Goal: Task Accomplishment & Management: Complete application form

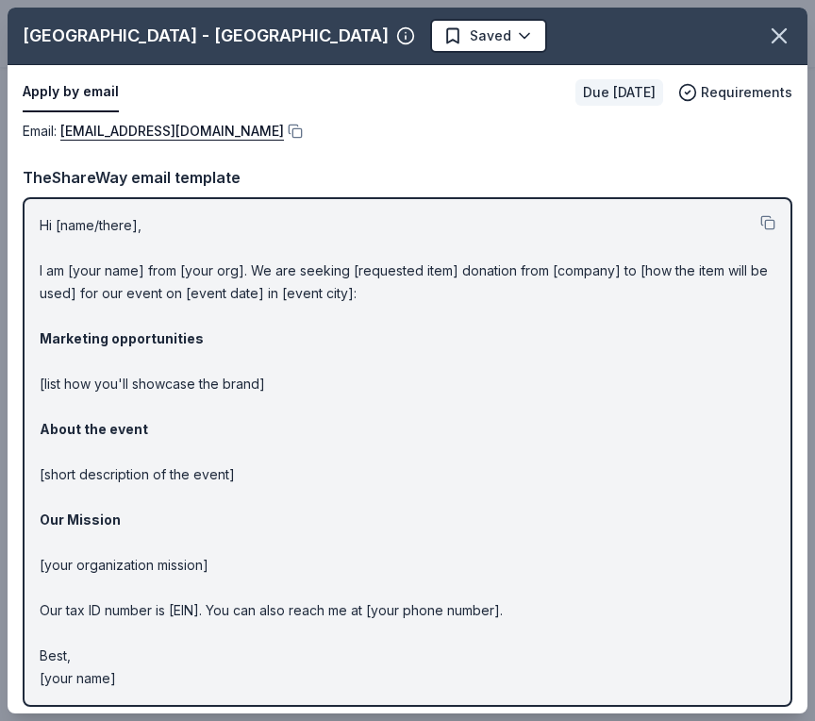
scroll to position [8, 0]
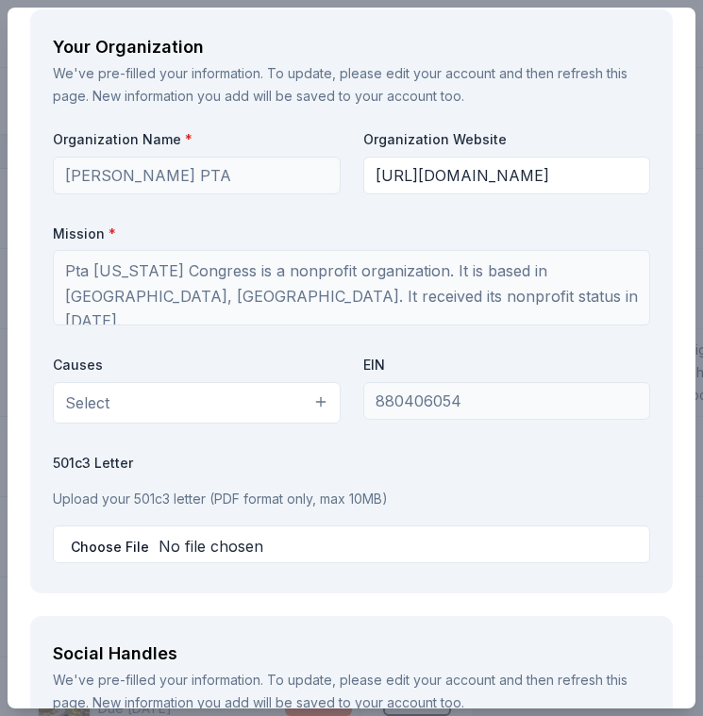
scroll to position [2833, 0]
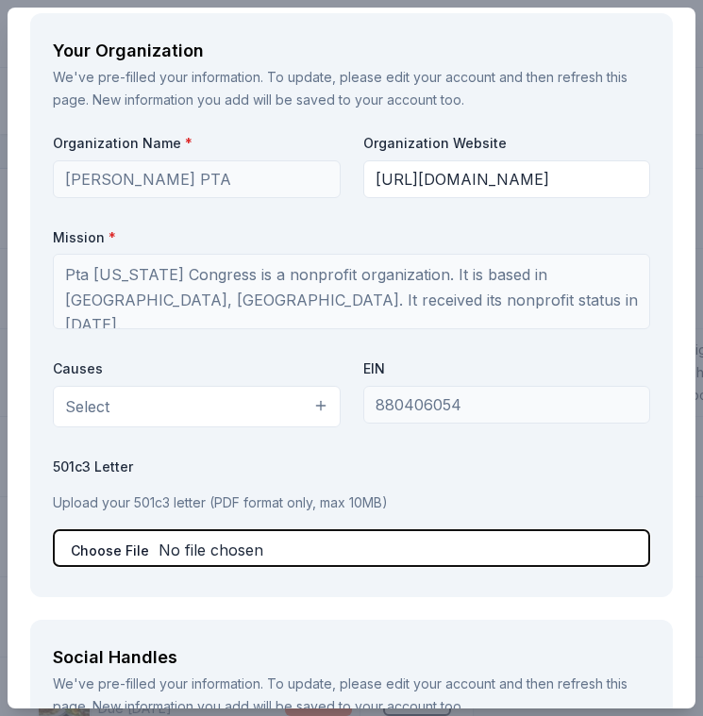
click at [194, 567] on input "file" at bounding box center [351, 548] width 597 height 38
type input "C:\fakepath\Fall Fest Donation-[PERSON_NAME].pdf"
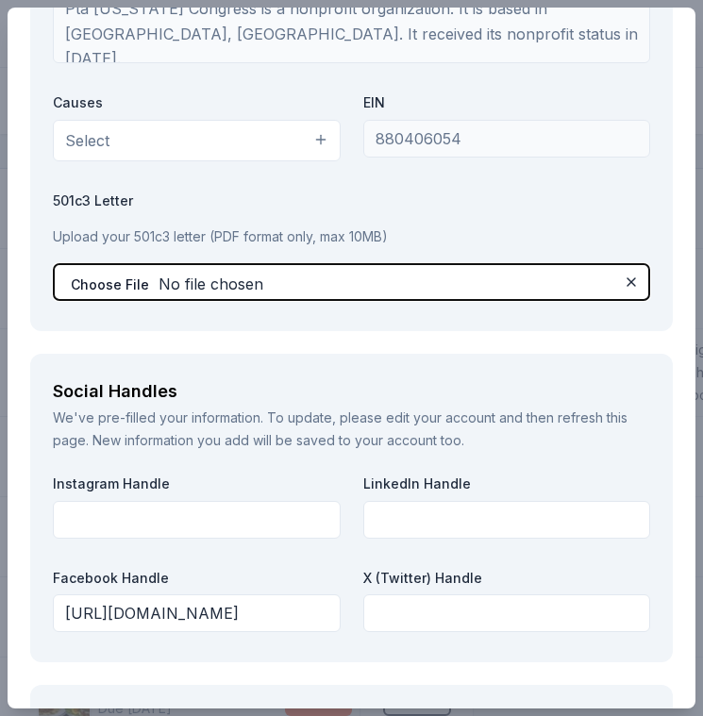
scroll to position [3121, 0]
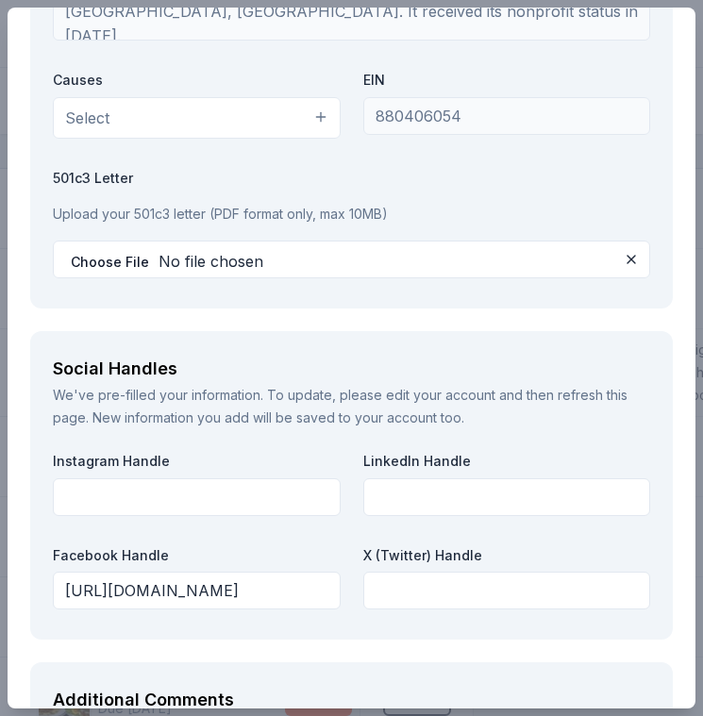
click at [566, 360] on div "Social Handles We've pre-filled your information. To update, please edit your a…" at bounding box center [351, 485] width 643 height 309
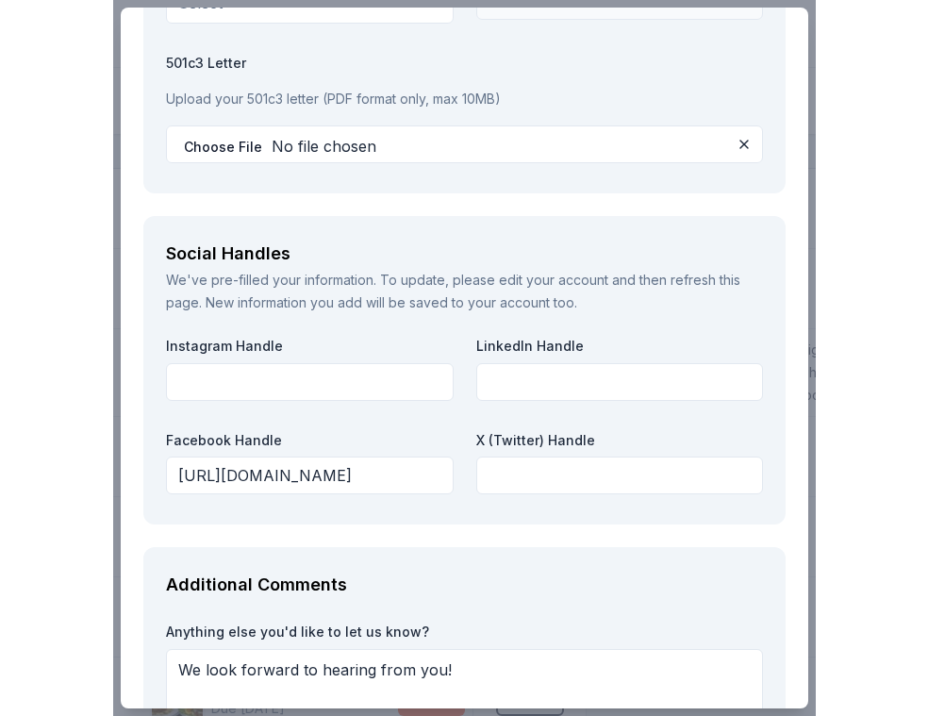
scroll to position [3403, 0]
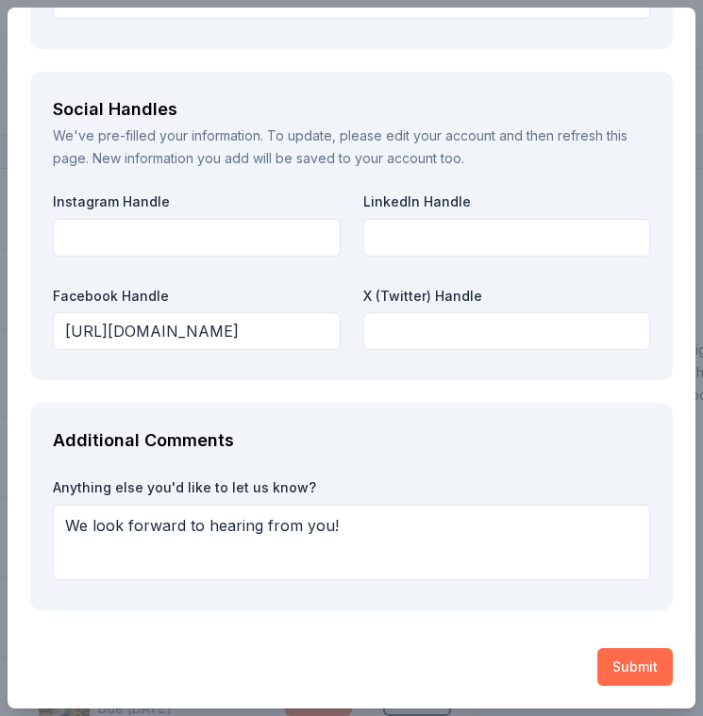
click at [632, 664] on button "Submit" at bounding box center [634, 667] width 75 height 38
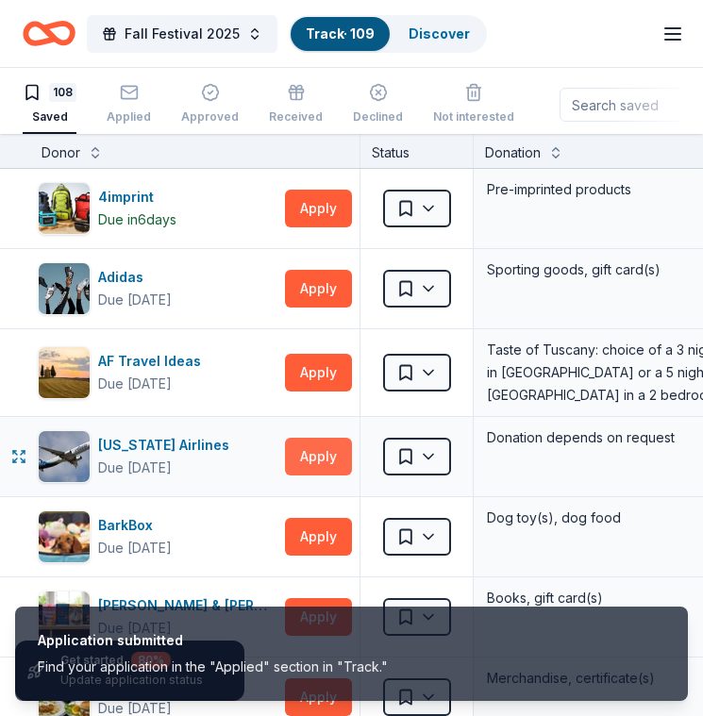
click at [322, 465] on button "Apply" at bounding box center [318, 457] width 67 height 38
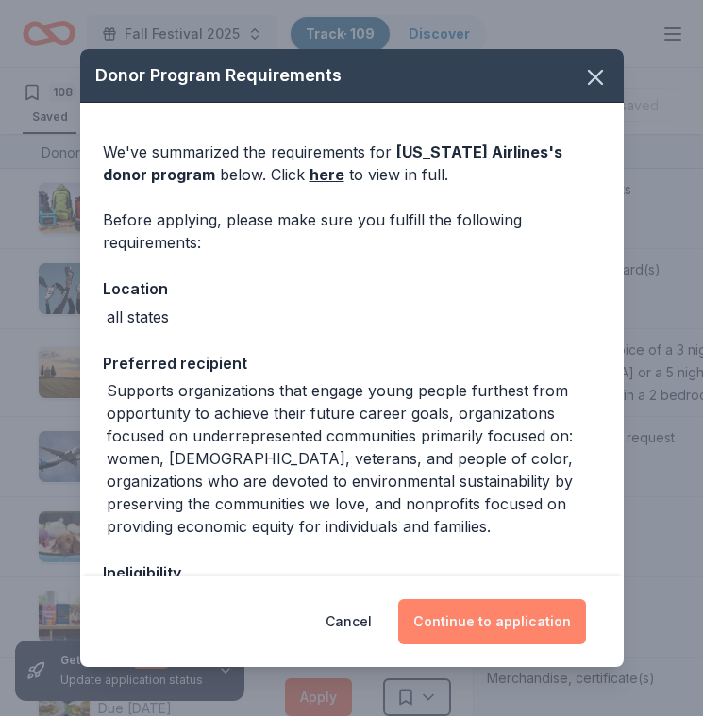
click at [493, 631] on button "Continue to application" at bounding box center [492, 621] width 188 height 45
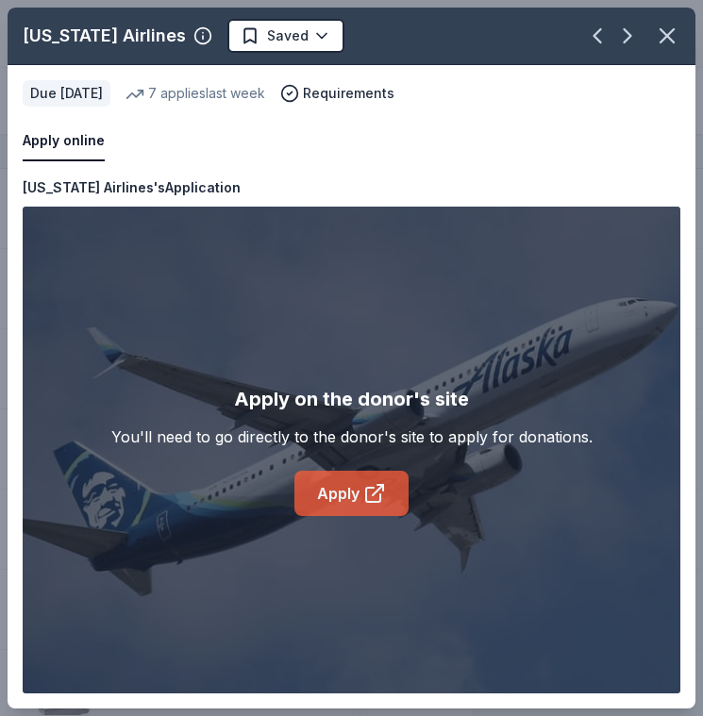
click at [374, 501] on icon at bounding box center [373, 495] width 14 height 14
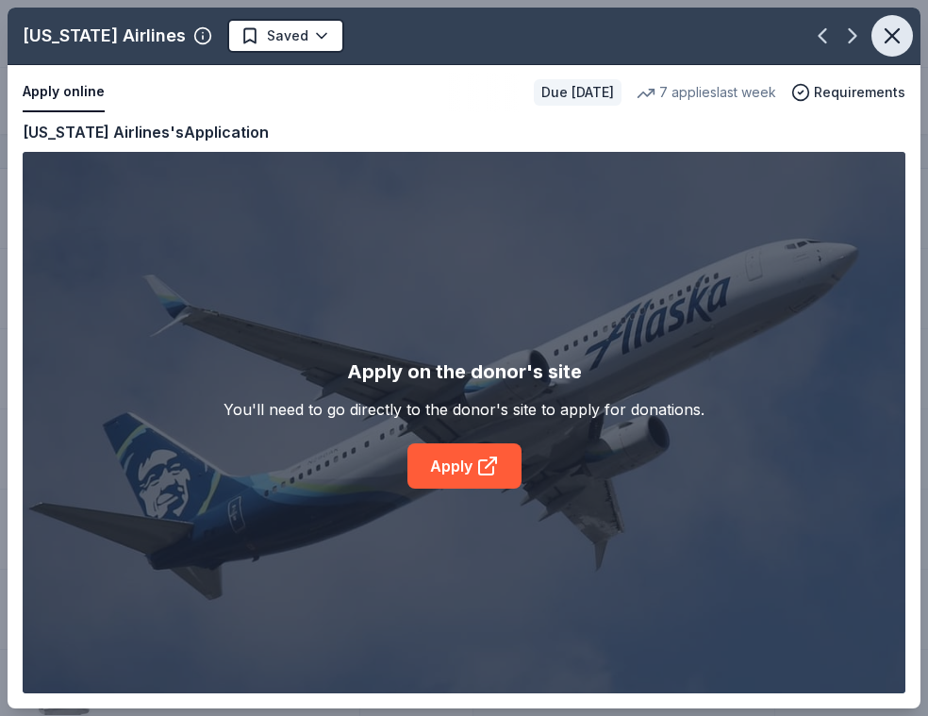
click at [814, 44] on icon "button" at bounding box center [892, 36] width 26 height 26
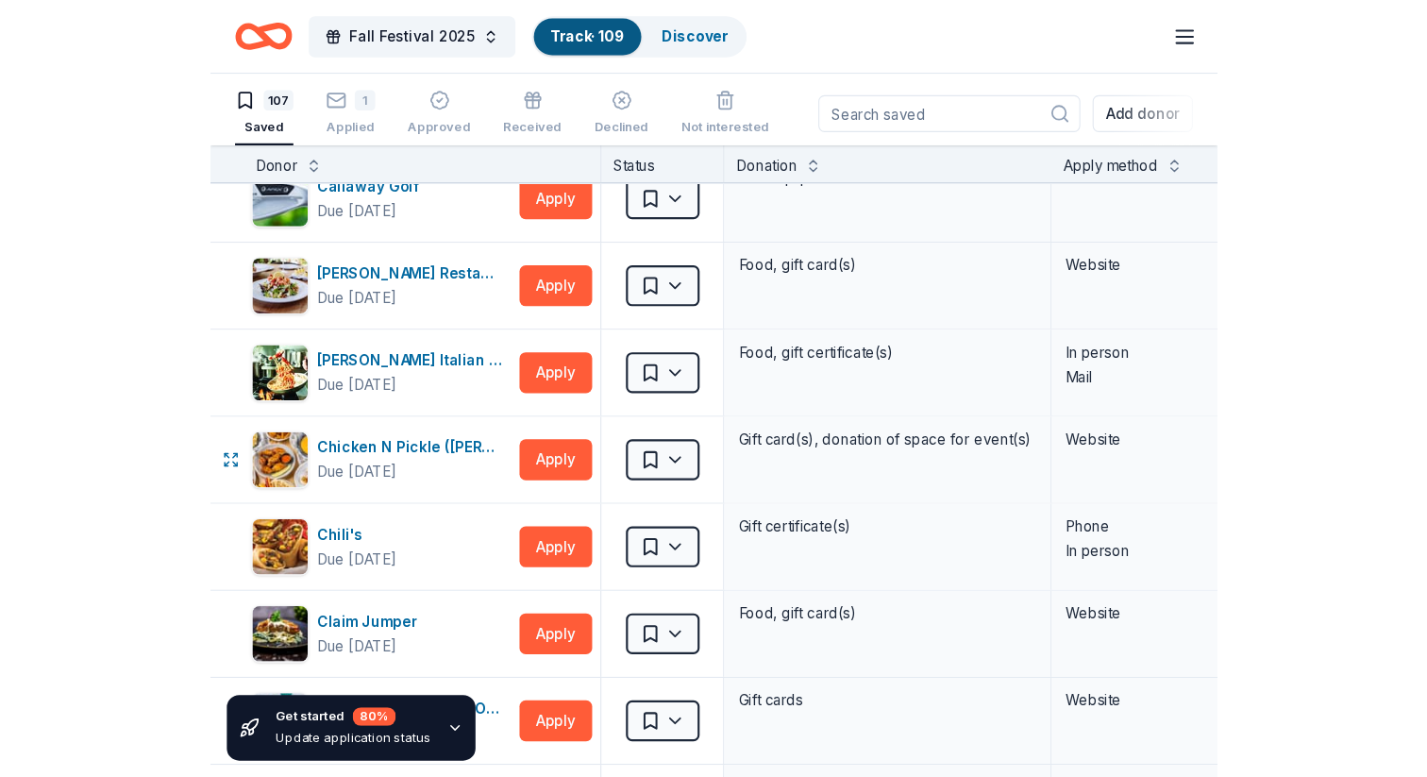
scroll to position [918, 0]
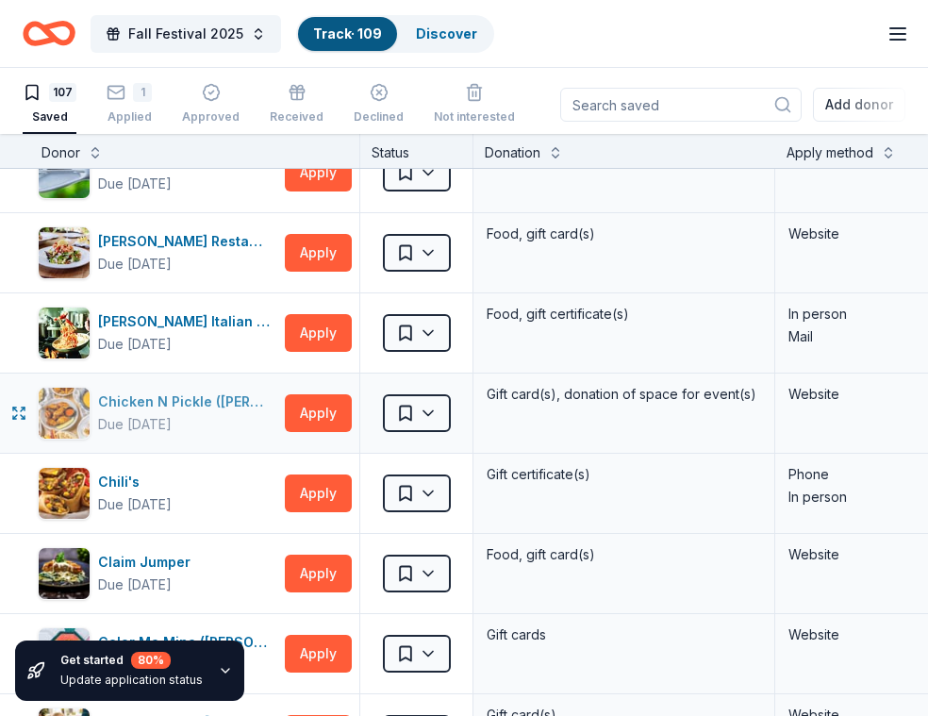
click at [200, 394] on div "Chicken N Pickle ([PERSON_NAME])" at bounding box center [187, 402] width 179 height 23
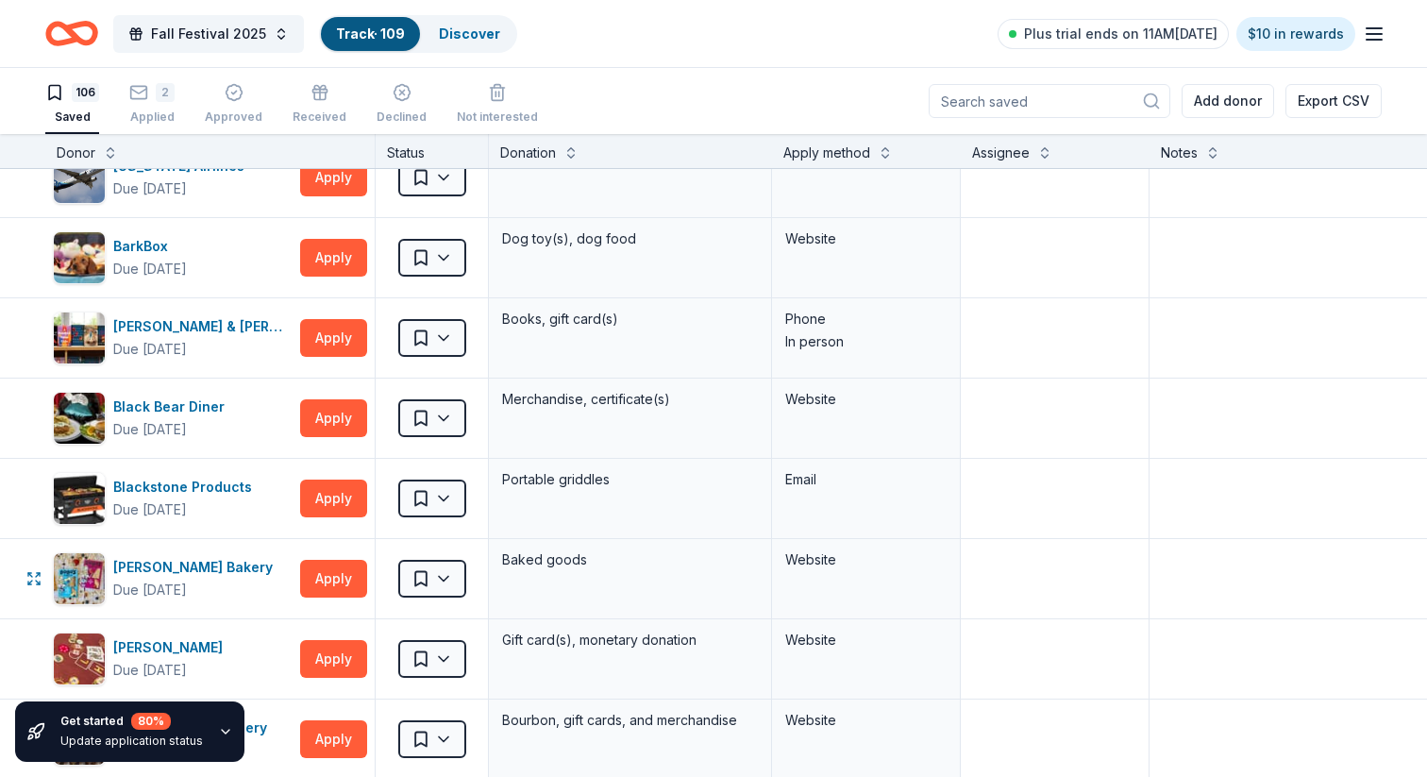
scroll to position [0, 0]
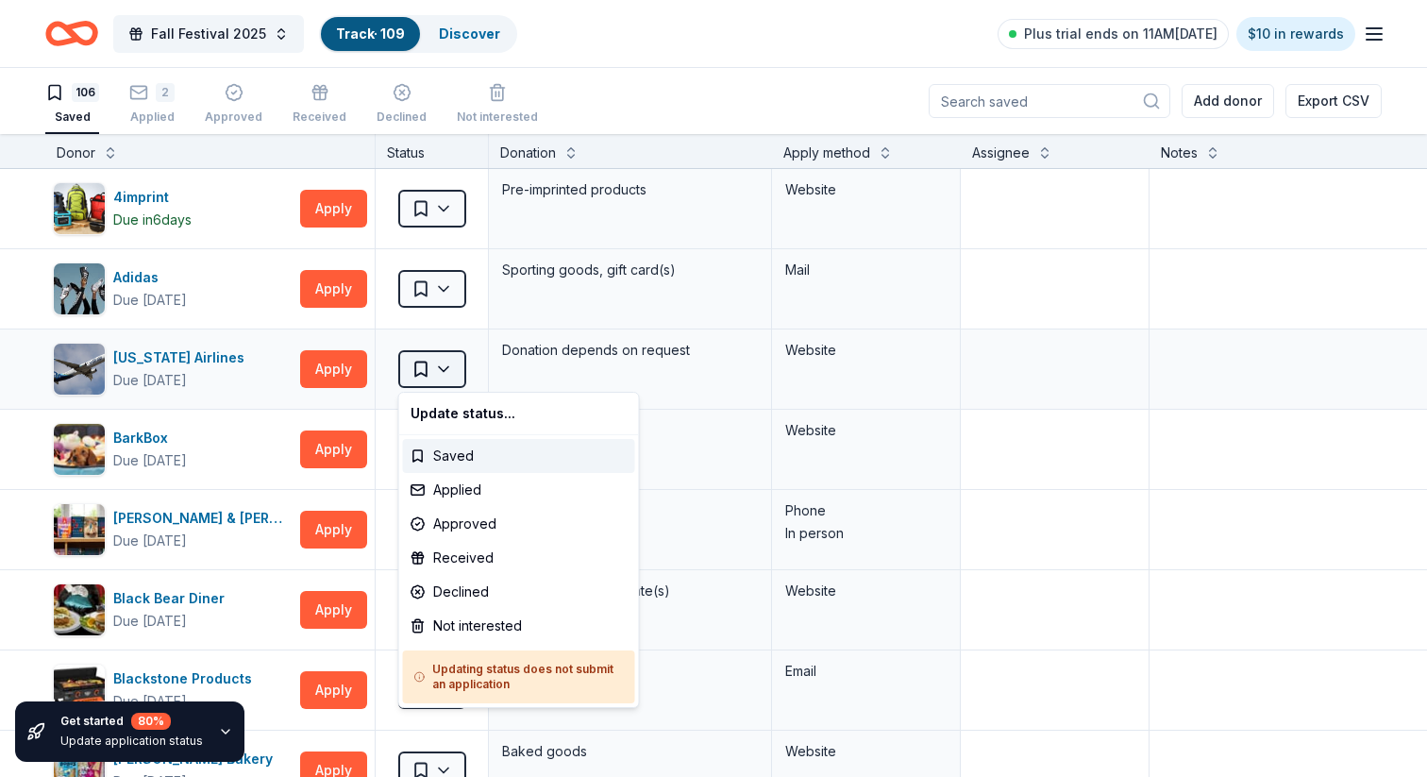
click at [443, 365] on html "Fall Festival 2025 Track · 109 Discover Plus trial ends on 11AM[DATE] $10 in re…" at bounding box center [713, 388] width 1427 height 777
click at [454, 581] on div "Declined" at bounding box center [519, 592] width 232 height 34
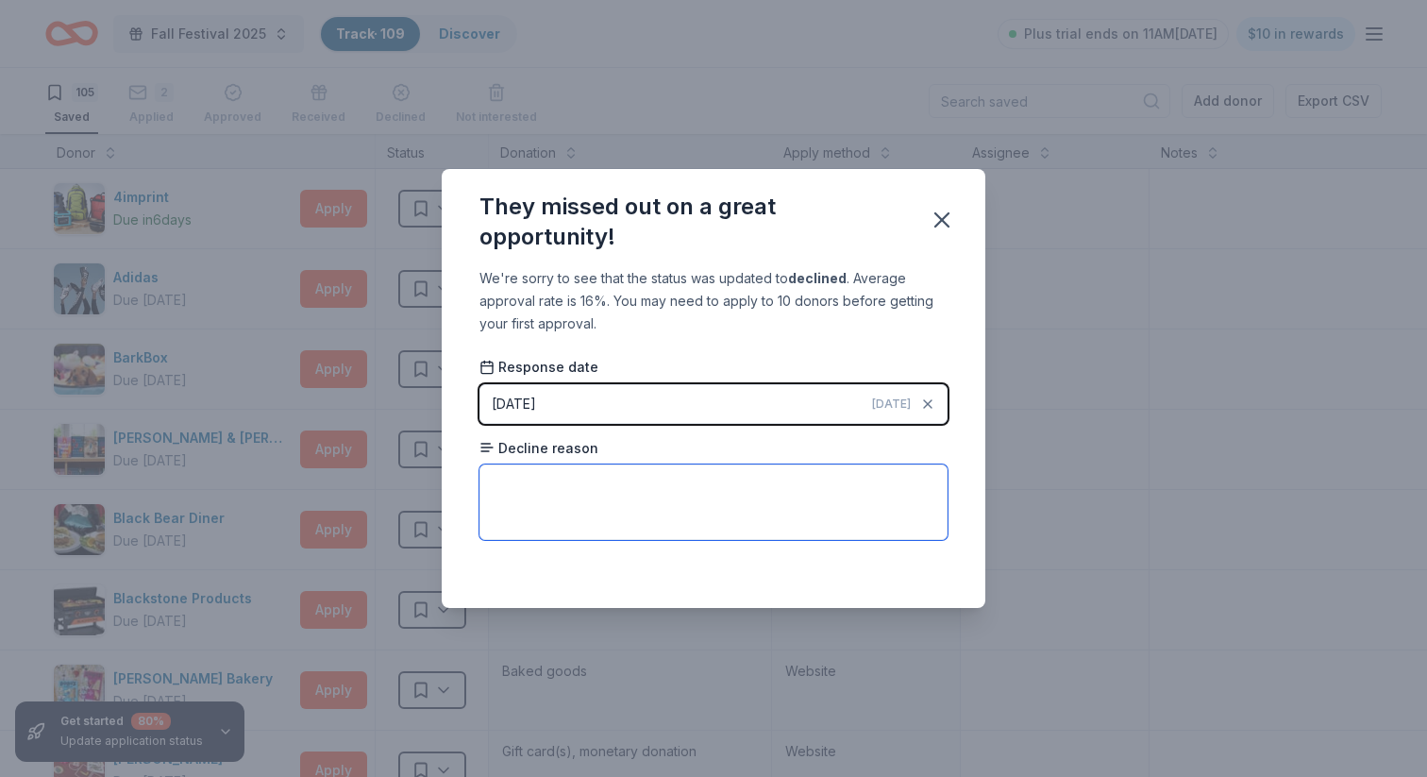
click at [707, 473] on textarea at bounding box center [713, 501] width 468 height 75
type textarea "Not Given"
click at [814, 218] on icon "button" at bounding box center [941, 220] width 26 height 26
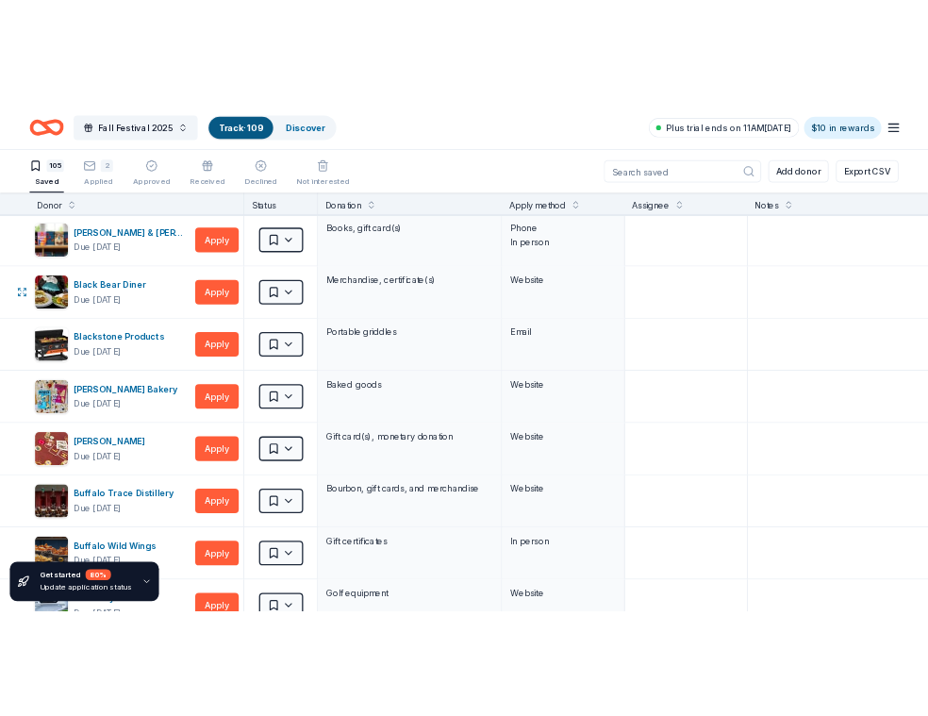
scroll to position [267, 0]
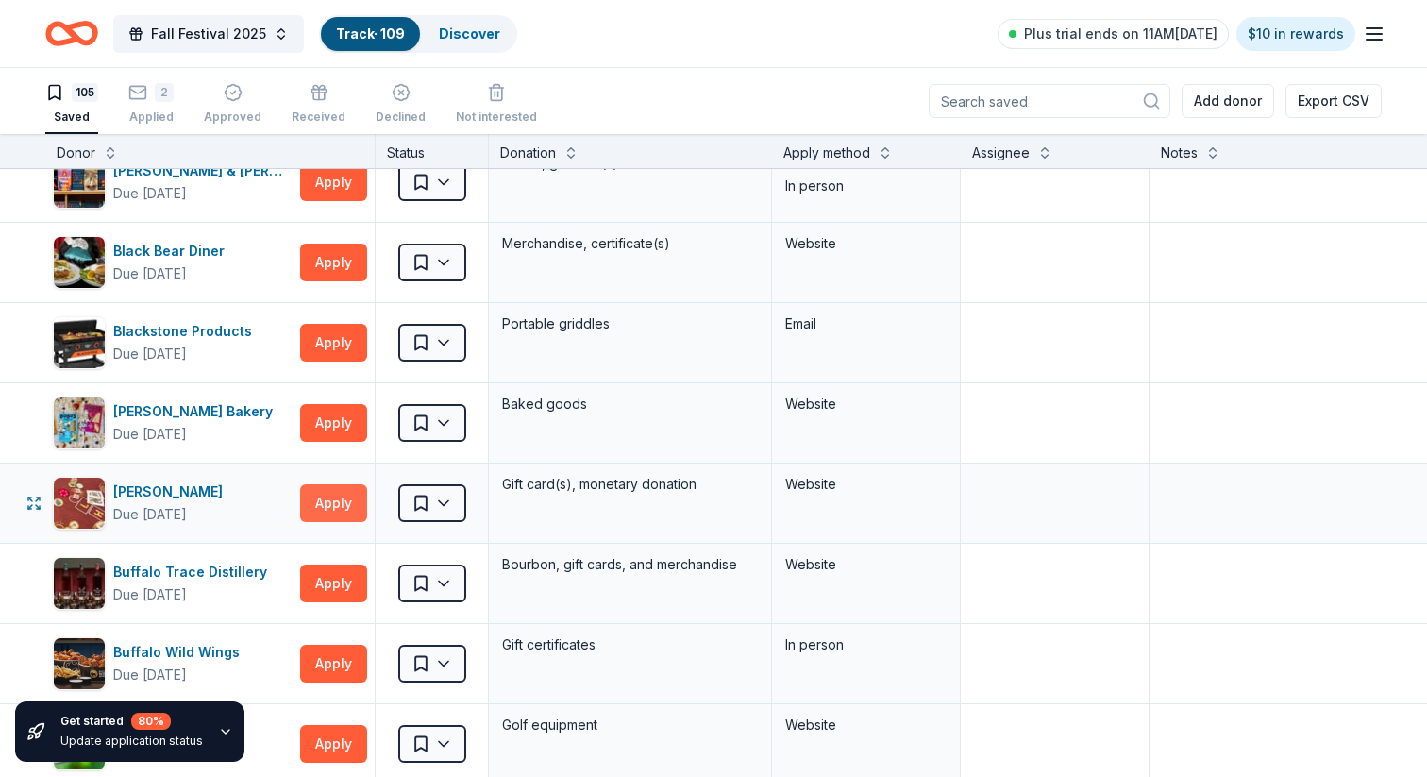
click at [345, 507] on button "Apply" at bounding box center [333, 503] width 67 height 38
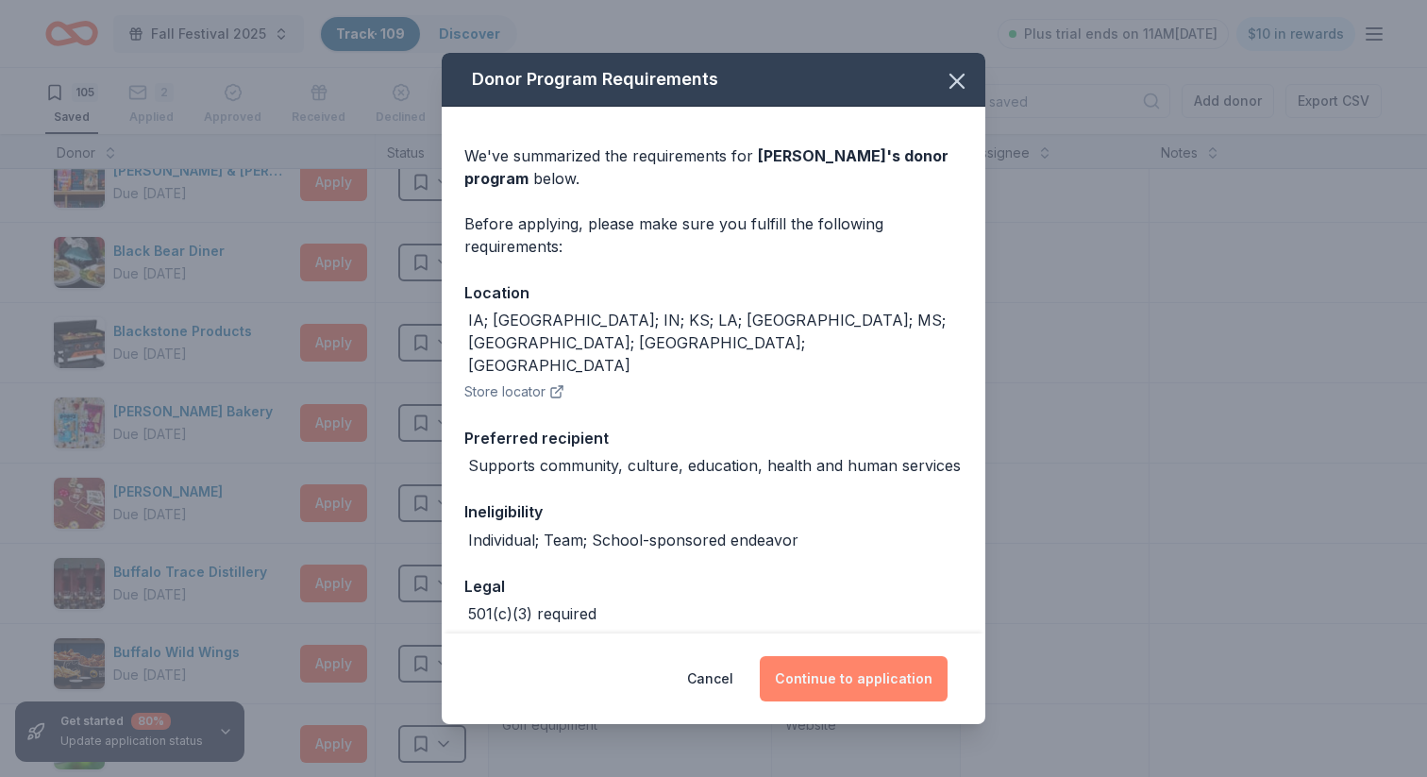
click at [814, 665] on button "Continue to application" at bounding box center [854, 678] width 188 height 45
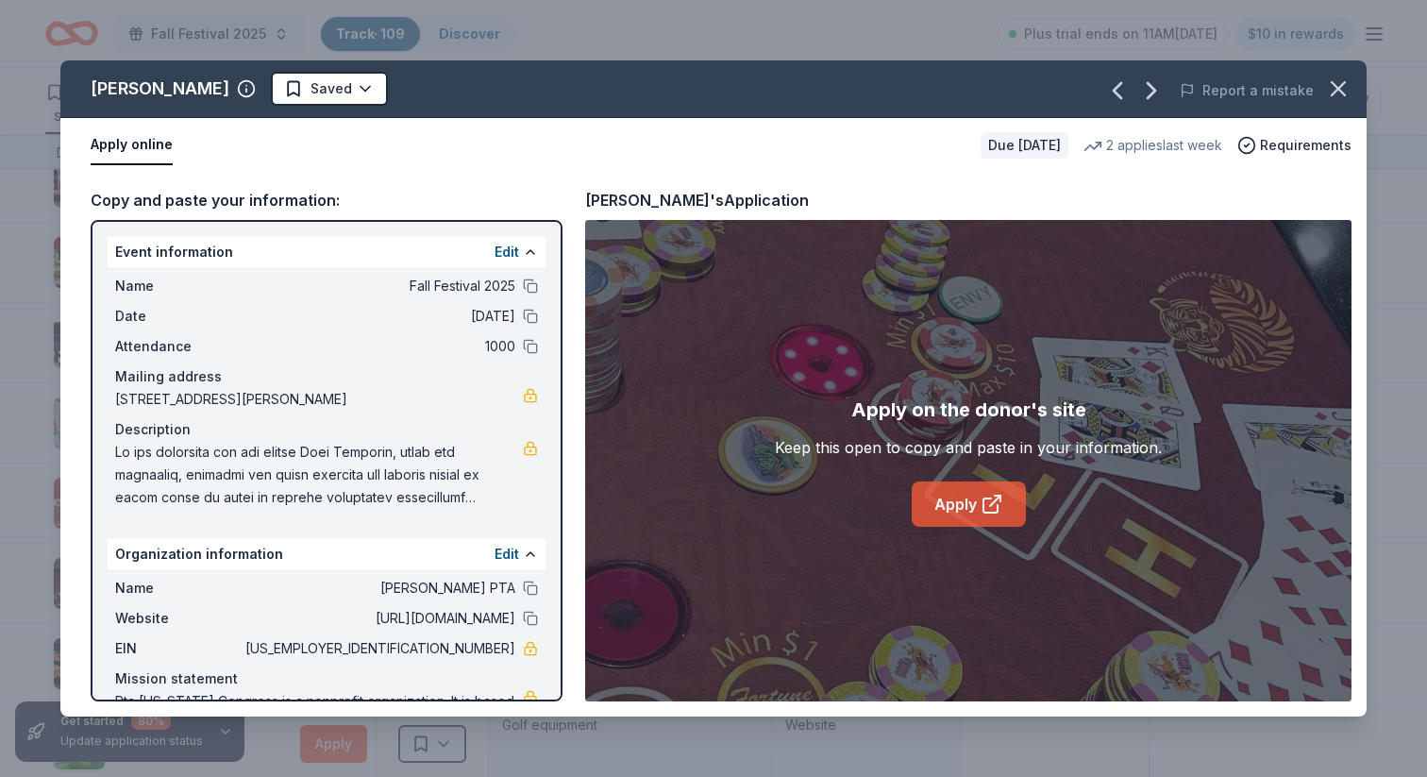
click at [814, 507] on link "Apply" at bounding box center [969, 503] width 114 height 45
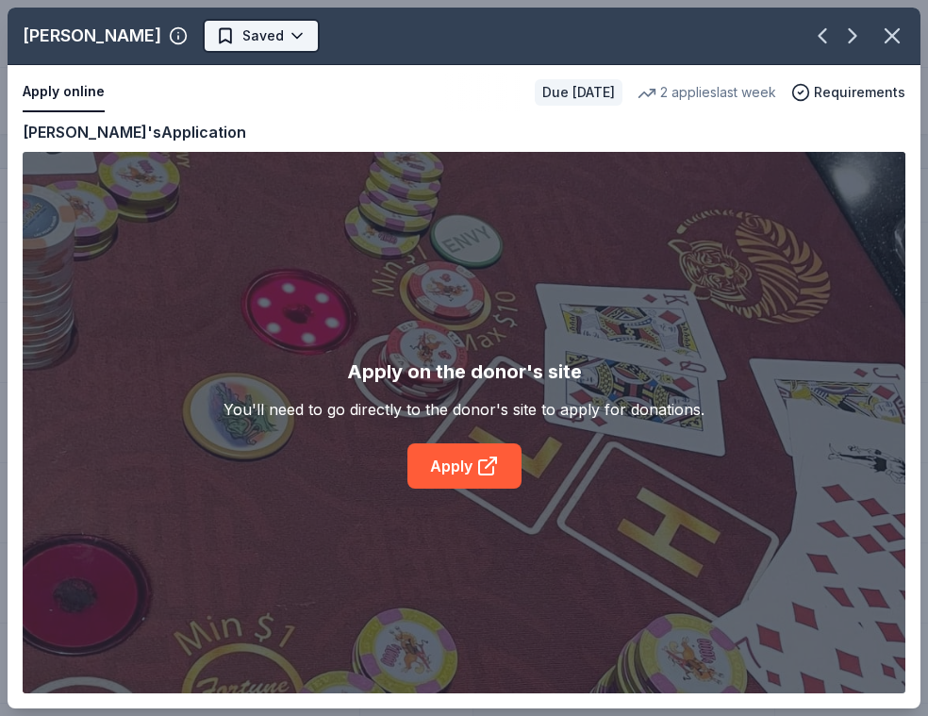
click at [264, 38] on html "Fall Festival 2025 Track · 109 Discover Plus trial ends on 11AM[DATE] $10 in re…" at bounding box center [464, 358] width 928 height 716
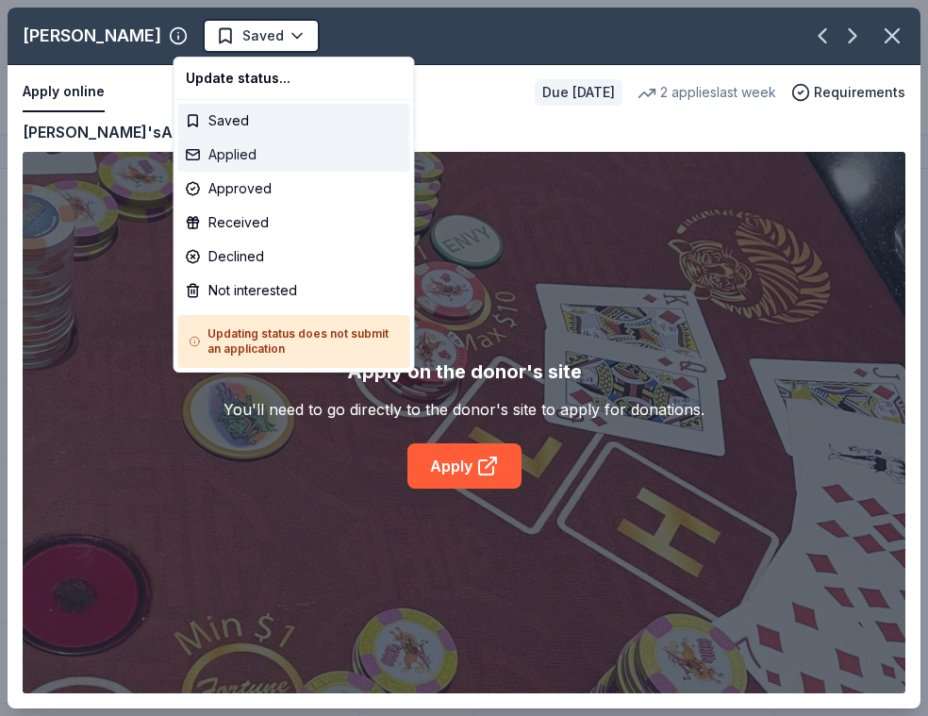
click at [239, 147] on div "Applied" at bounding box center [294, 155] width 232 height 34
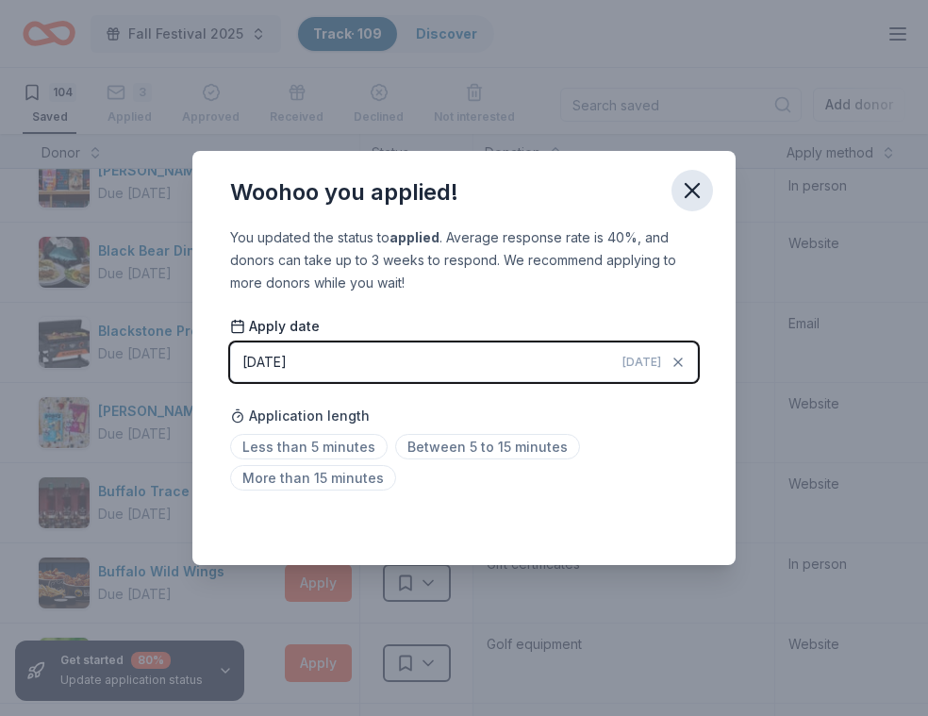
click at [696, 190] on icon "button" at bounding box center [692, 190] width 26 height 26
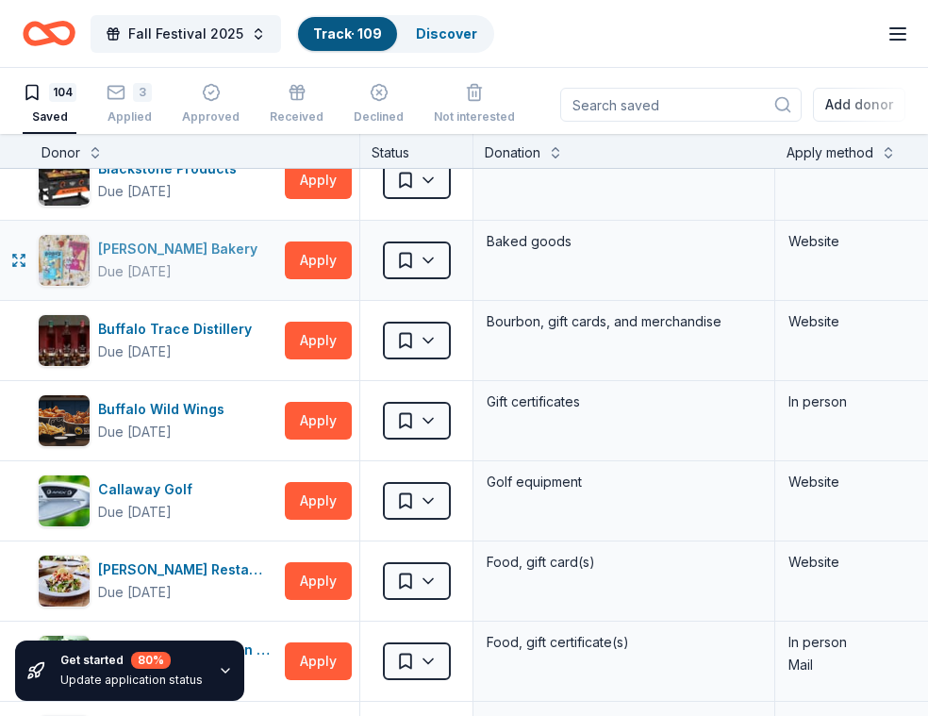
scroll to position [432, 0]
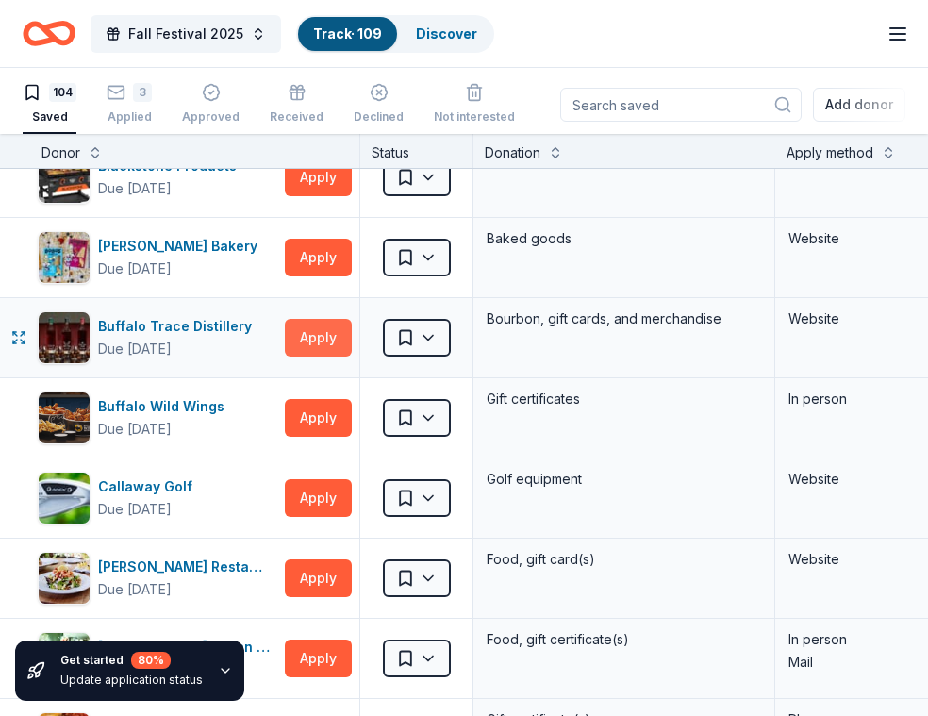
click at [315, 345] on button "Apply" at bounding box center [318, 338] width 67 height 38
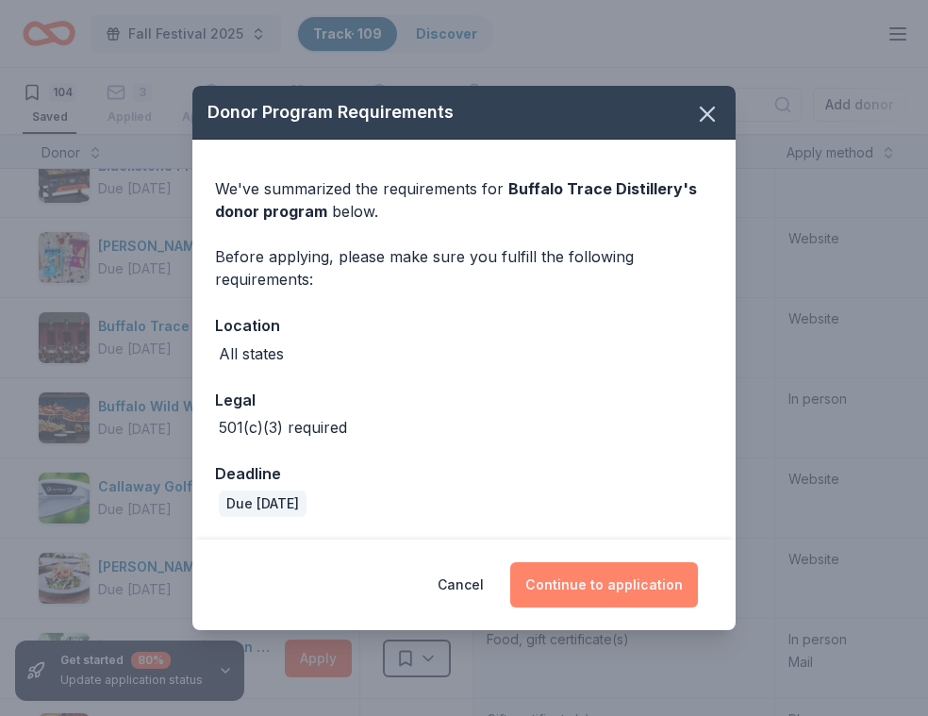
click at [596, 599] on button "Continue to application" at bounding box center [604, 584] width 188 height 45
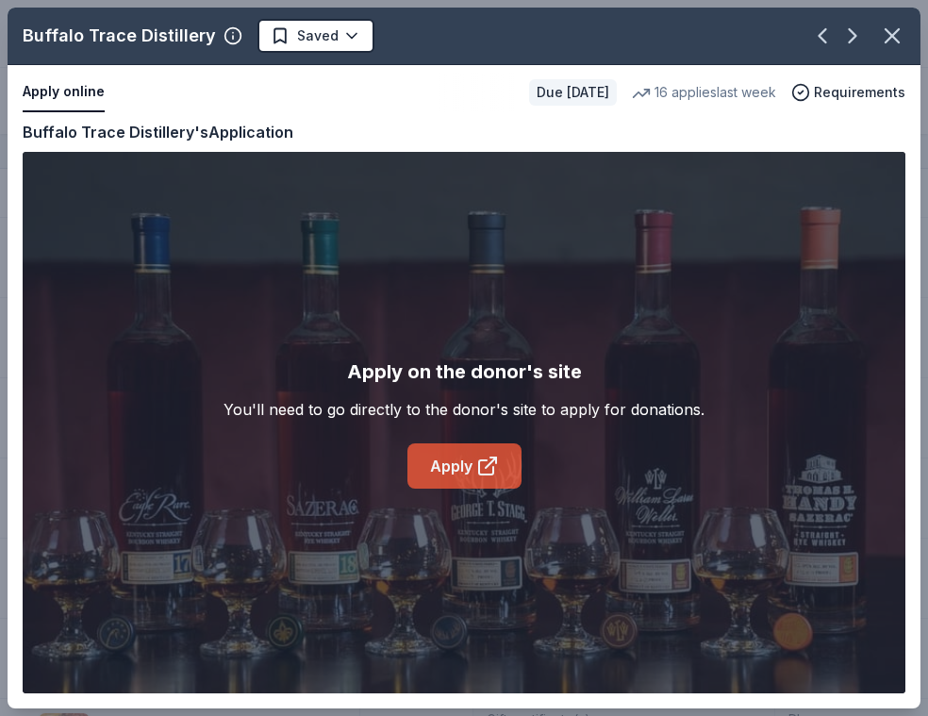
click at [468, 482] on link "Apply" at bounding box center [465, 465] width 114 height 45
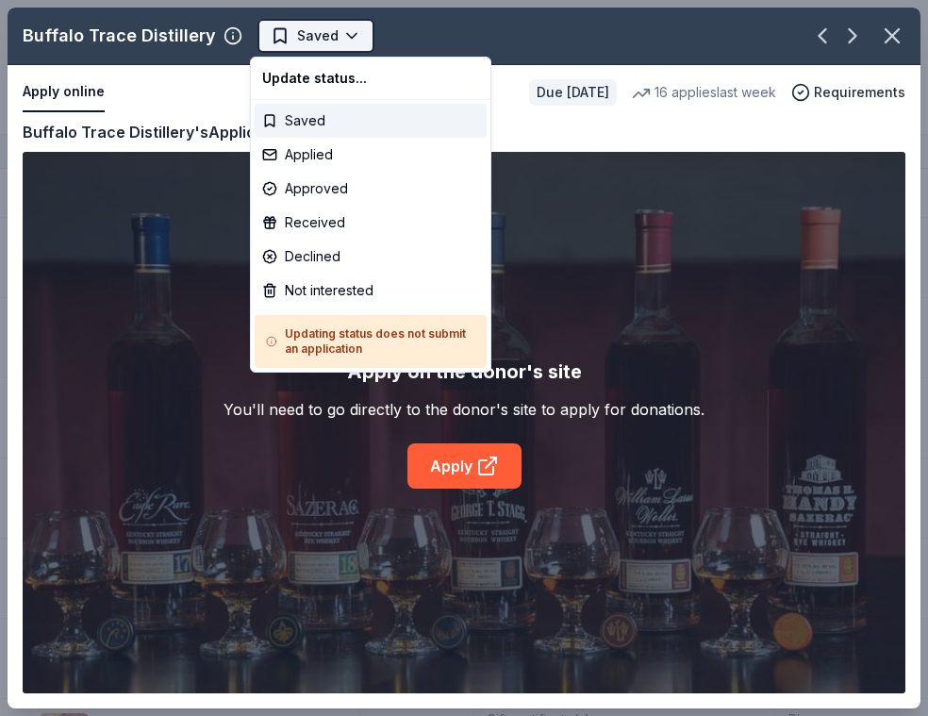
click at [326, 37] on html "Fall Festival 2025 Track · 109 Discover Plus trial ends on 11AM[DATE] $10 in re…" at bounding box center [464, 358] width 928 height 716
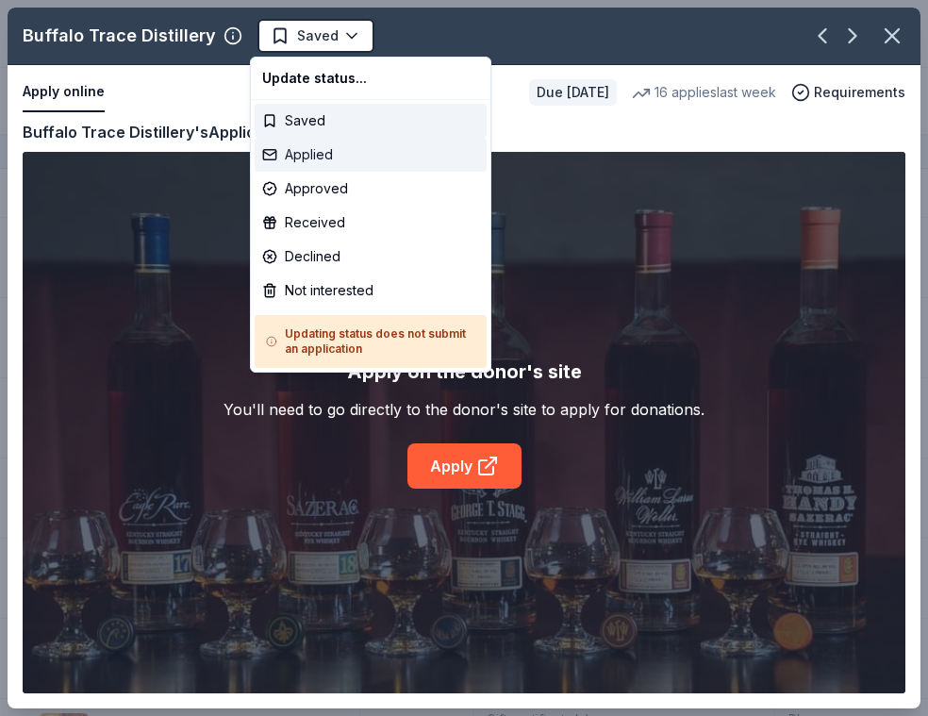
click at [306, 146] on div "Applied" at bounding box center [371, 155] width 232 height 34
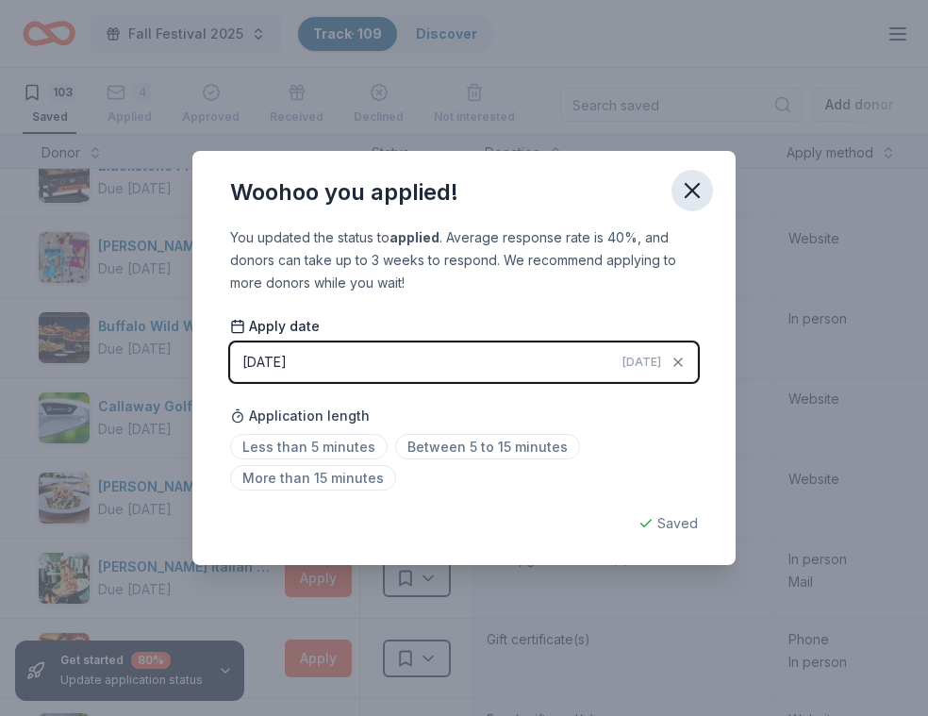
click at [689, 196] on icon "button" at bounding box center [692, 190] width 26 height 26
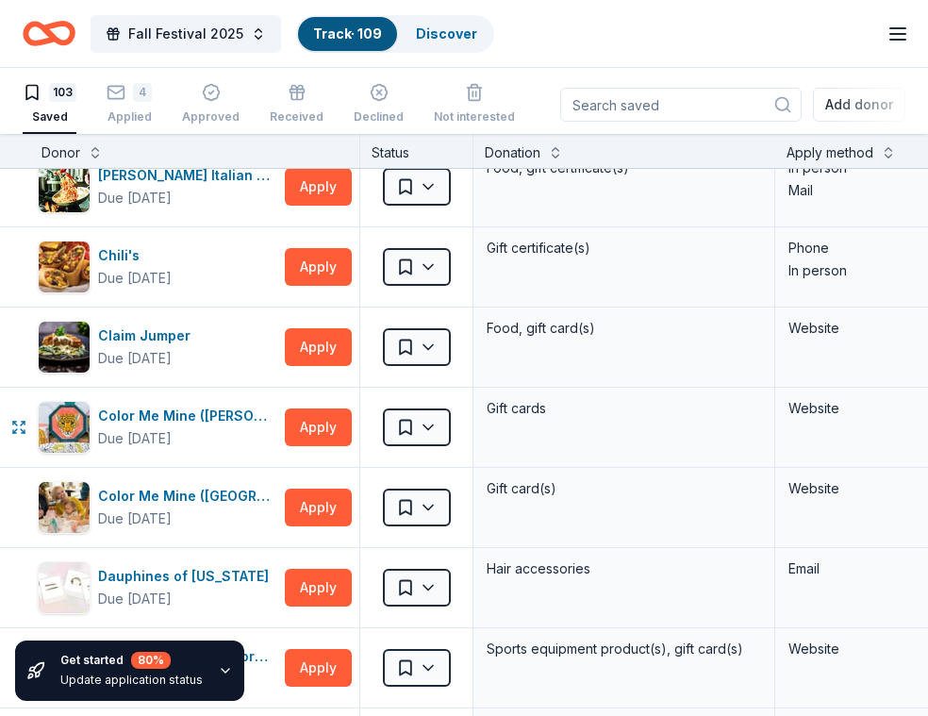
scroll to position [839, 0]
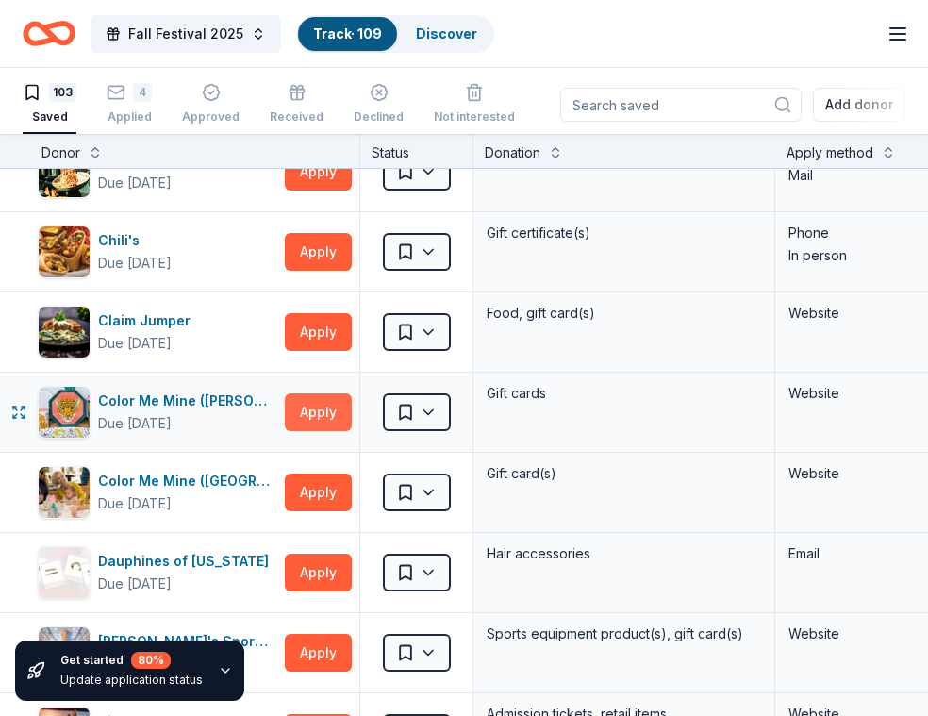
click at [322, 411] on button "Apply" at bounding box center [318, 412] width 67 height 38
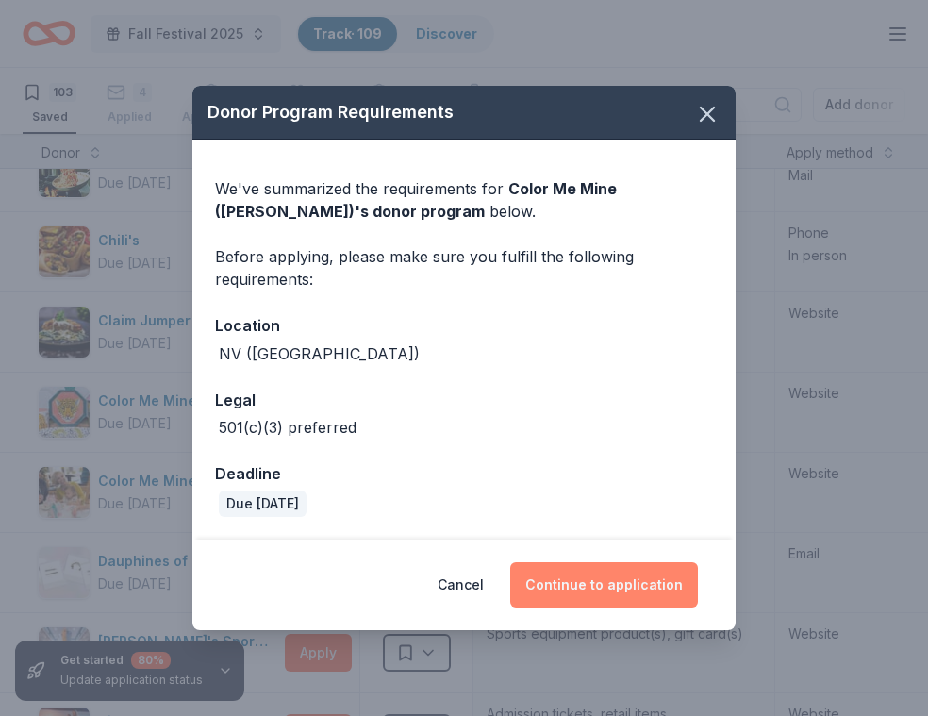
click at [614, 587] on button "Continue to application" at bounding box center [604, 584] width 188 height 45
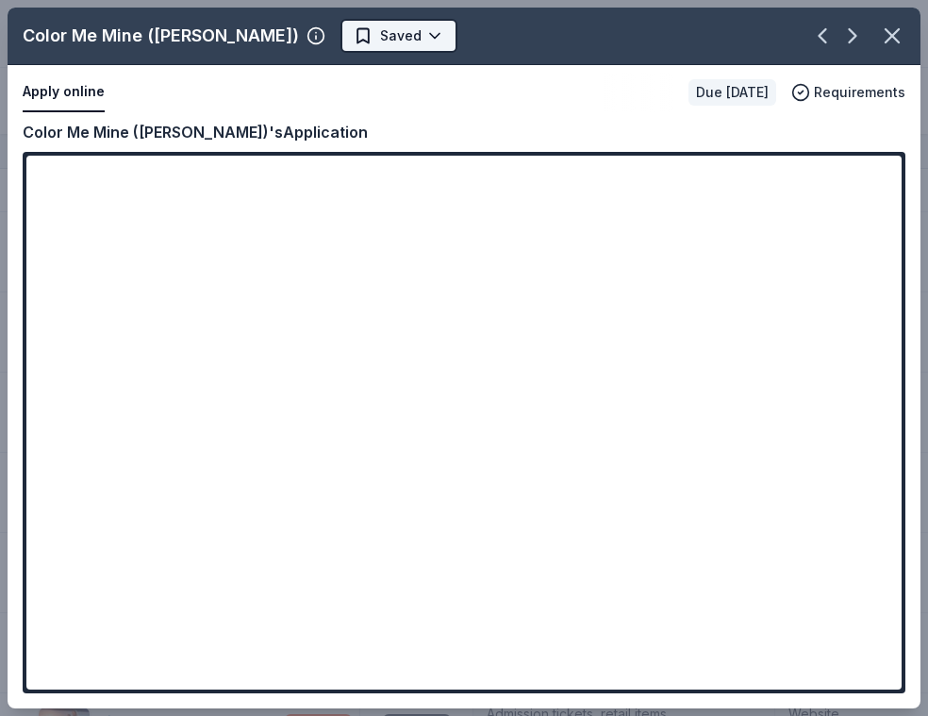
click at [366, 35] on html "Fall Festival 2025 Track · 109 Discover Plus trial ends on 11AM[DATE] $10 in re…" at bounding box center [464, 358] width 928 height 716
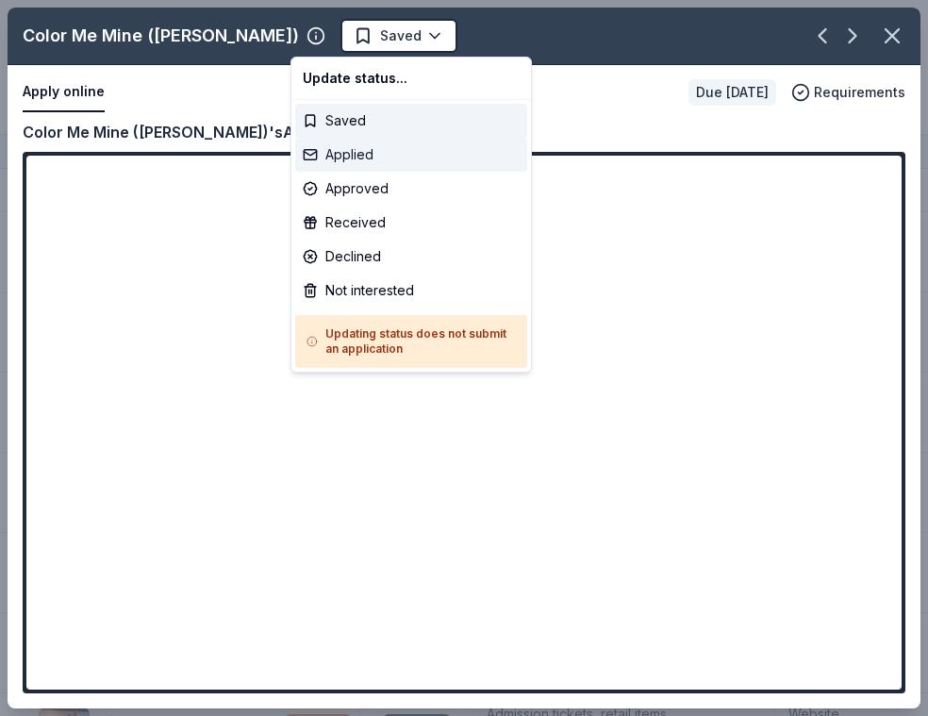
click at [348, 159] on div "Applied" at bounding box center [411, 155] width 232 height 34
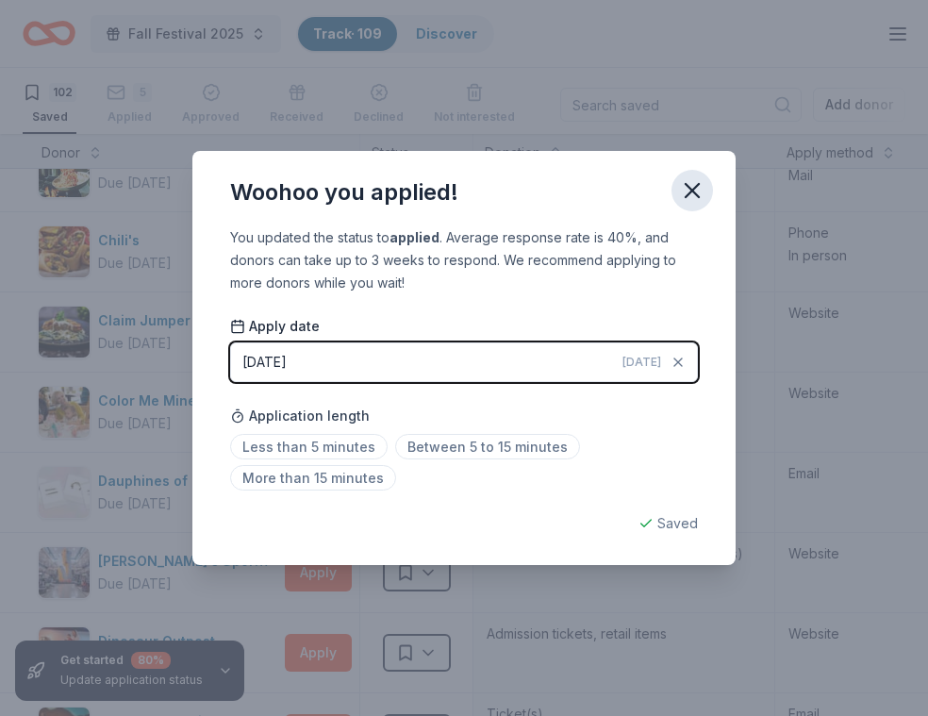
click at [704, 197] on icon "button" at bounding box center [692, 190] width 26 height 26
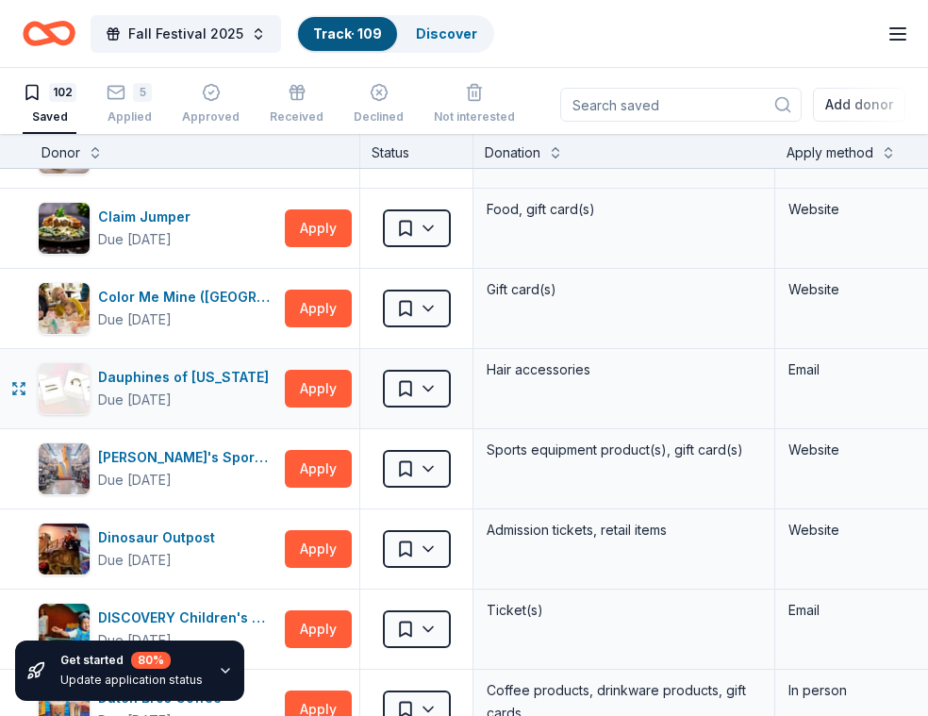
scroll to position [978, 0]
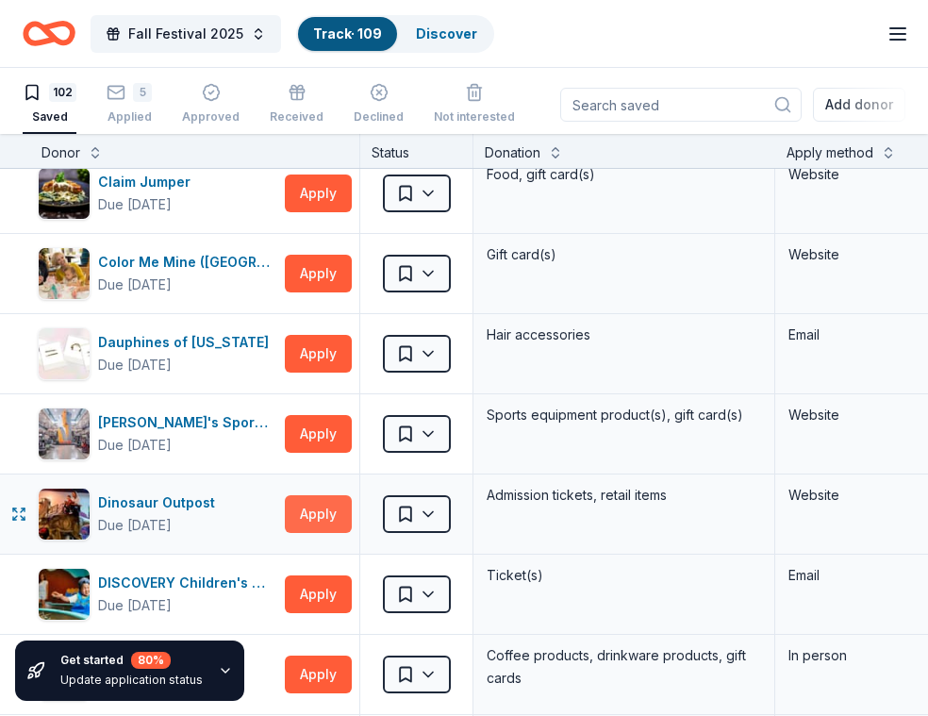
click at [316, 512] on button "Apply" at bounding box center [318, 514] width 67 height 38
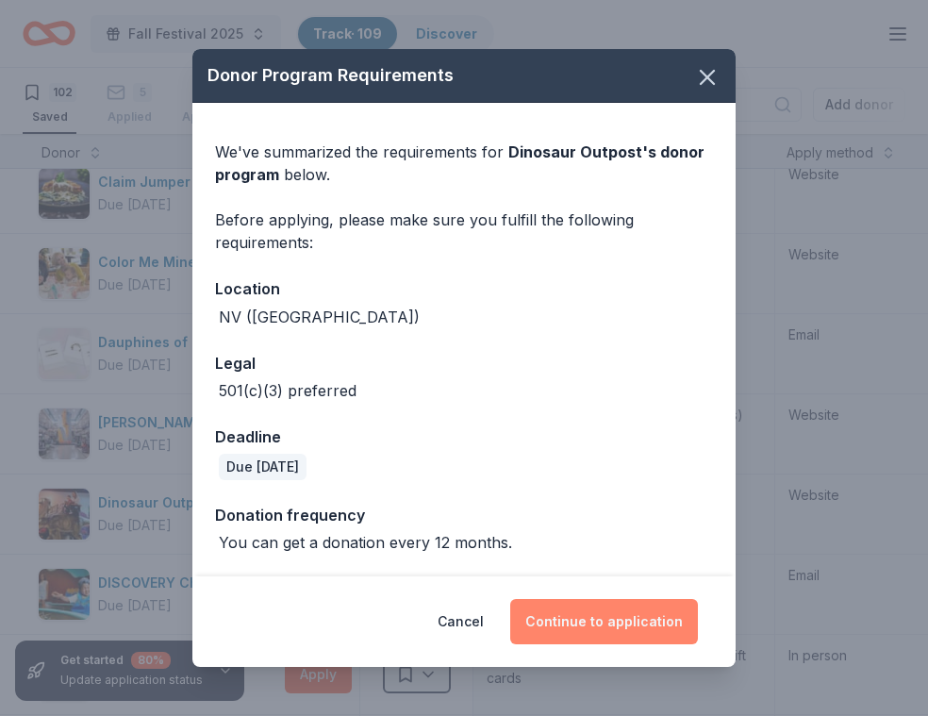
click at [632, 615] on button "Continue to application" at bounding box center [604, 621] width 188 height 45
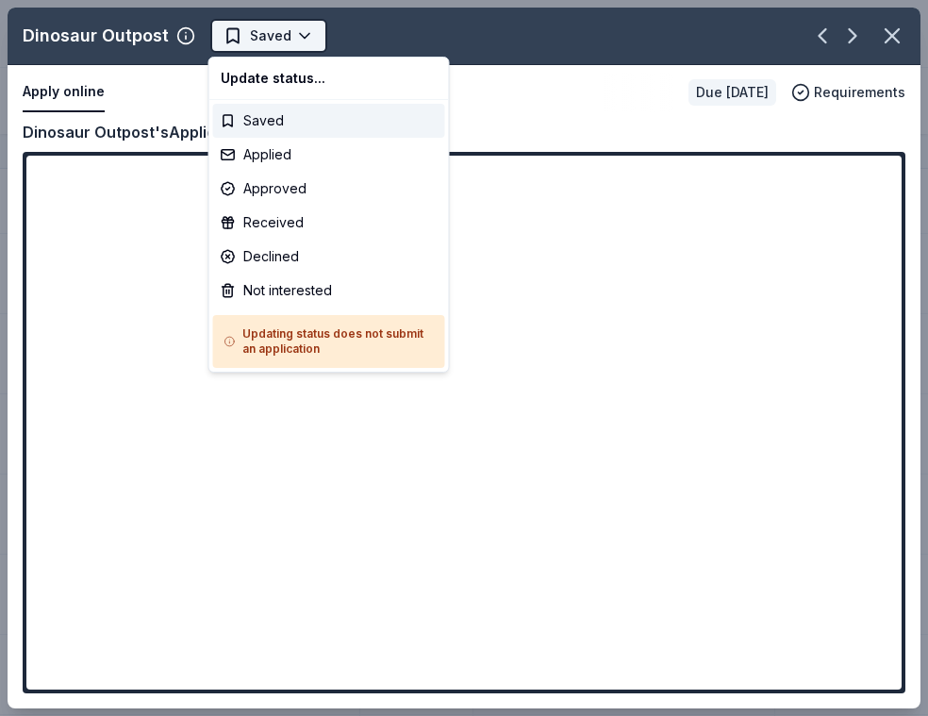
click at [299, 31] on html "Fall Festival 2025 Track · 109 Discover Plus trial ends on 11AM[DATE] $10 in re…" at bounding box center [464, 358] width 928 height 716
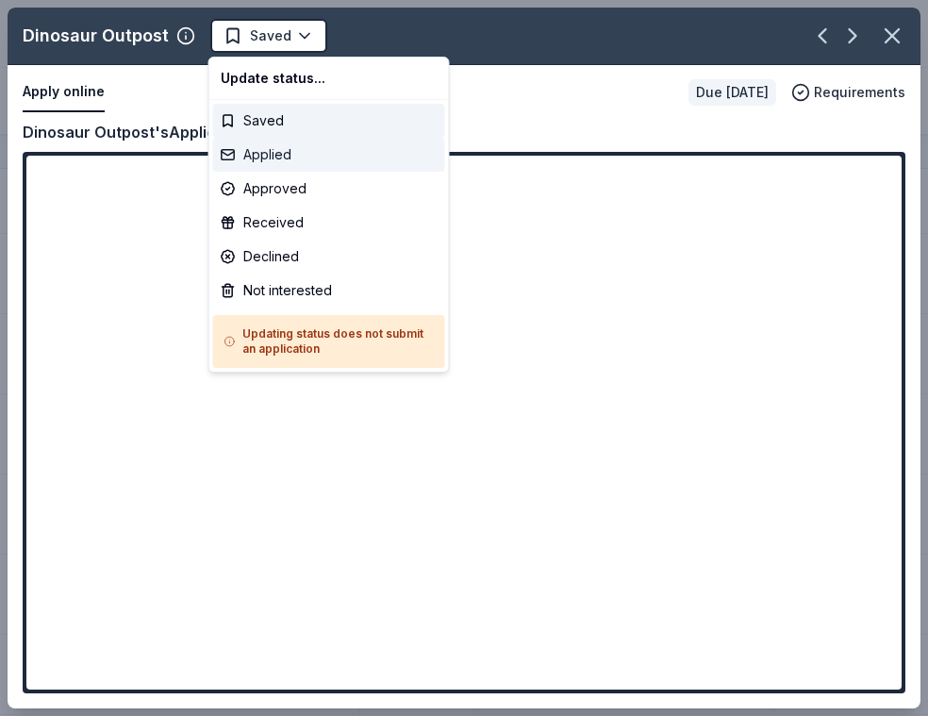
click at [284, 146] on div "Applied" at bounding box center [329, 155] width 232 height 34
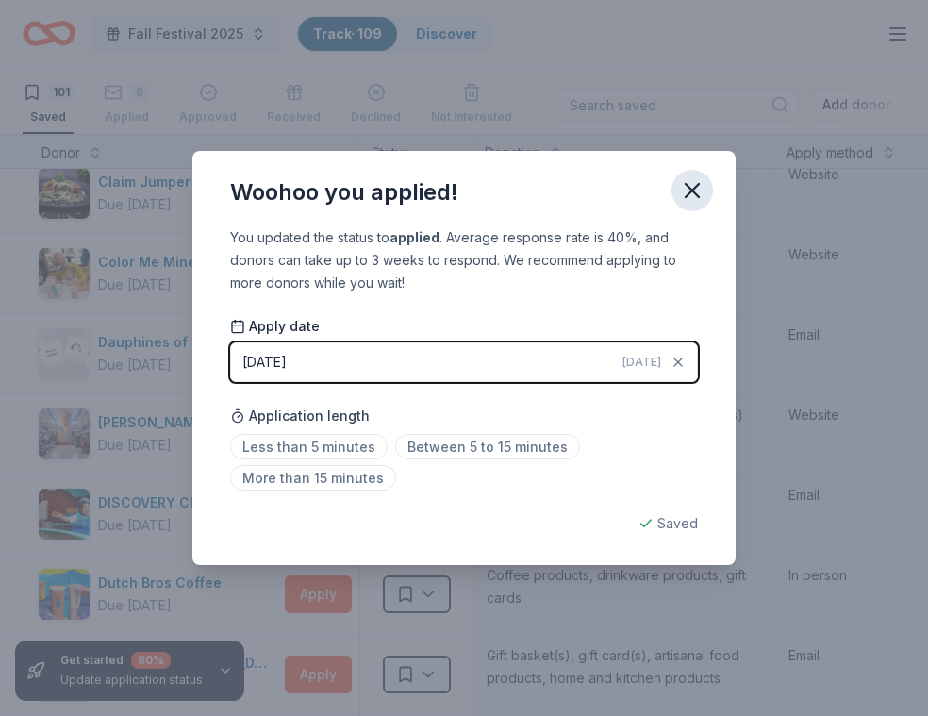
click at [699, 192] on icon "button" at bounding box center [692, 190] width 26 height 26
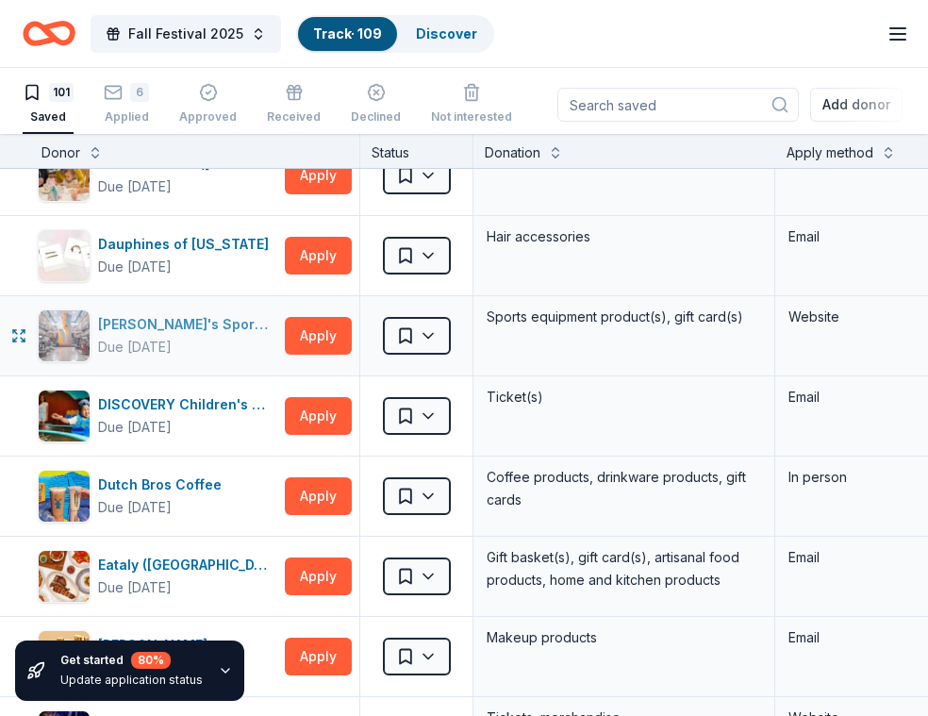
scroll to position [1077, 0]
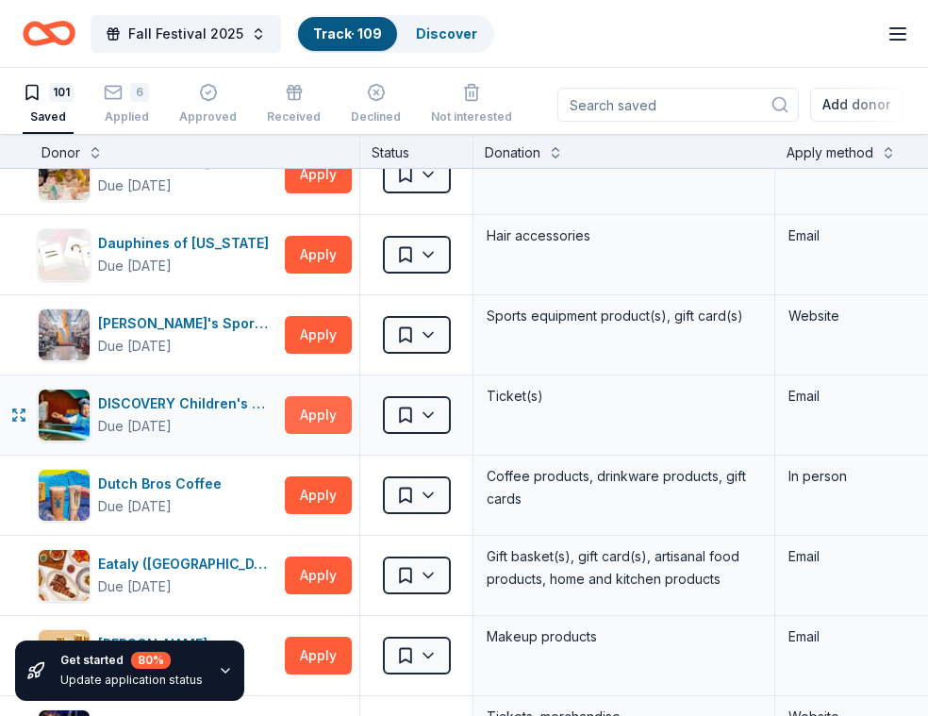
click at [332, 411] on button "Apply" at bounding box center [318, 415] width 67 height 38
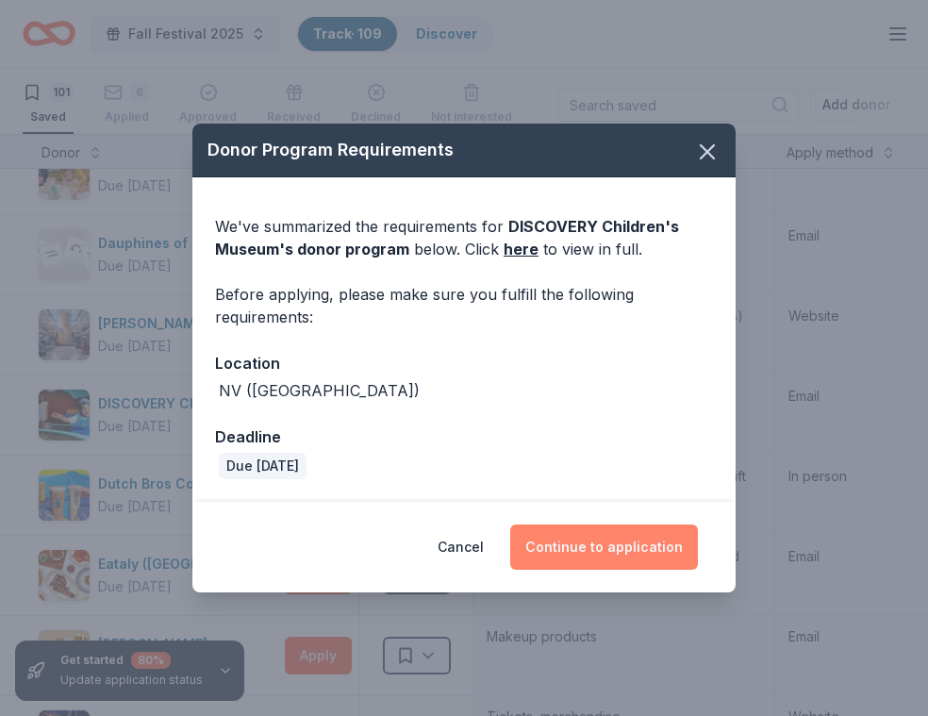
click at [601, 545] on button "Continue to application" at bounding box center [604, 547] width 188 height 45
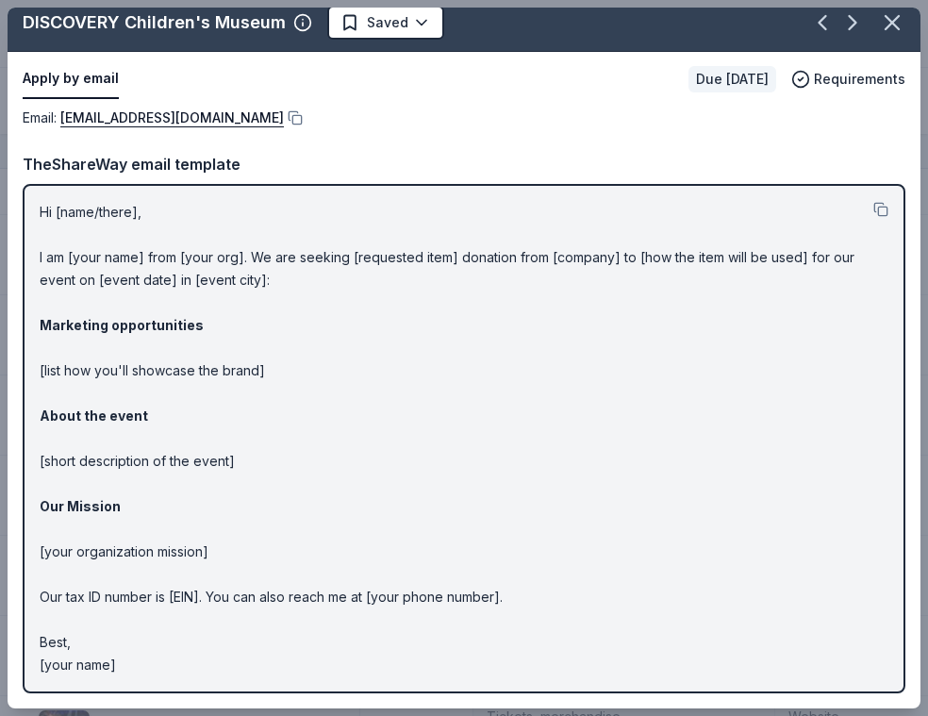
scroll to position [0, 0]
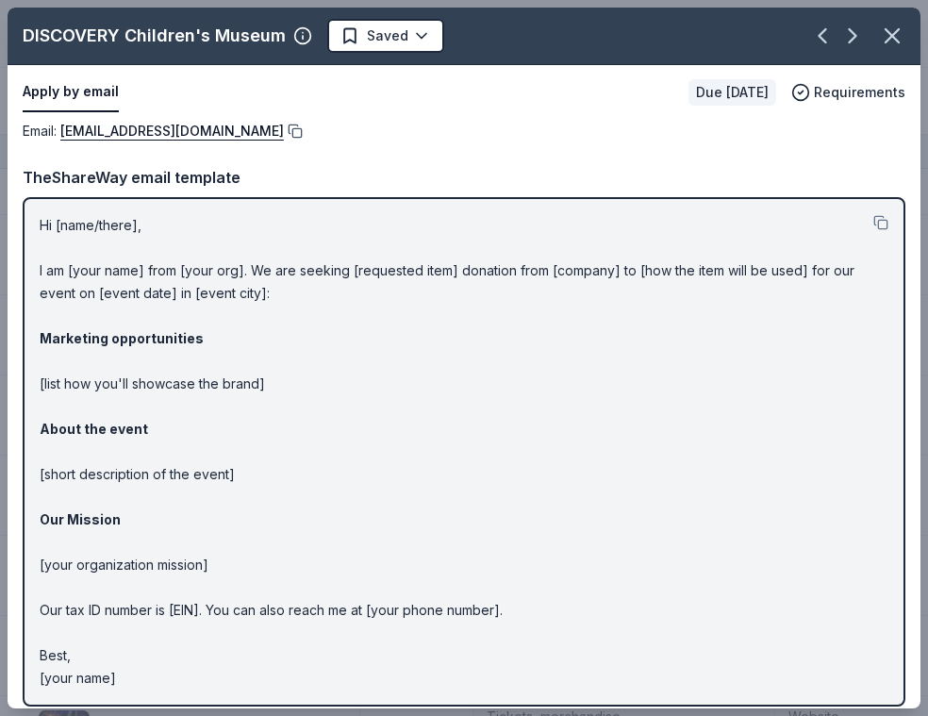
click at [284, 133] on button at bounding box center [293, 131] width 19 height 15
click at [416, 31] on html "Fall Festival 2025 Track · 109 Discover Plus trial ends on 11AM[DATE] $10 in re…" at bounding box center [464, 358] width 928 height 716
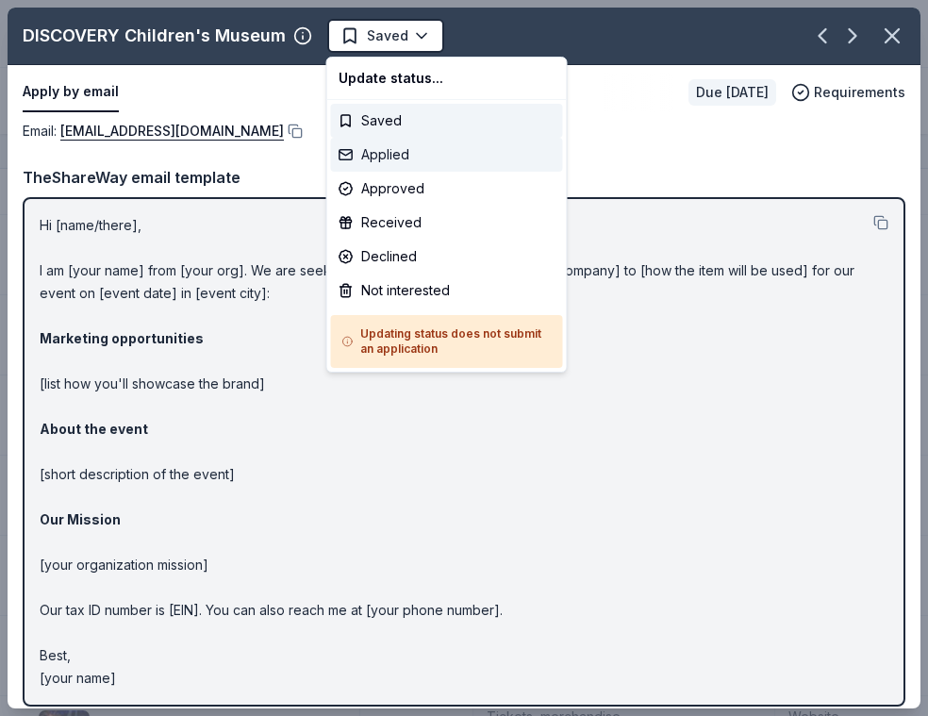
click at [392, 156] on div "Applied" at bounding box center [447, 155] width 232 height 34
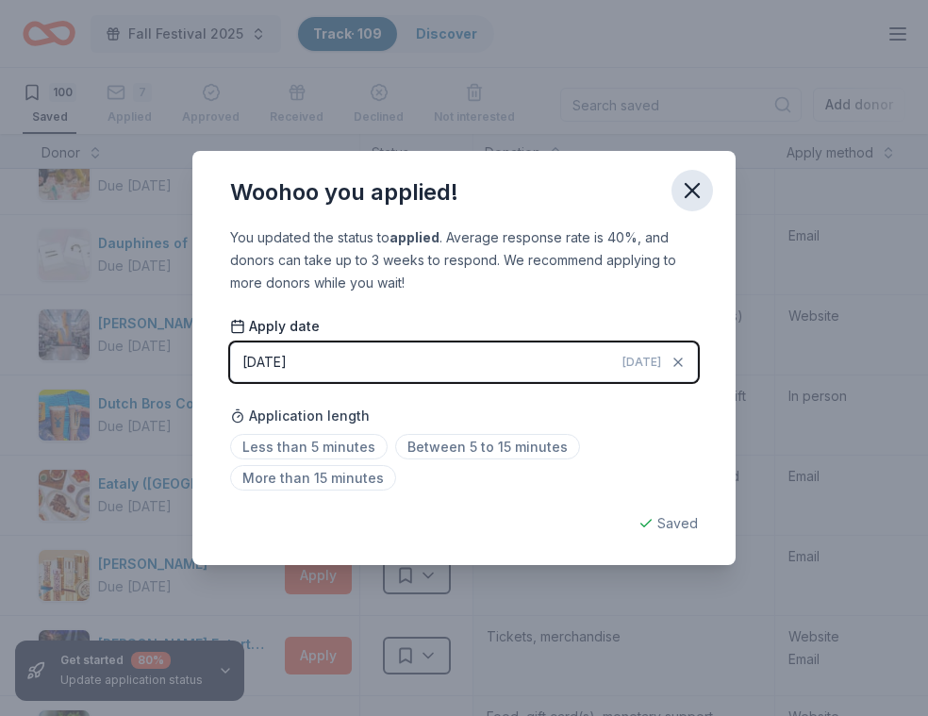
click at [691, 192] on icon "button" at bounding box center [692, 190] width 13 height 13
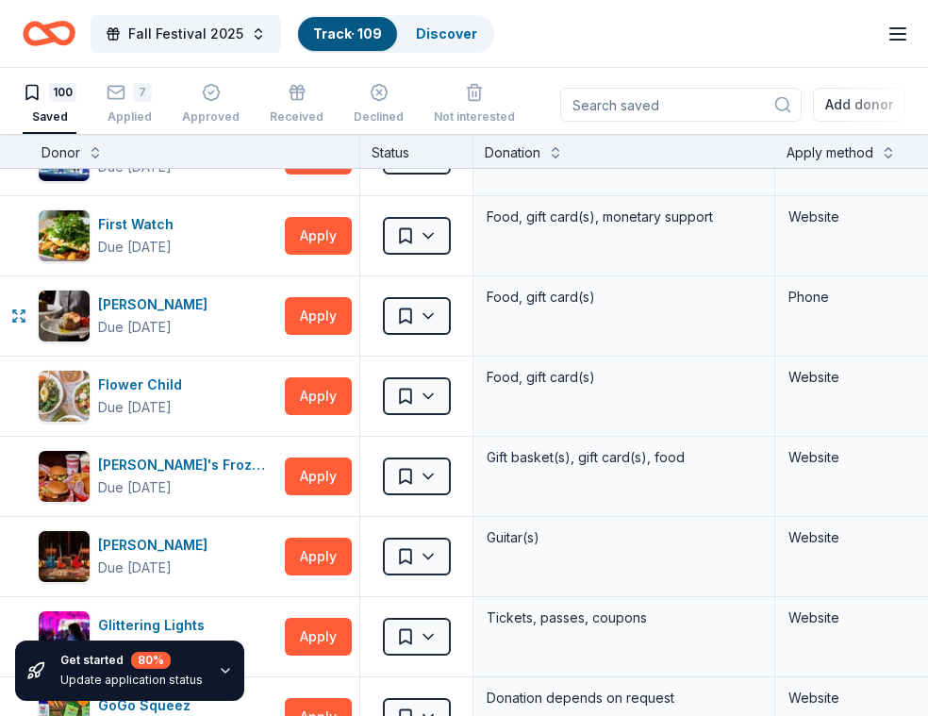
scroll to position [1586, 0]
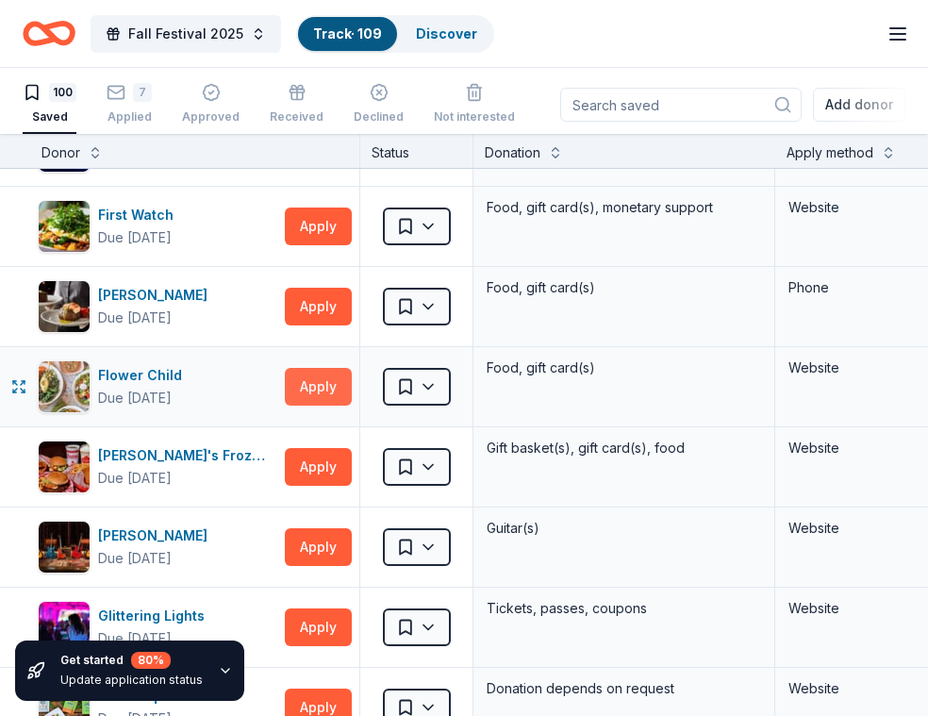
click at [322, 402] on button "Apply" at bounding box center [318, 387] width 67 height 38
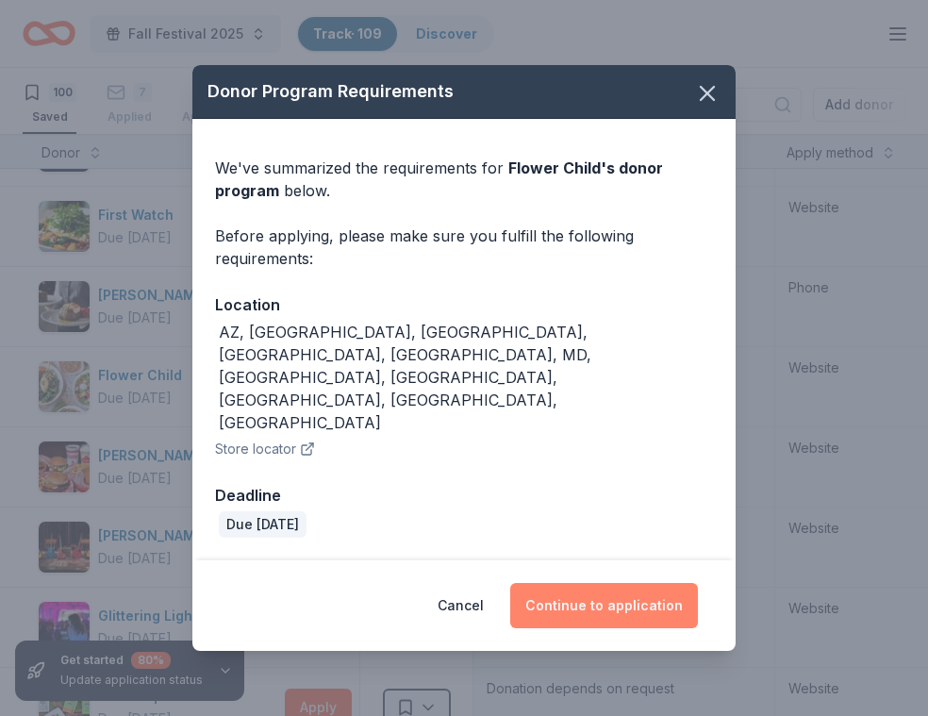
click at [621, 583] on button "Continue to application" at bounding box center [604, 605] width 188 height 45
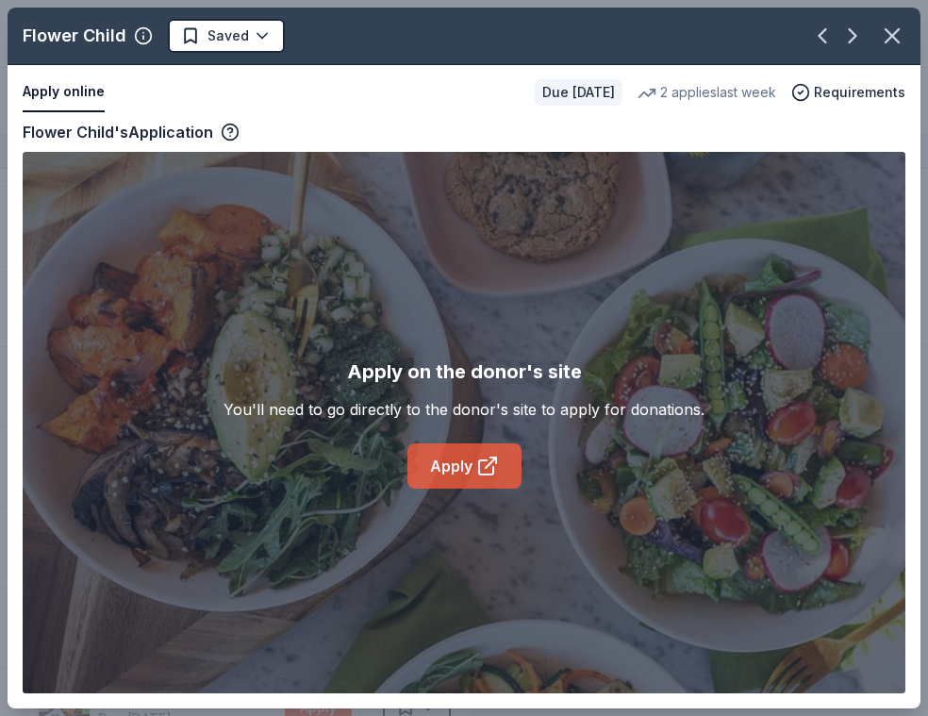
drag, startPoint x: 427, startPoint y: 419, endPoint x: 442, endPoint y: 455, distance: 38.5
click at [442, 455] on div "Apply on the donor's site You'll need to go directly to the donor's site to app…" at bounding box center [464, 423] width 481 height 132
click at [442, 453] on link "Apply" at bounding box center [465, 465] width 114 height 45
click at [271, 37] on html "Fall Festival 2025 Track · 109 Discover Plus trial ends on 11AM[DATE] $10 in re…" at bounding box center [464, 358] width 928 height 716
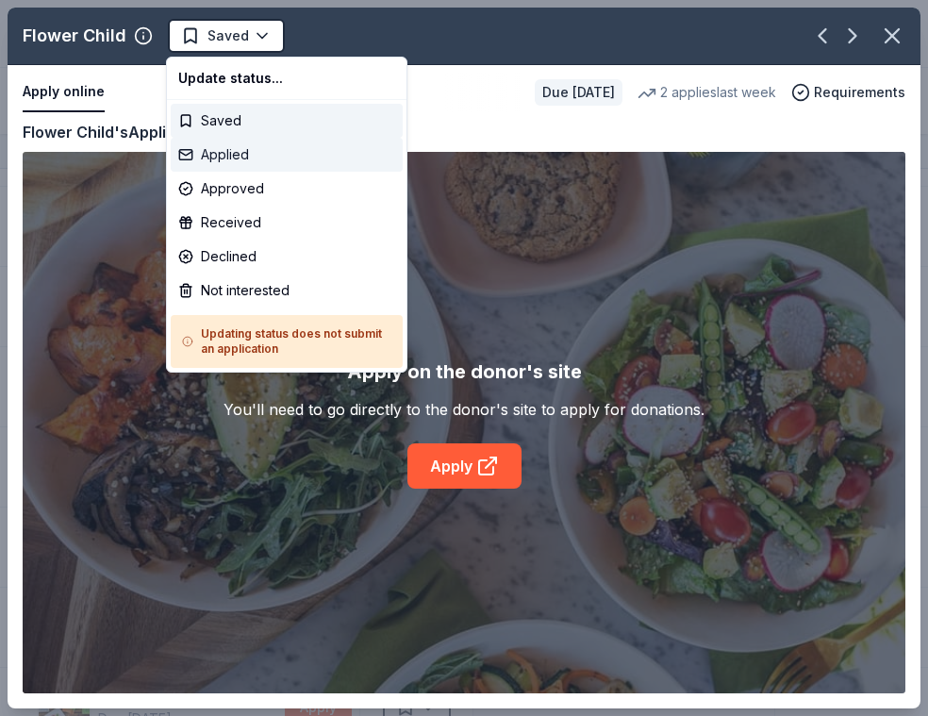
click at [246, 163] on div "Applied" at bounding box center [287, 155] width 232 height 34
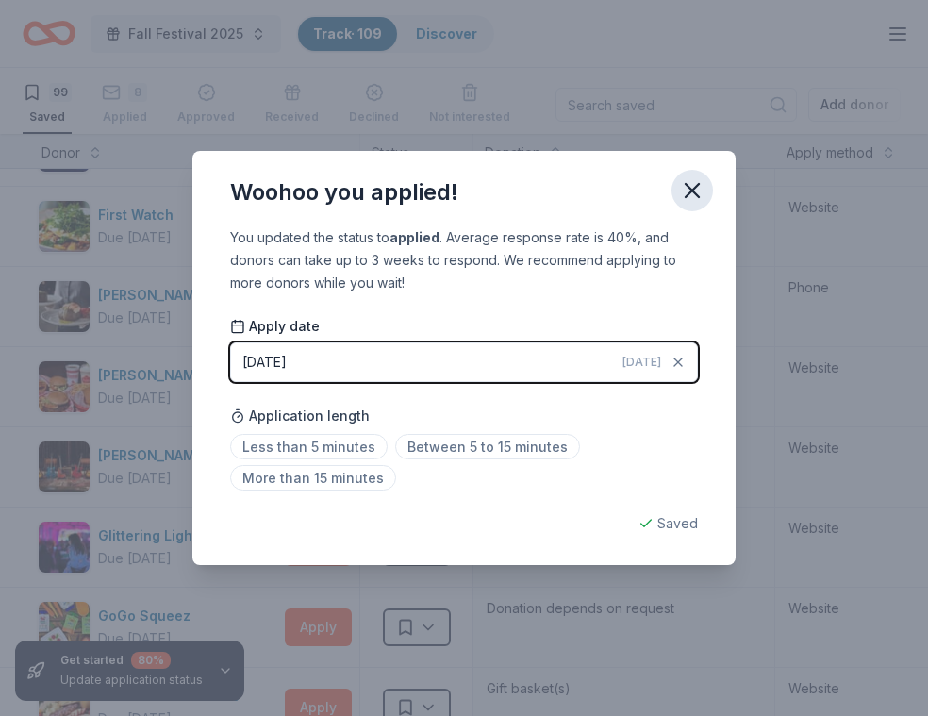
click at [697, 187] on icon "button" at bounding box center [692, 190] width 26 height 26
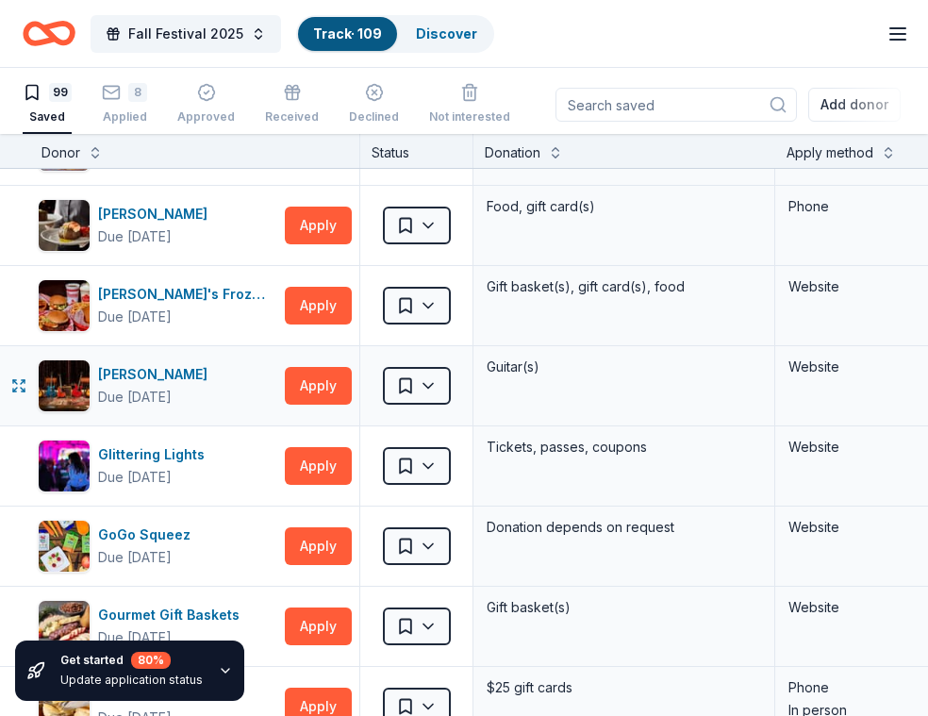
scroll to position [1699, 0]
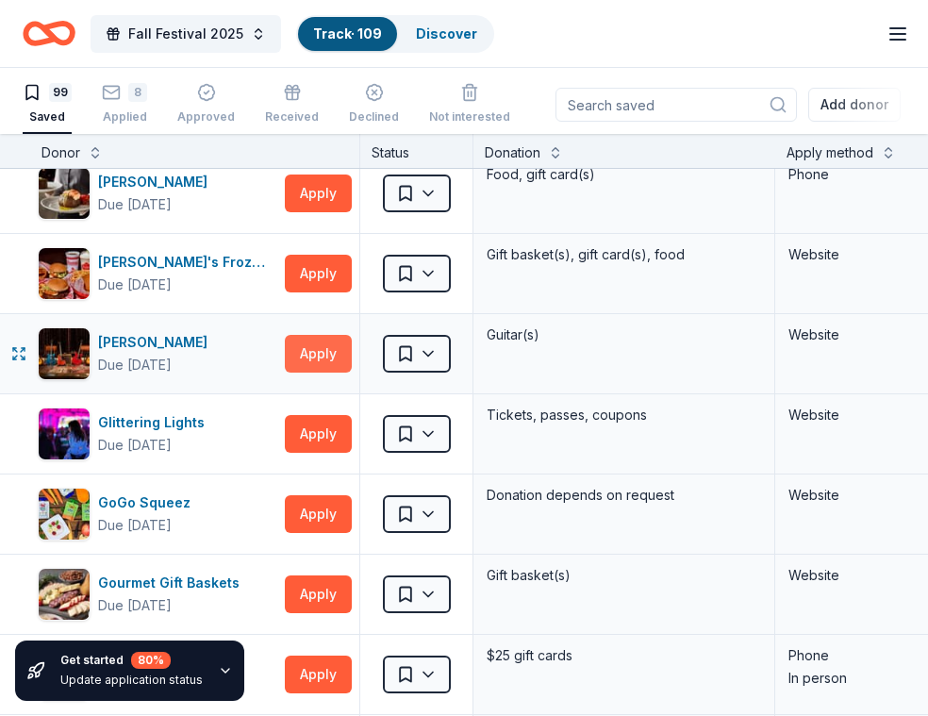
click at [321, 353] on button "Apply" at bounding box center [318, 354] width 67 height 38
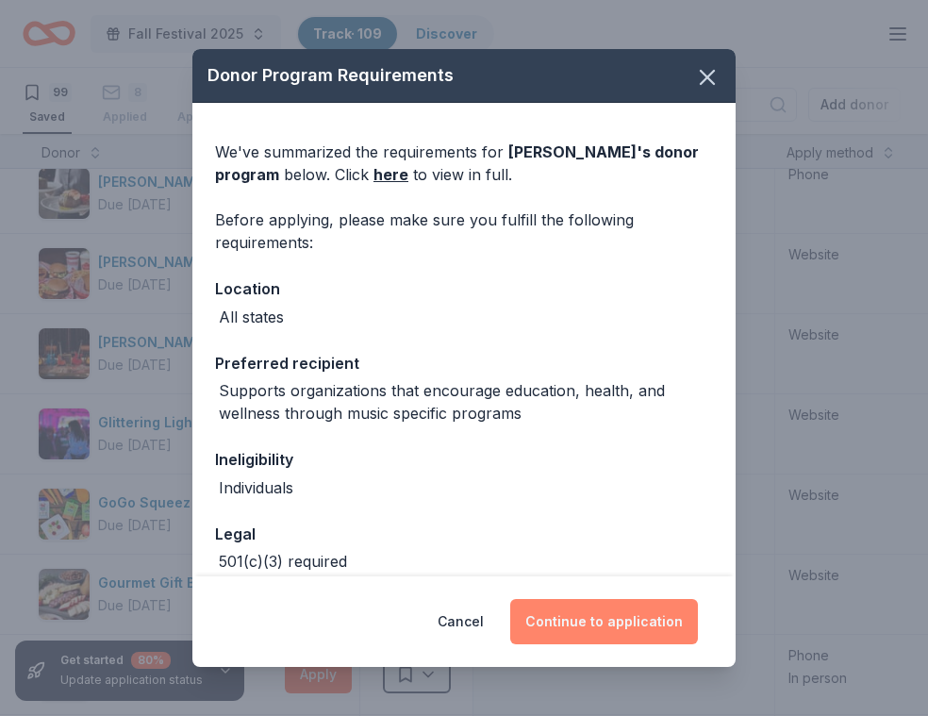
click at [601, 623] on button "Continue to application" at bounding box center [604, 621] width 188 height 45
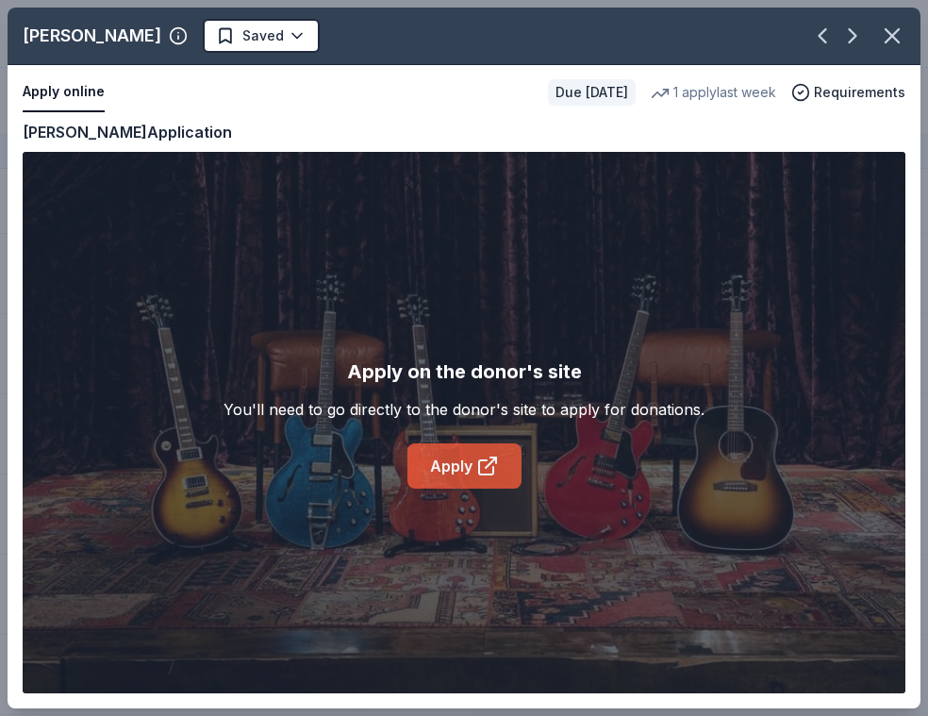
click at [462, 470] on link "Apply" at bounding box center [465, 465] width 114 height 45
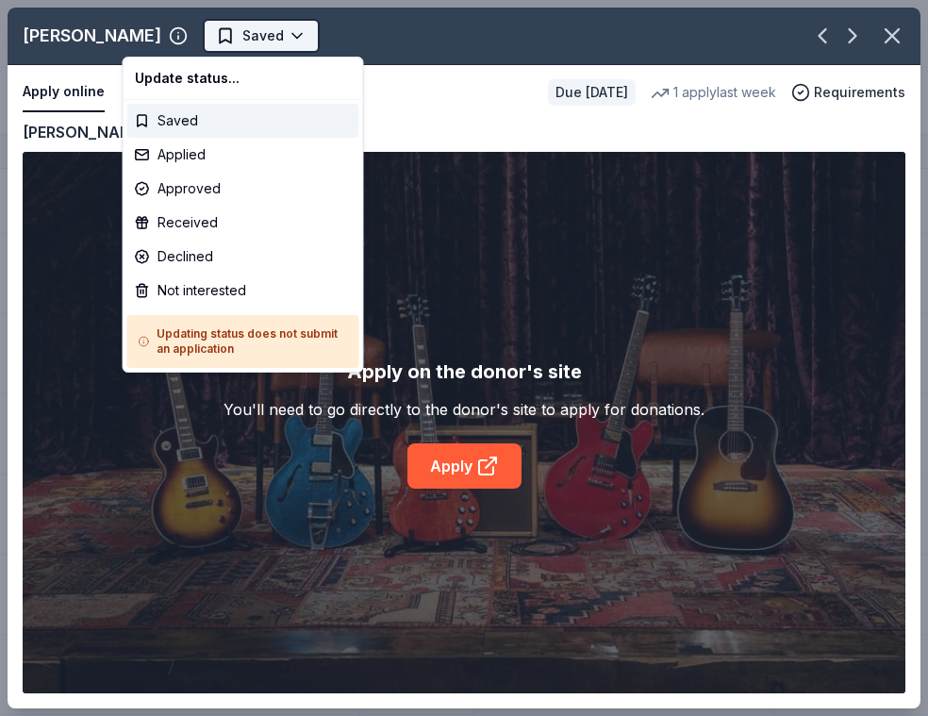
click at [221, 38] on html "Fall Festival 2025 Track · 109 Discover Plus trial ends on 11AM[DATE] $10 in re…" at bounding box center [464, 358] width 928 height 716
click at [192, 254] on div "Declined" at bounding box center [243, 257] width 232 height 34
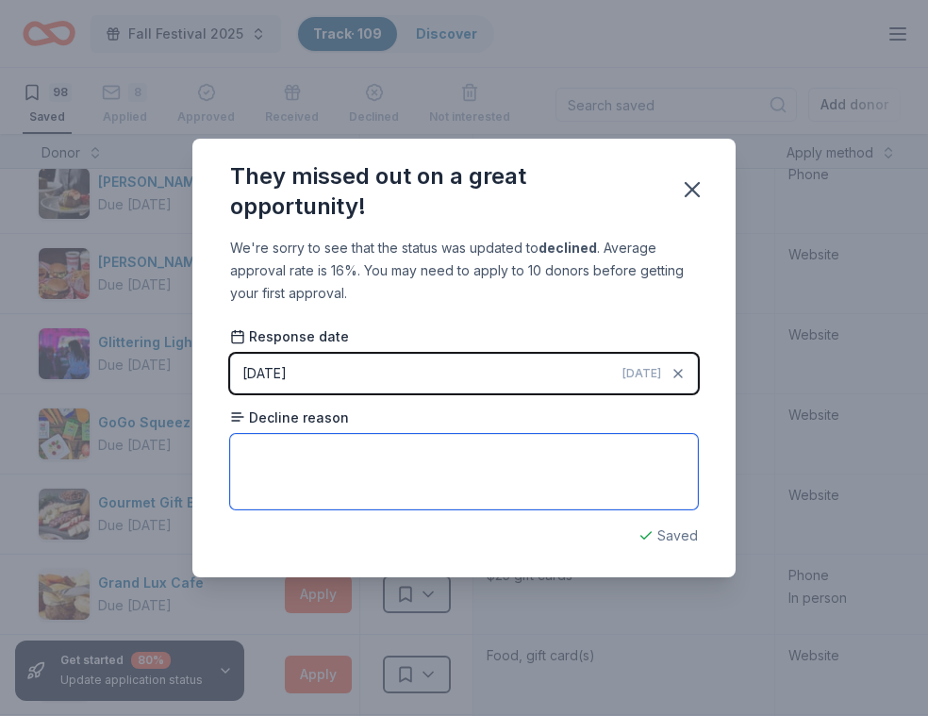
click at [363, 483] on textarea at bounding box center [464, 471] width 468 height 75
type textarea "Not Eligable"
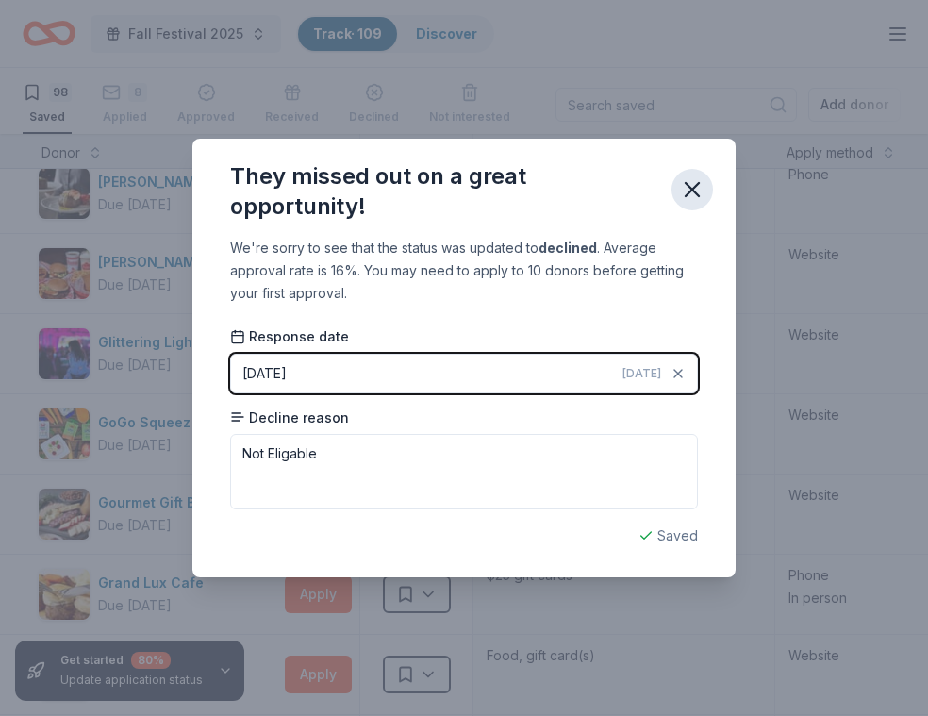
click at [695, 186] on icon "button" at bounding box center [692, 189] width 13 height 13
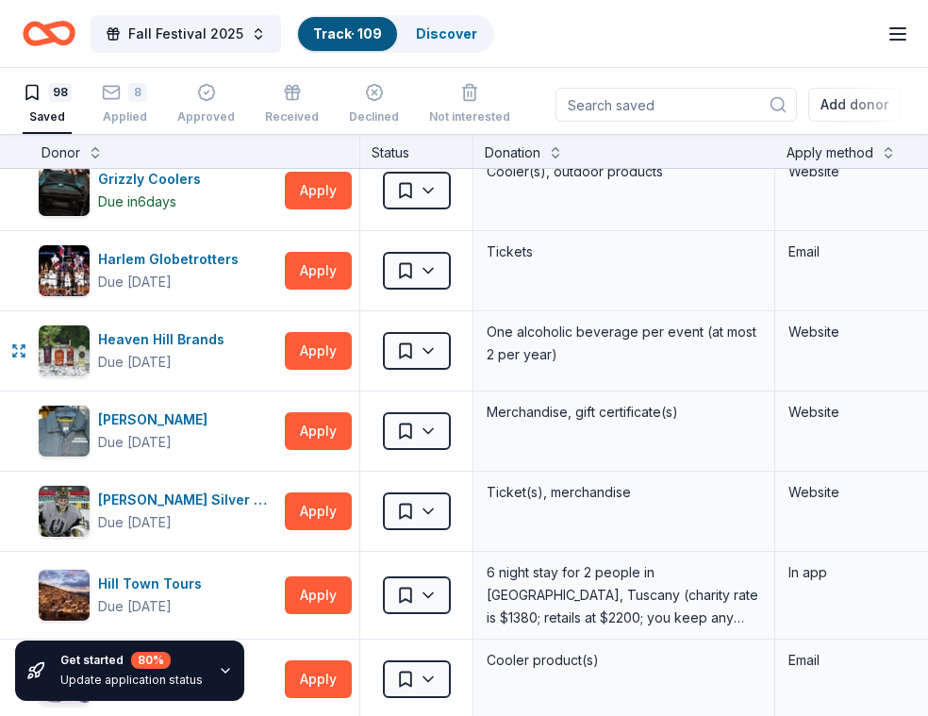
scroll to position [2289, 0]
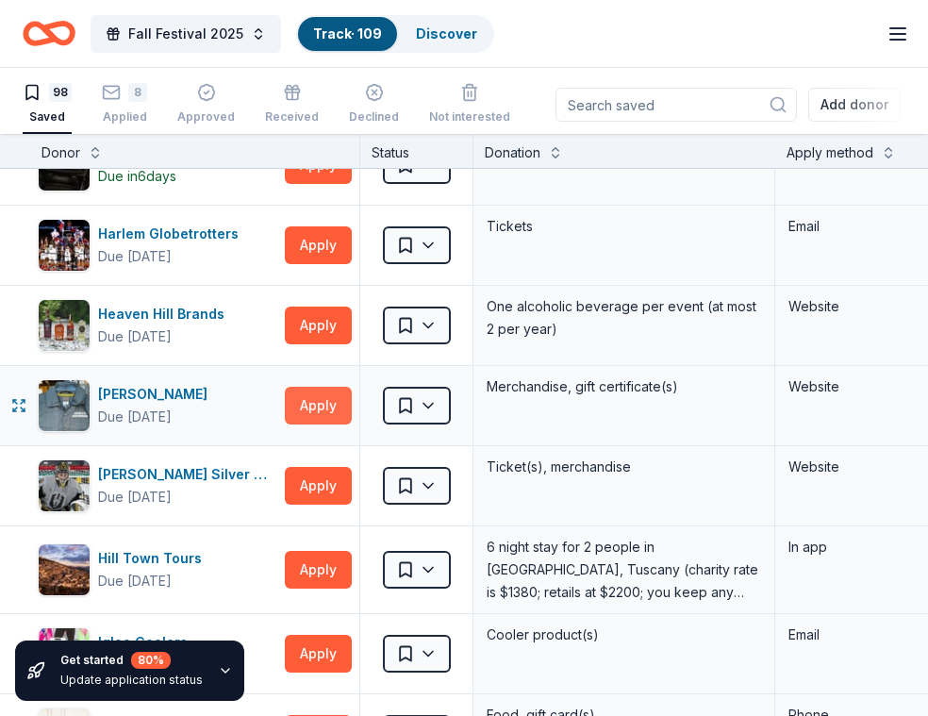
click at [310, 407] on button "Apply" at bounding box center [318, 406] width 67 height 38
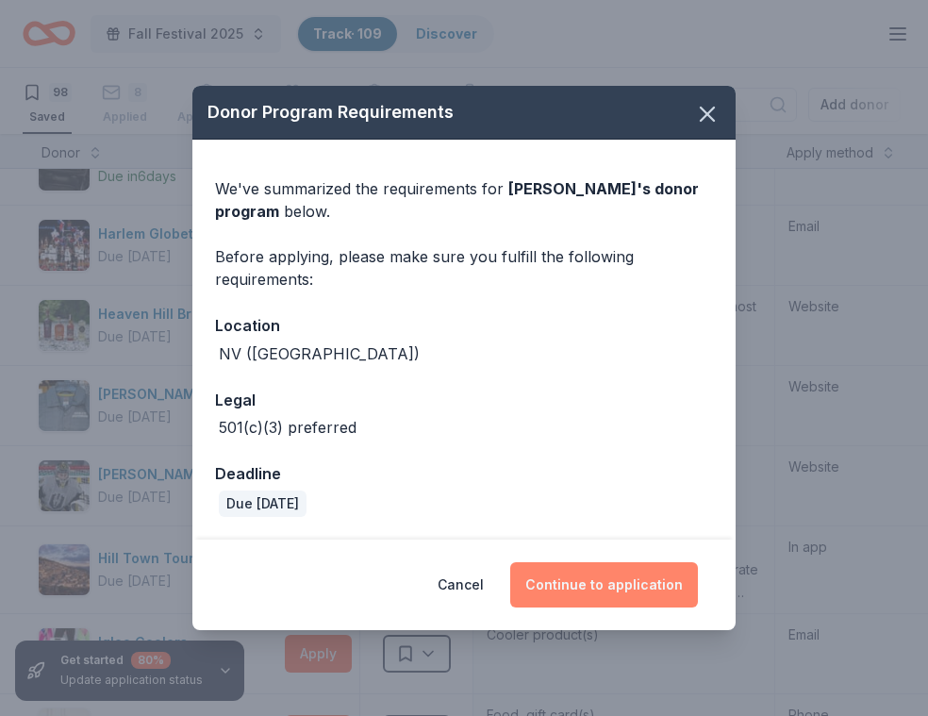
click at [565, 586] on button "Continue to application" at bounding box center [604, 584] width 188 height 45
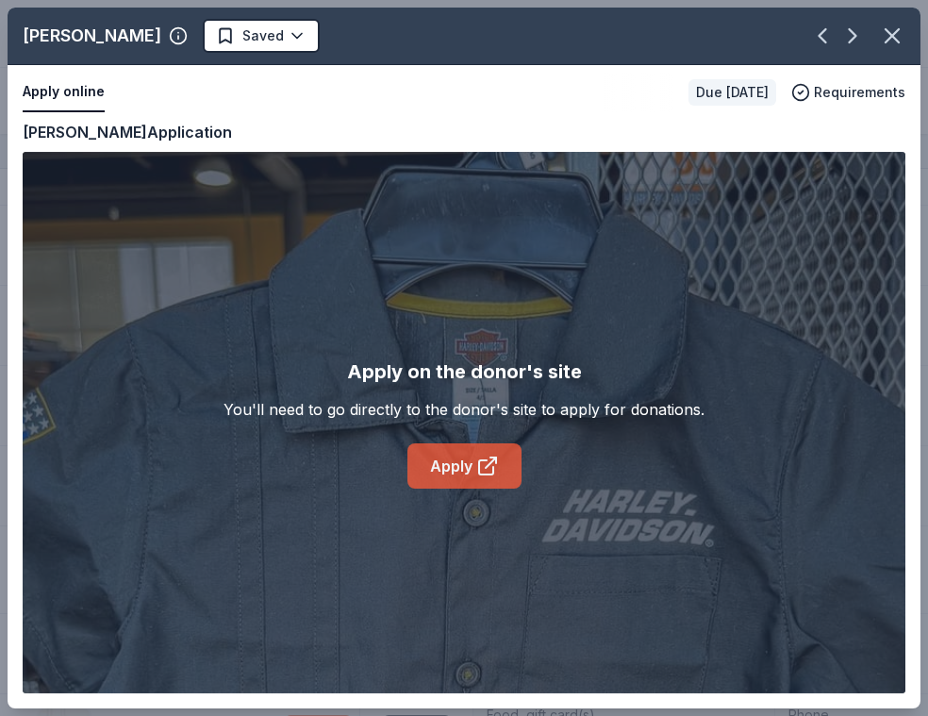
click at [475, 474] on link "Apply" at bounding box center [465, 465] width 114 height 45
click at [349, 34] on html "Fall Festival 2025 Track · 109 Discover Plus trial ends on 11AM[DATE] $10 in re…" at bounding box center [464, 358] width 928 height 716
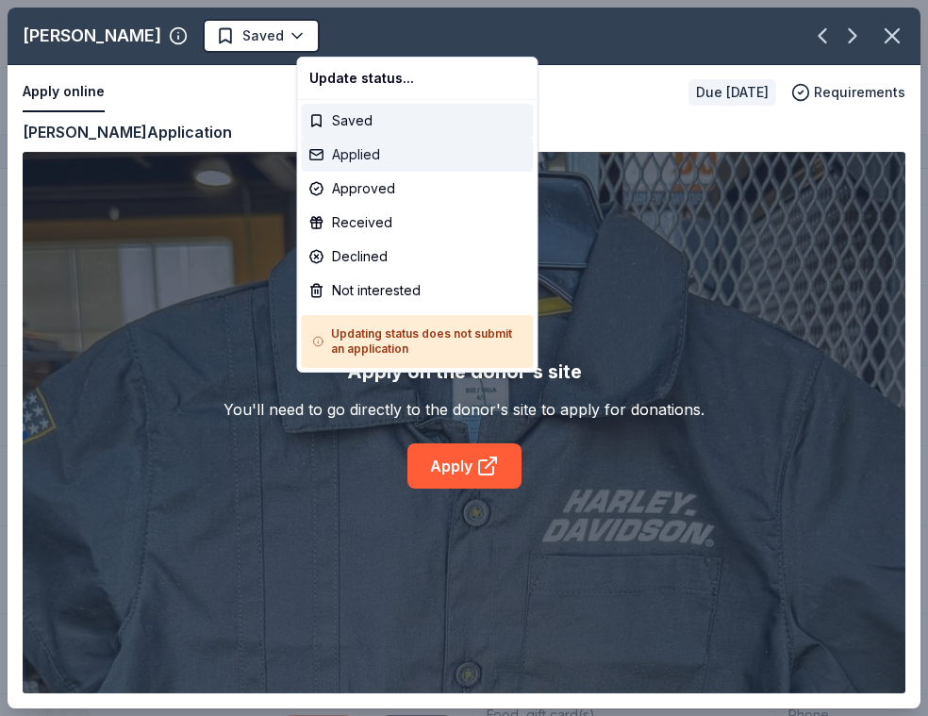
click at [361, 166] on div "Applied" at bounding box center [418, 155] width 232 height 34
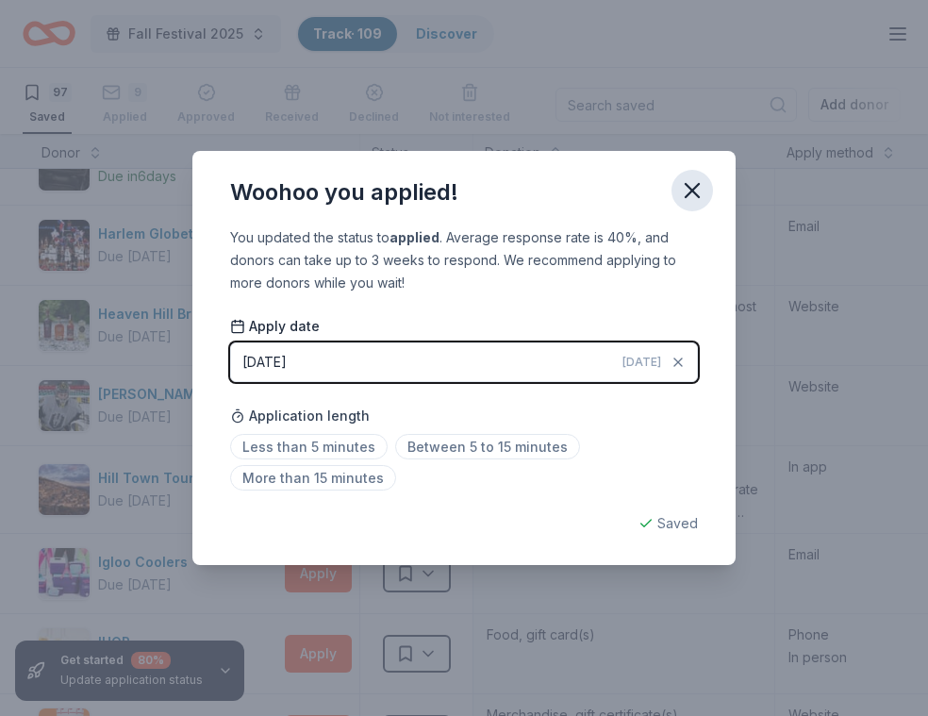
click at [694, 190] on icon "button" at bounding box center [692, 190] width 26 height 26
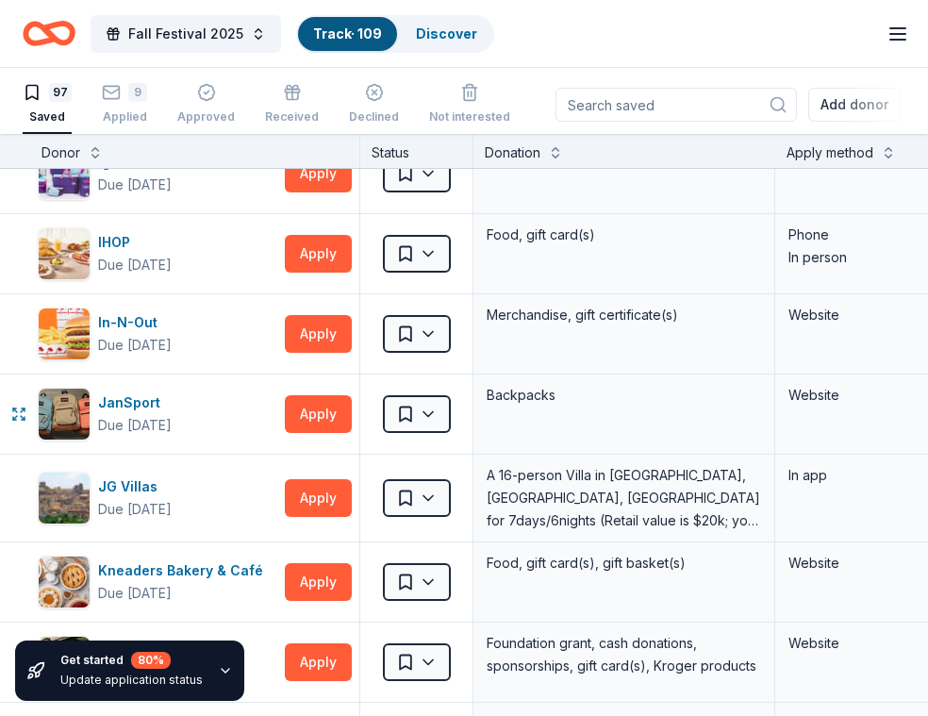
scroll to position [2692, 0]
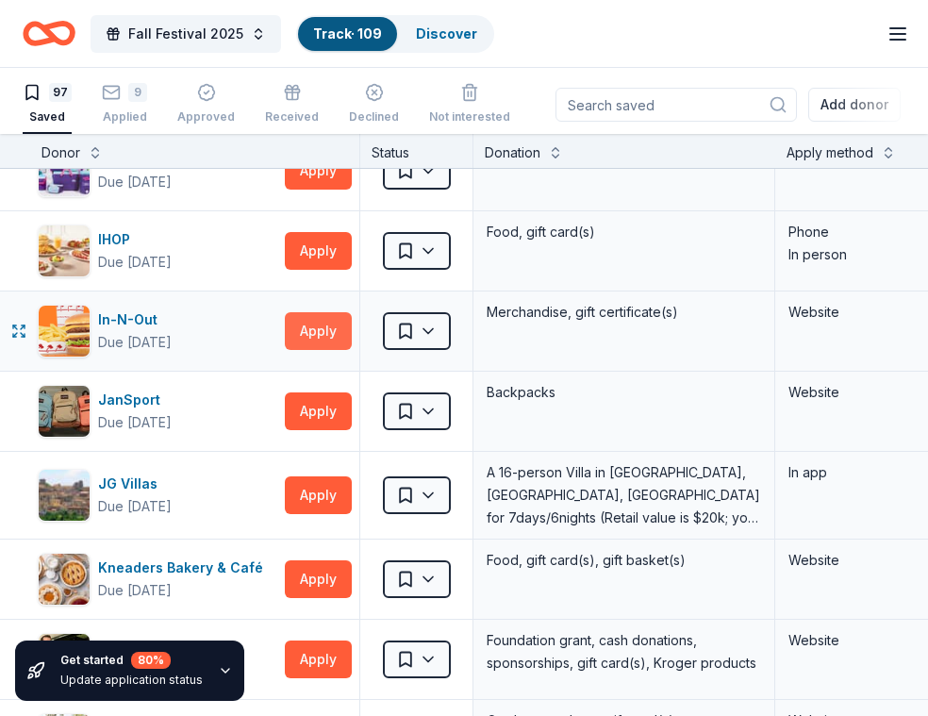
click at [317, 335] on button "Apply" at bounding box center [318, 331] width 67 height 38
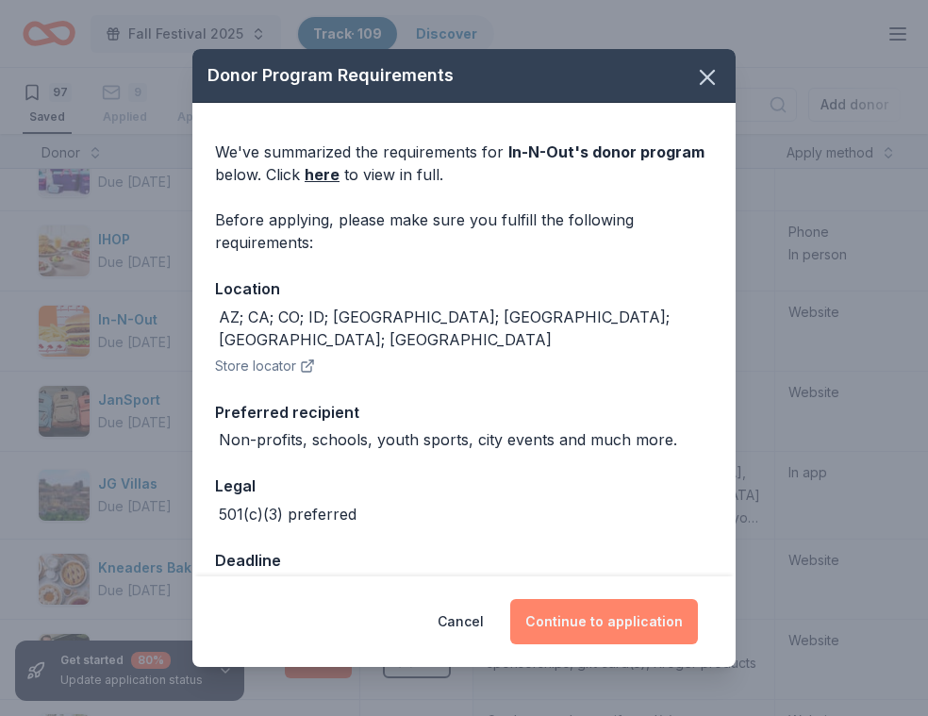
click at [615, 623] on button "Continue to application" at bounding box center [604, 621] width 188 height 45
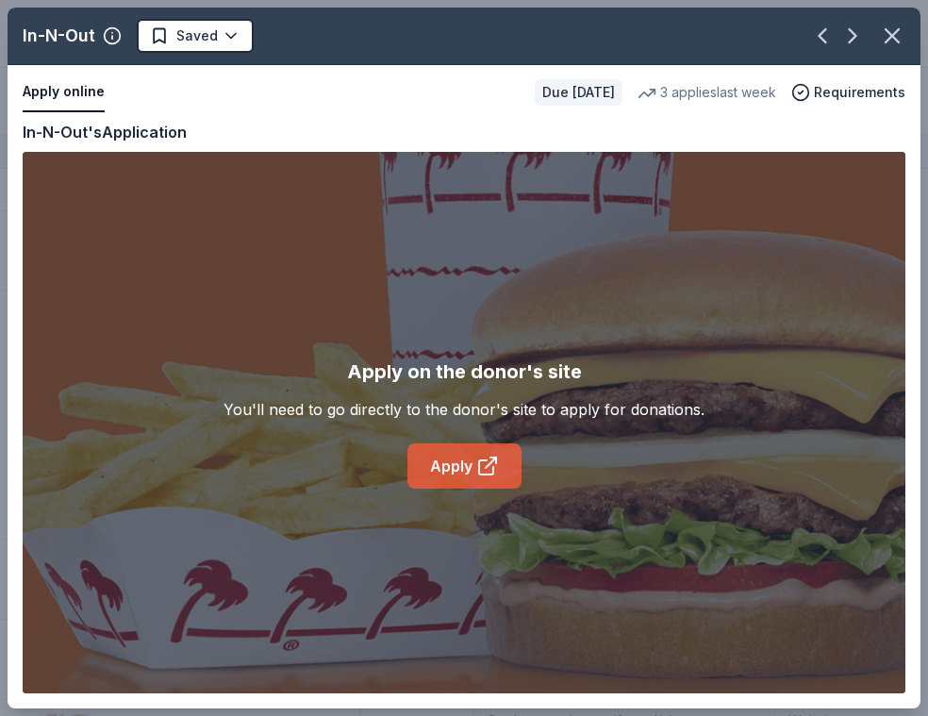
click at [462, 476] on link "Apply" at bounding box center [465, 465] width 114 height 45
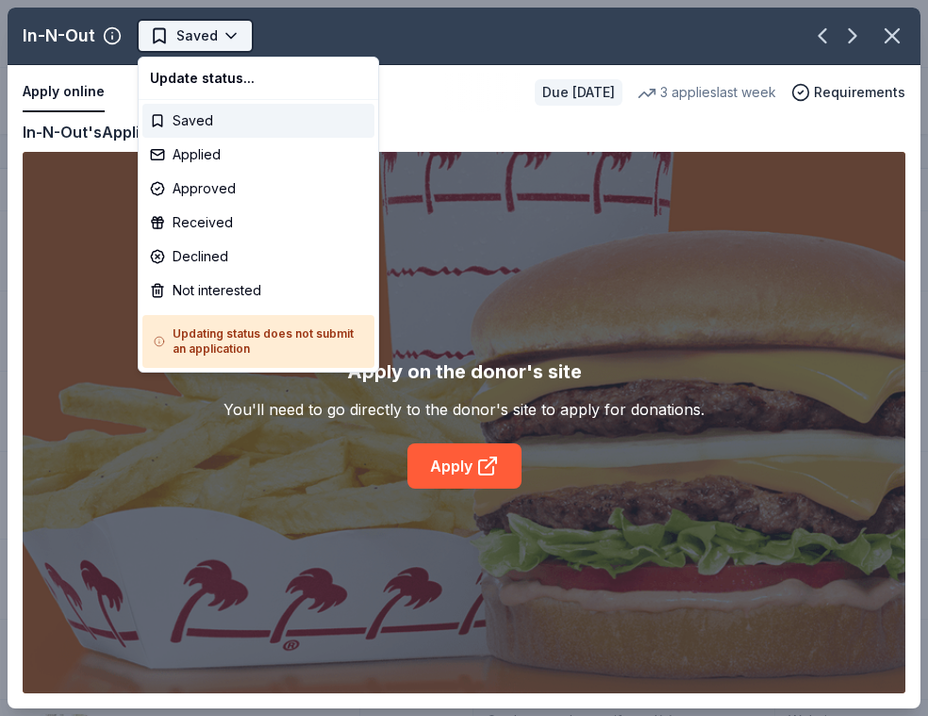
click at [192, 35] on html "Fall Festival 2025 Track · 109 Discover Plus trial ends on 11AM[DATE] $10 in re…" at bounding box center [464, 358] width 928 height 716
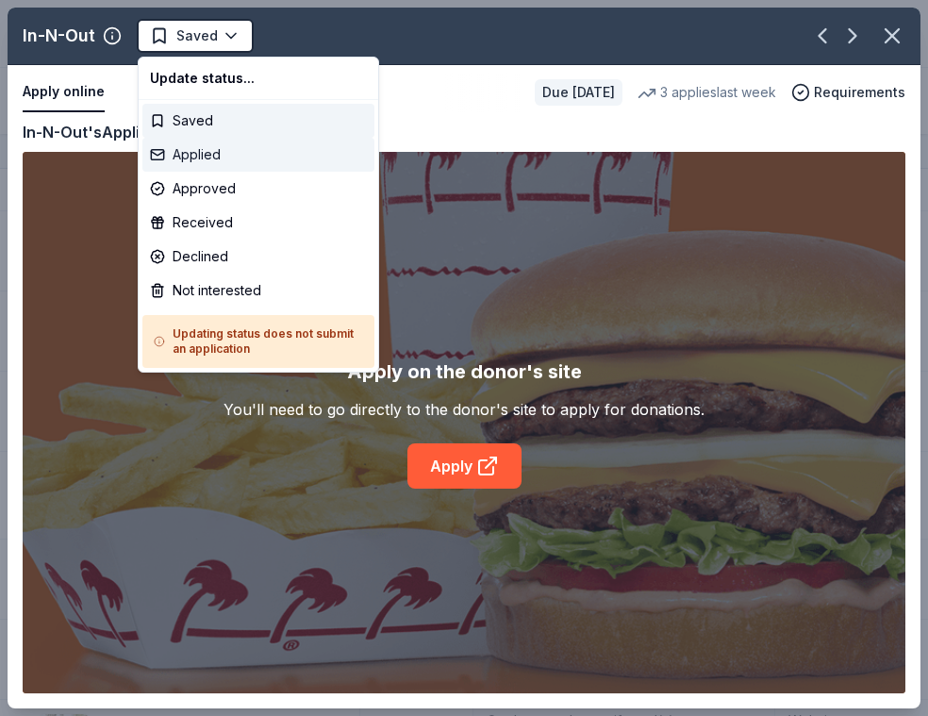
click at [214, 149] on div "Applied" at bounding box center [258, 155] width 232 height 34
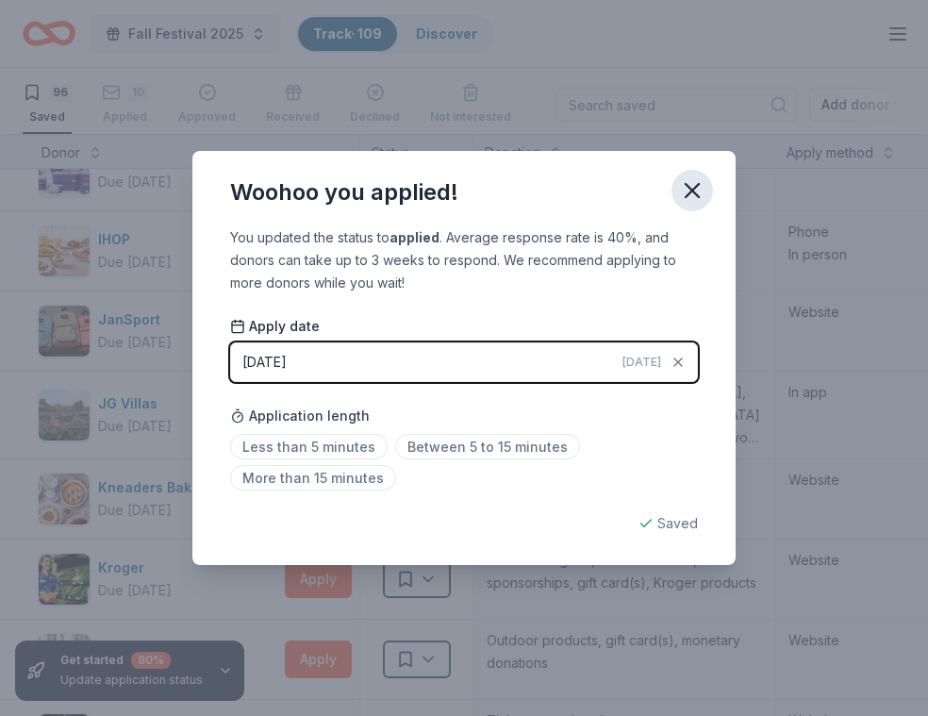
click at [691, 184] on icon "button" at bounding box center [692, 190] width 26 height 26
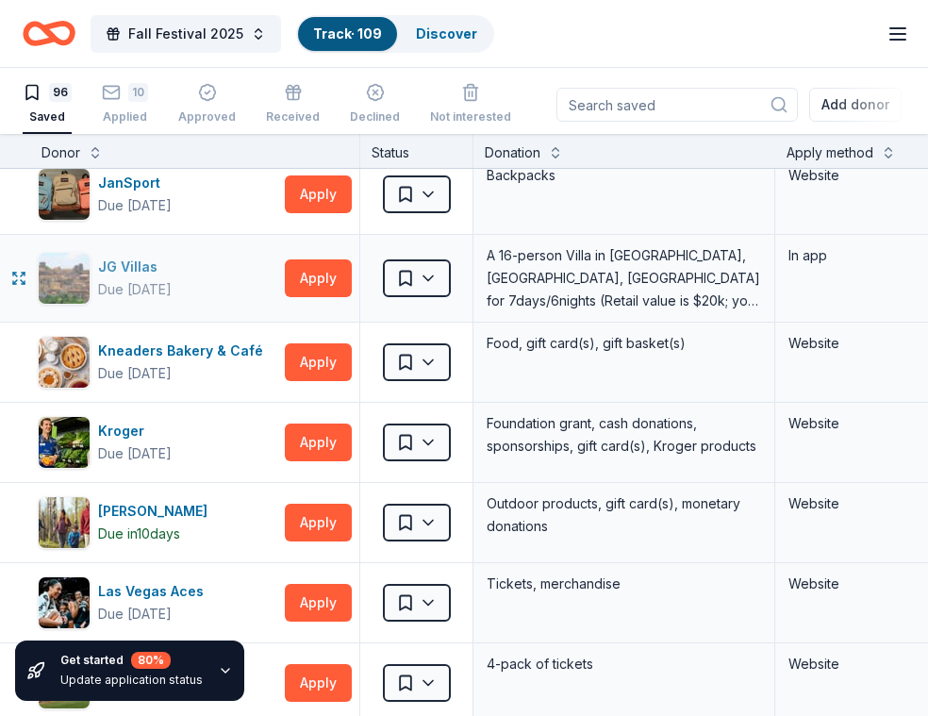
scroll to position [2898, 0]
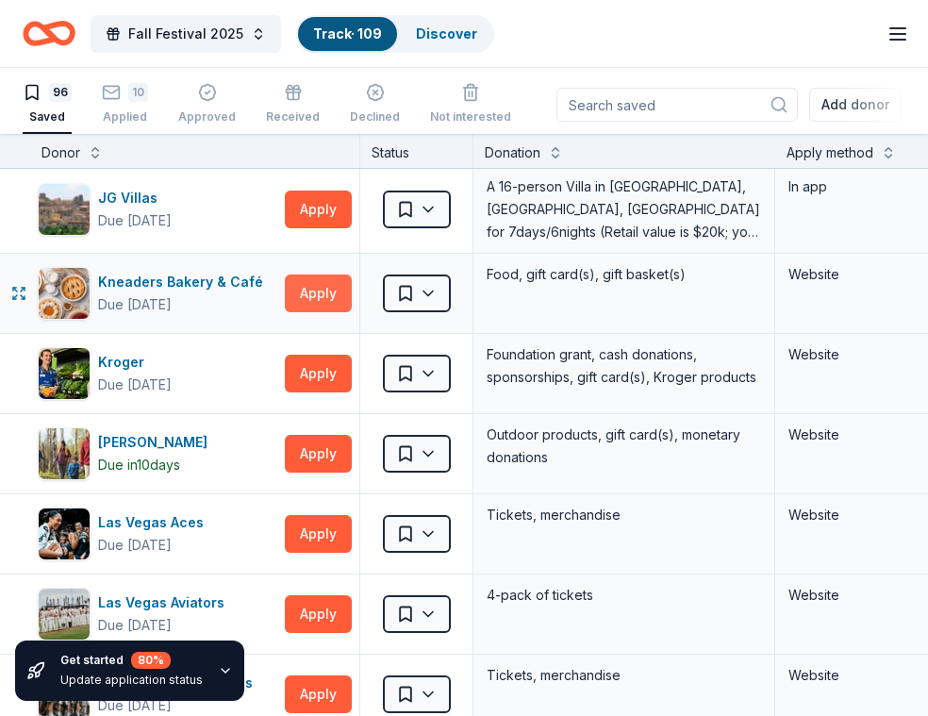
click at [318, 289] on button "Apply" at bounding box center [318, 294] width 67 height 38
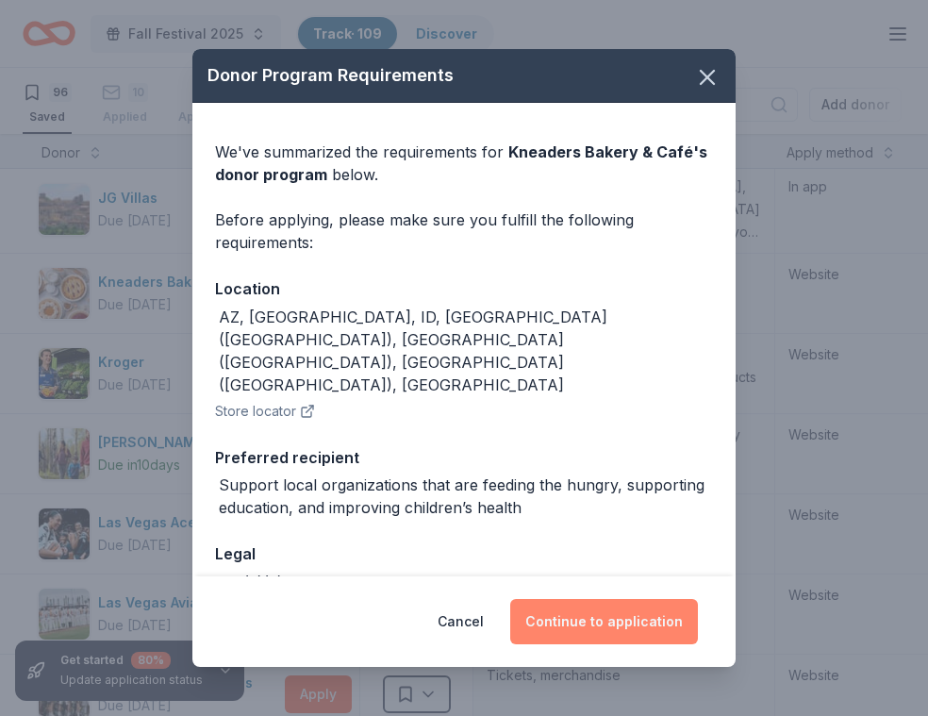
click at [579, 609] on button "Continue to application" at bounding box center [604, 621] width 188 height 45
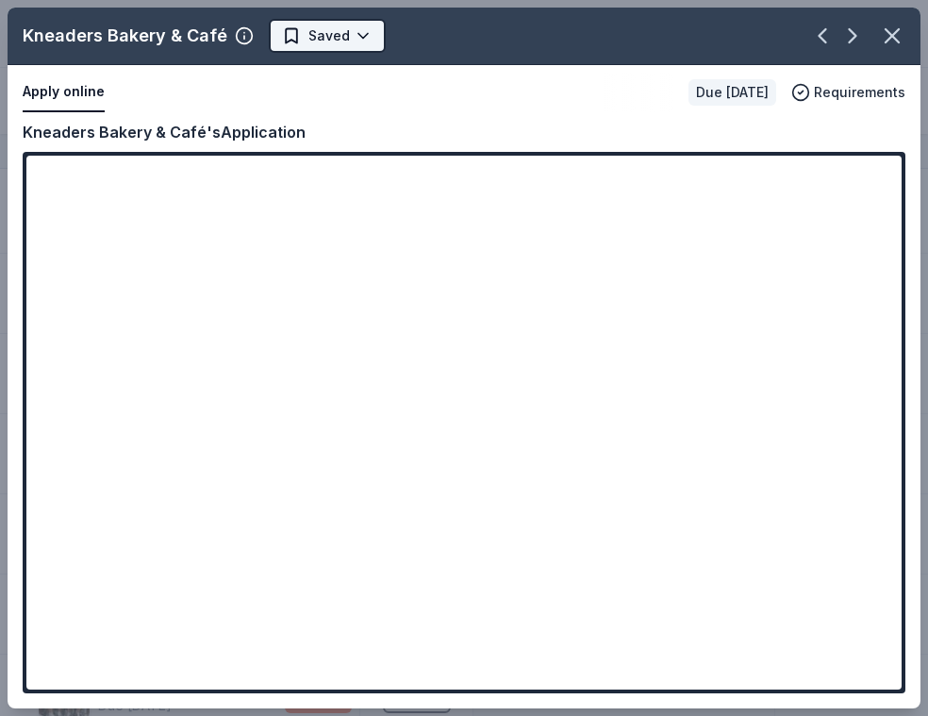
click at [350, 37] on html "Fall Festival 2025 Track · 109 Discover Plus trial ends on 11AM[DATE] $10 in re…" at bounding box center [464, 358] width 928 height 716
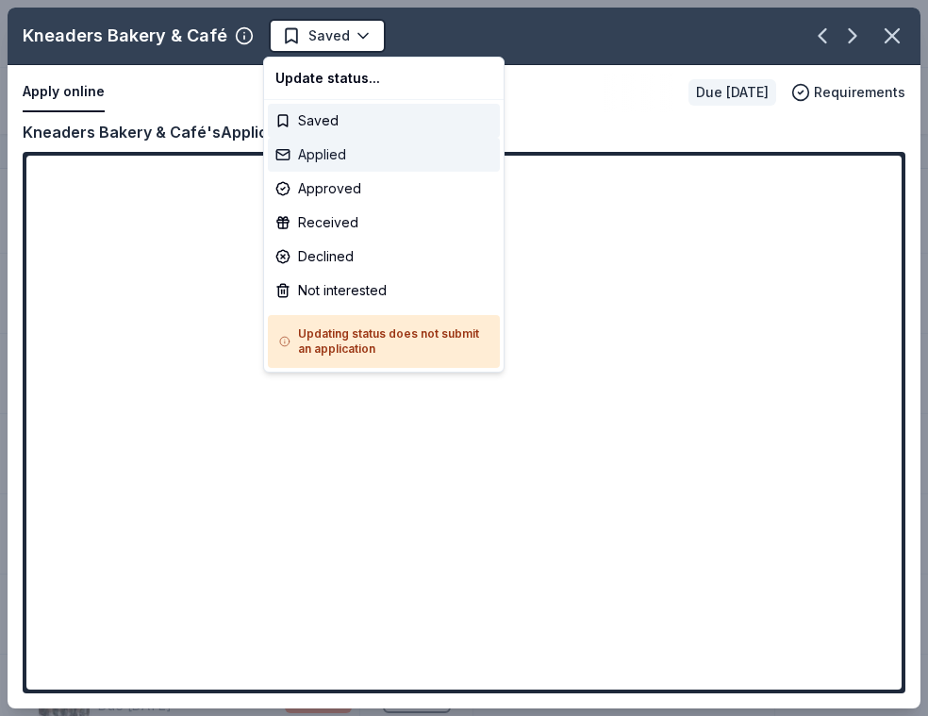
click at [361, 157] on div "Applied" at bounding box center [384, 155] width 232 height 34
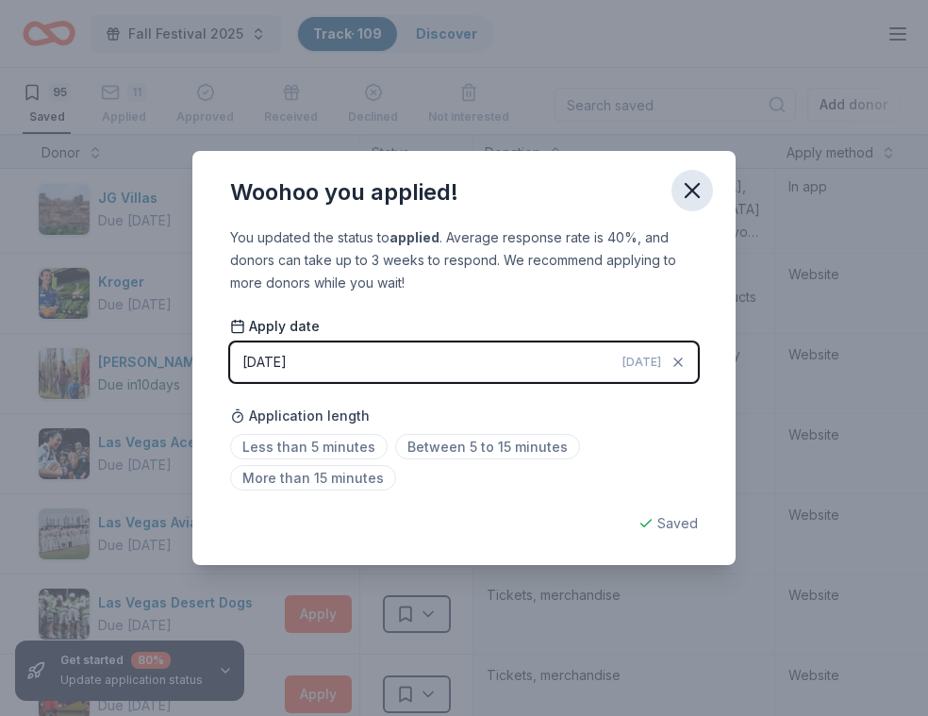
click at [696, 193] on icon "button" at bounding box center [692, 190] width 13 height 13
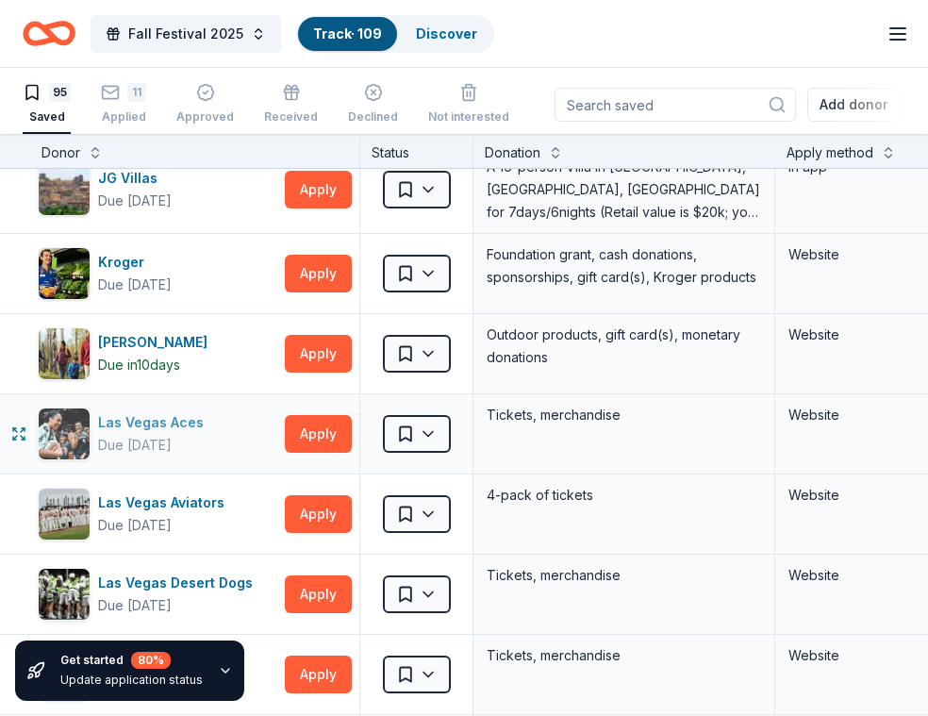
scroll to position [2919, 0]
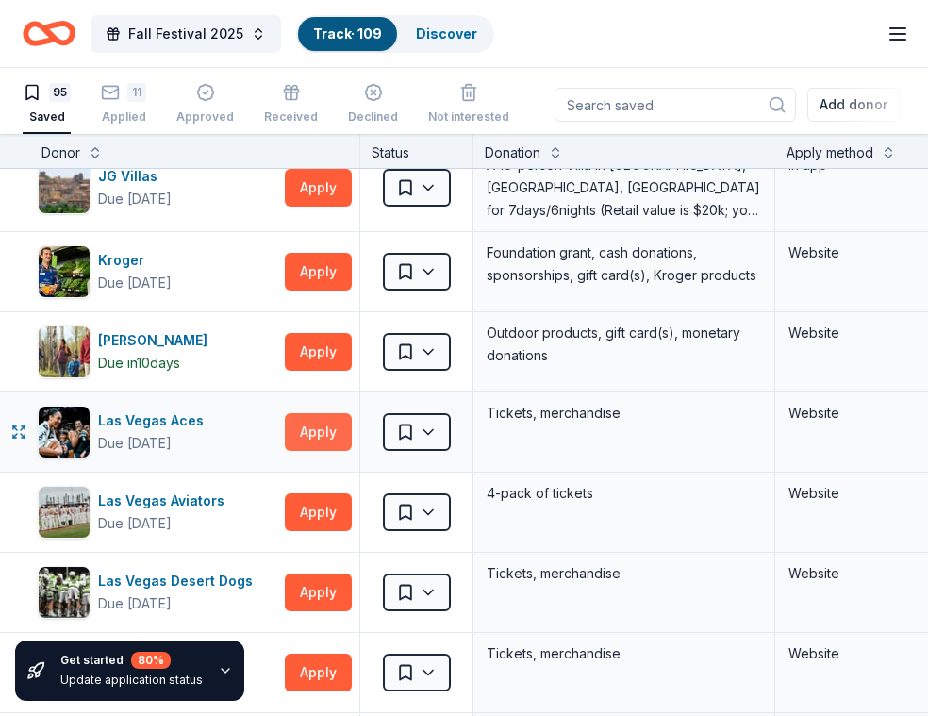
click at [320, 440] on button "Apply" at bounding box center [318, 432] width 67 height 38
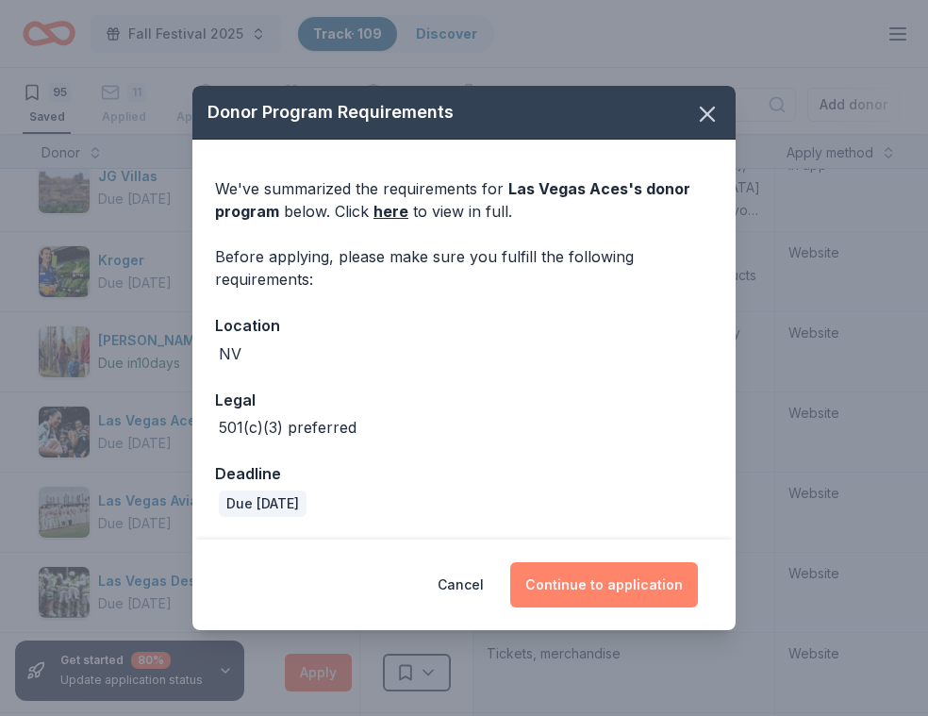
click at [610, 582] on button "Continue to application" at bounding box center [604, 584] width 188 height 45
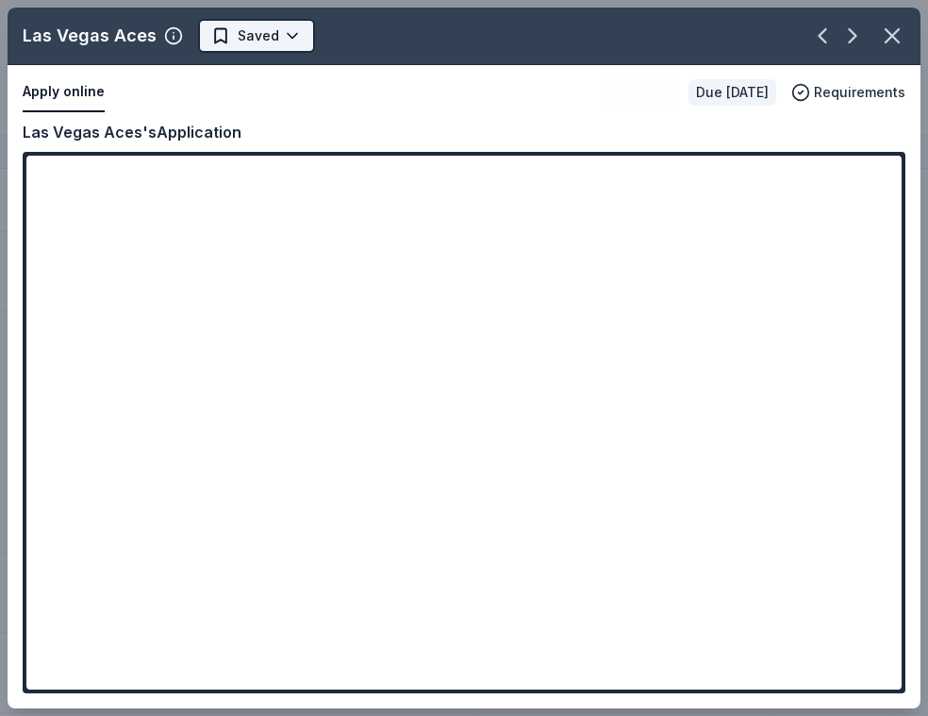
click at [287, 34] on html "Fall Festival 2025 Track · 109 Discover Plus trial ends on 11AM[DATE] $10 in re…" at bounding box center [464, 358] width 928 height 716
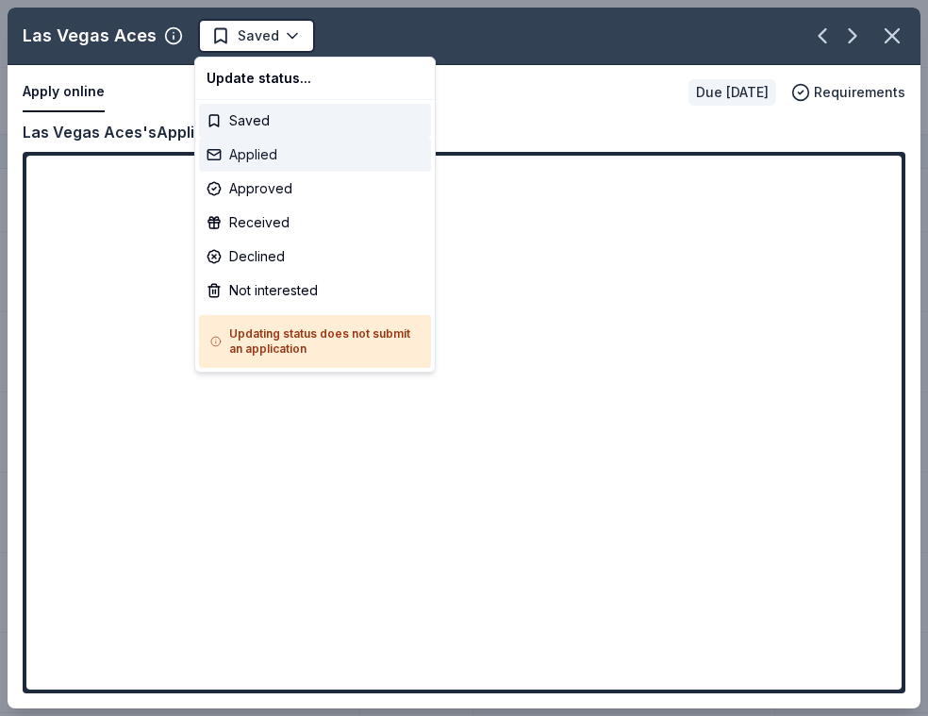
click at [265, 155] on div "Applied" at bounding box center [315, 155] width 232 height 34
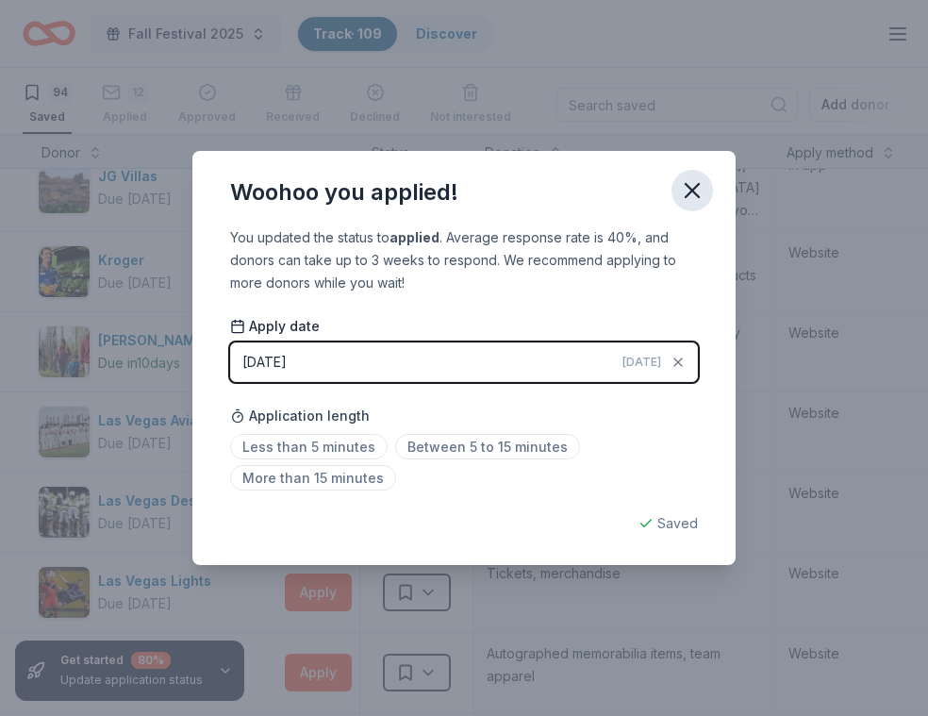
click at [706, 180] on button "button" at bounding box center [693, 191] width 42 height 42
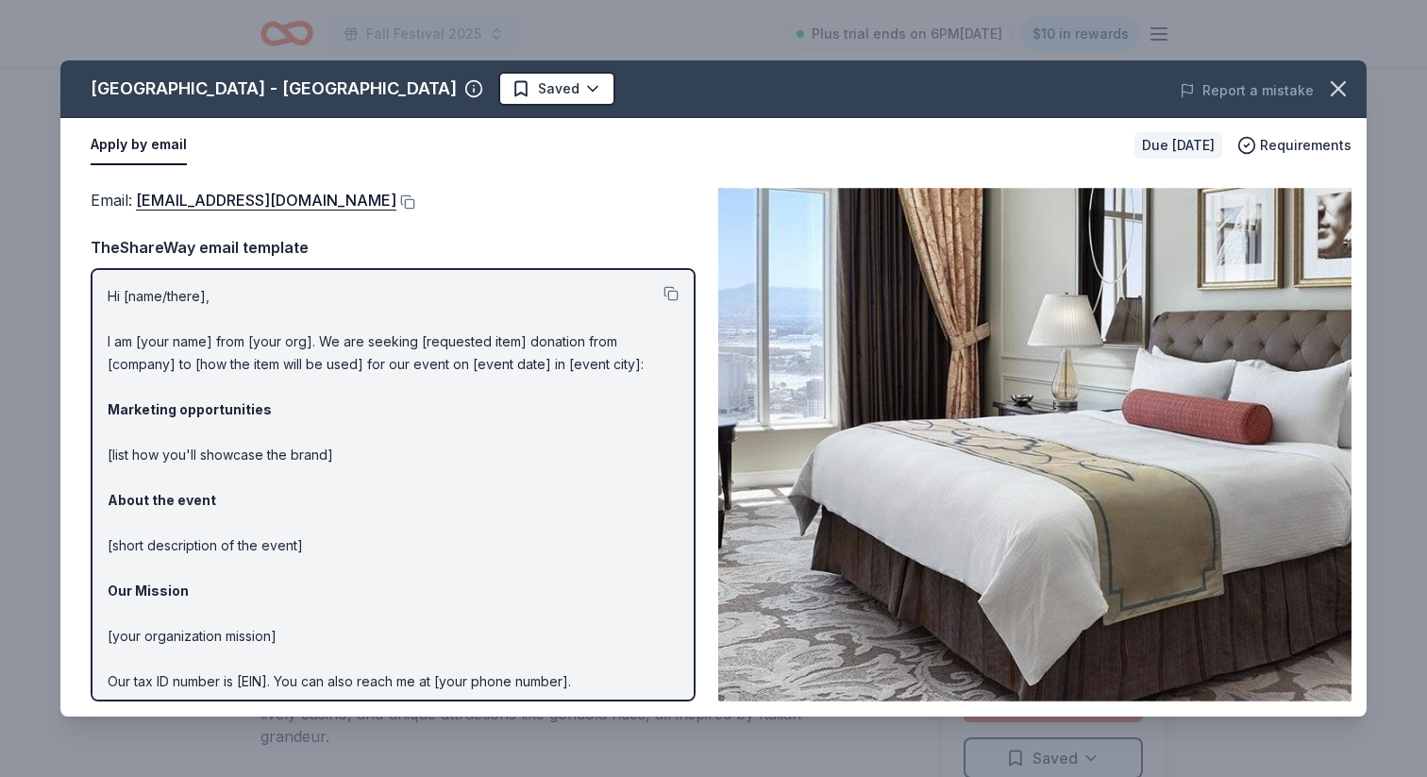
scroll to position [447, 0]
click at [344, 207] on link "[EMAIL_ADDRESS][DOMAIN_NAME]" at bounding box center [266, 200] width 260 height 25
drag, startPoint x: 109, startPoint y: 293, endPoint x: 219, endPoint y: 402, distance: 154.1
click at [210, 399] on p "Hi [name/there], I am [your name] from [your org]. We are seeking [requested it…" at bounding box center [393, 523] width 571 height 476
click at [667, 292] on button at bounding box center [670, 293] width 15 height 15
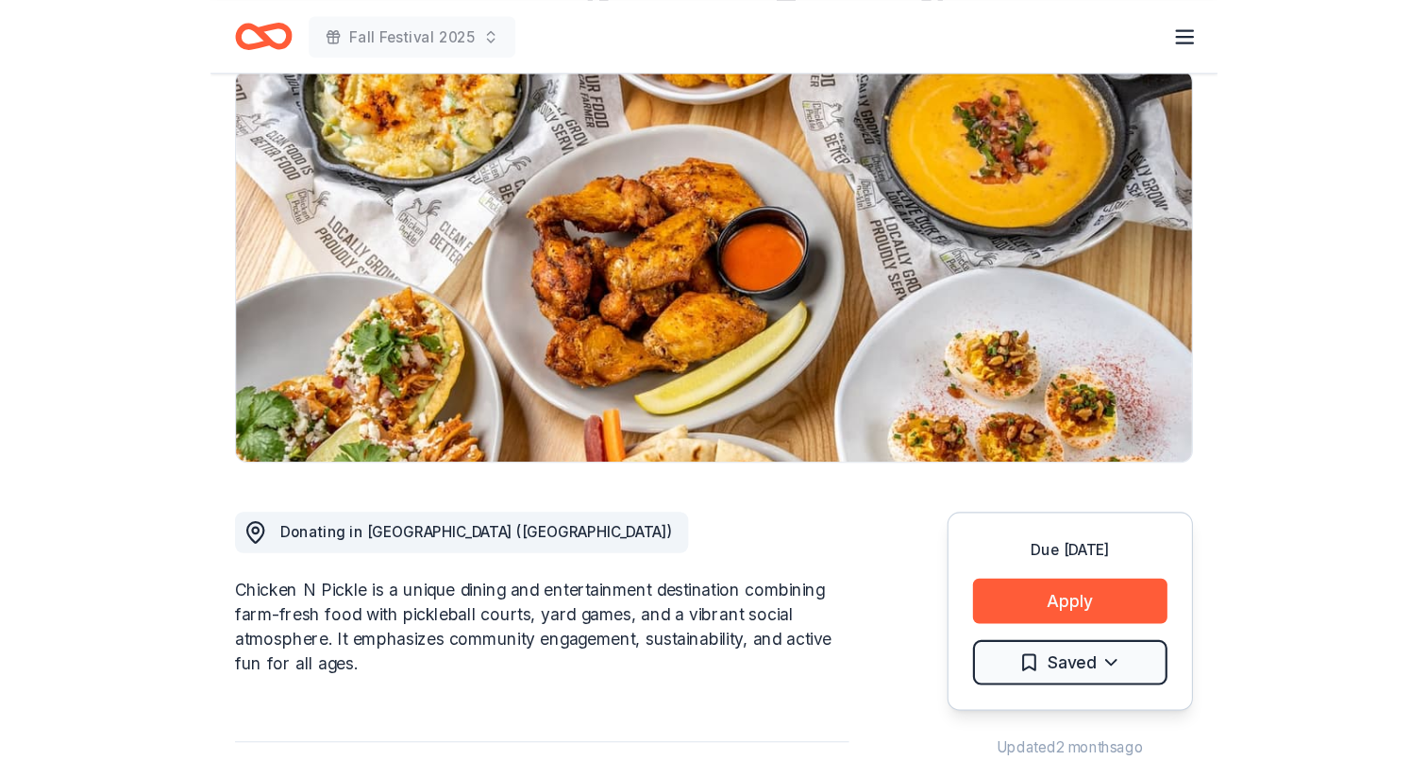
scroll to position [154, 0]
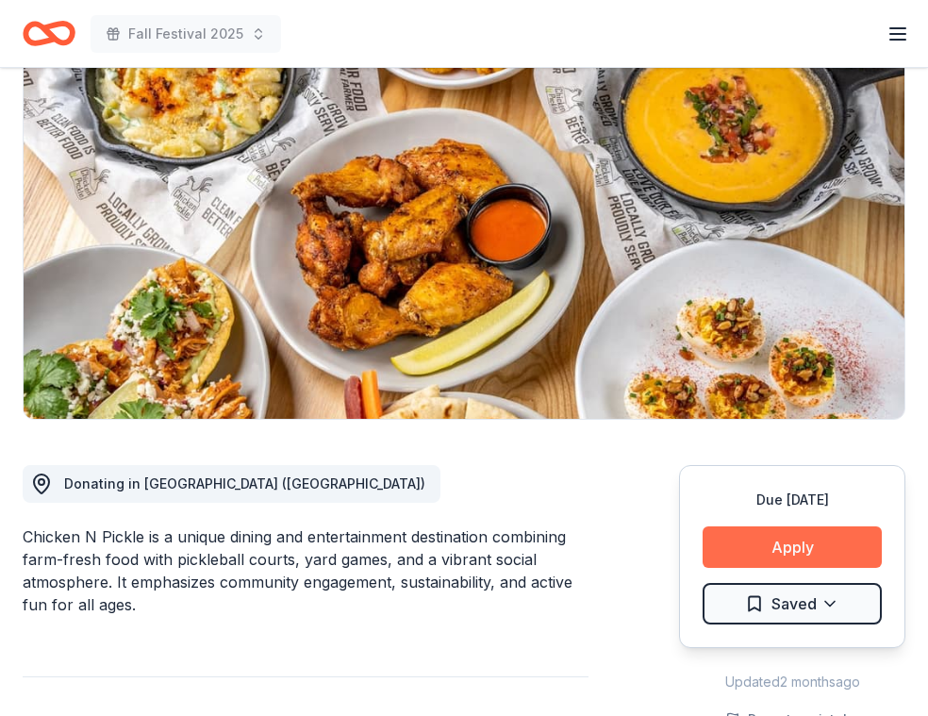
click at [798, 539] on button "Apply" at bounding box center [792, 548] width 179 height 42
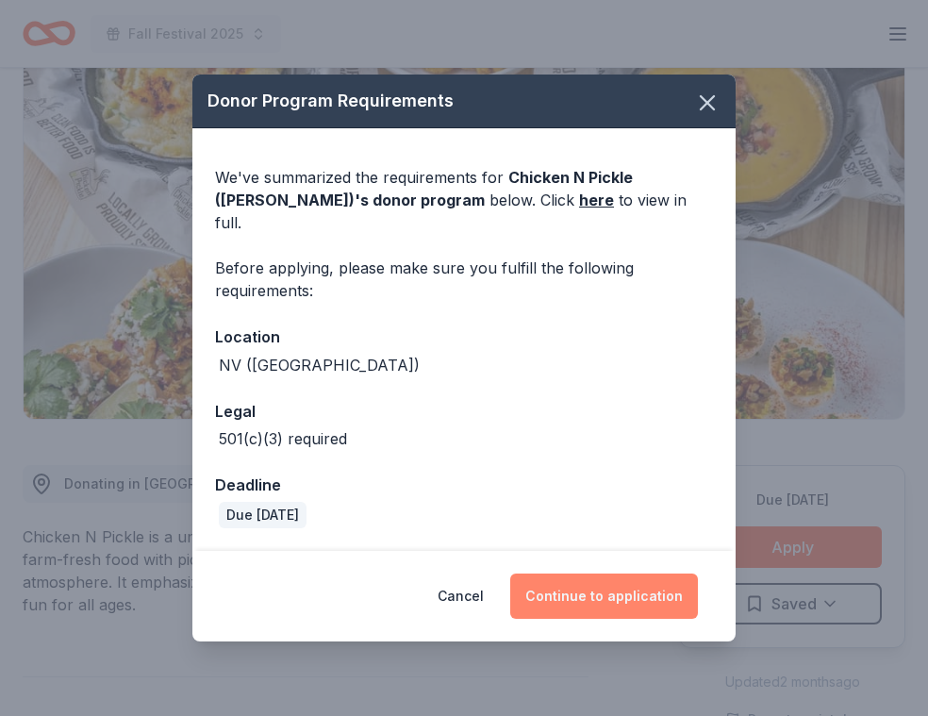
click at [631, 584] on button "Continue to application" at bounding box center [604, 596] width 188 height 45
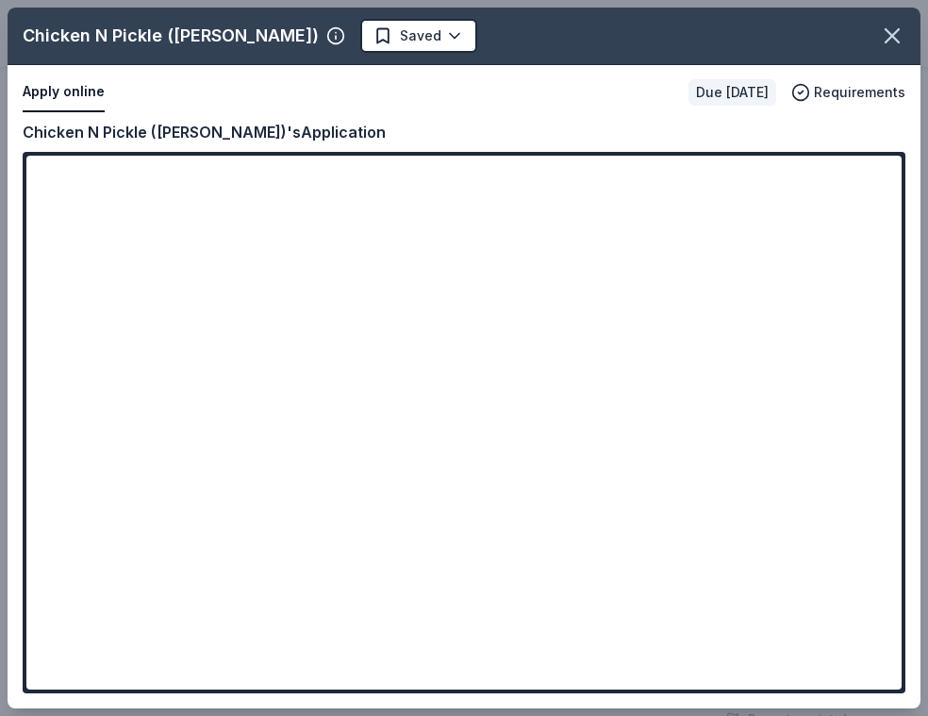
click at [4, 345] on div "Chicken N Pickle (Henderson) Saved Apply online Due in 36 days Requirements Cop…" at bounding box center [464, 358] width 928 height 716
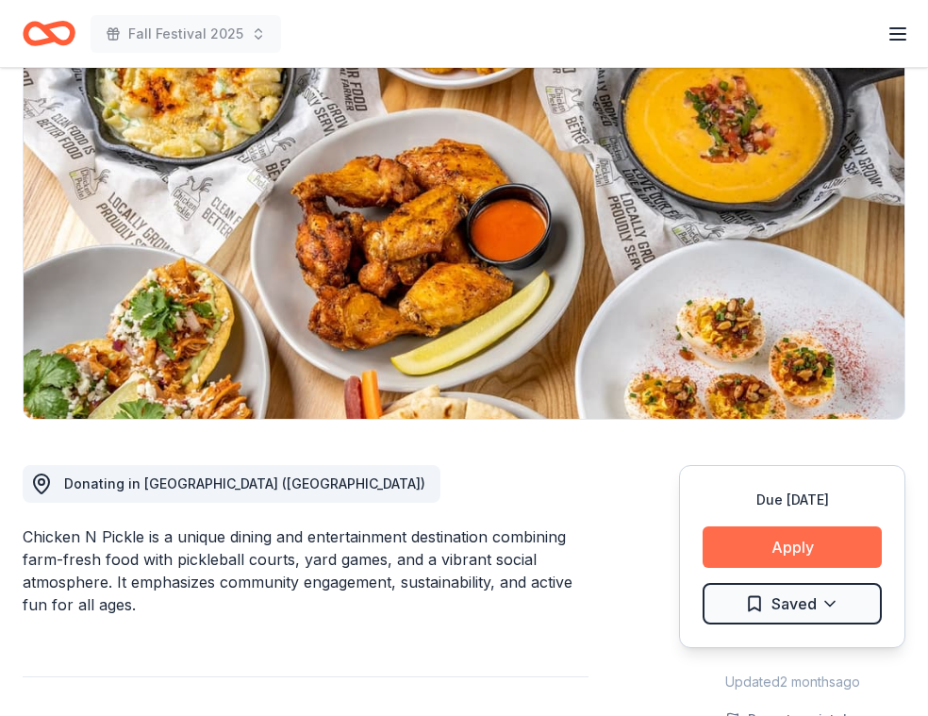
click at [823, 544] on button "Apply" at bounding box center [792, 548] width 179 height 42
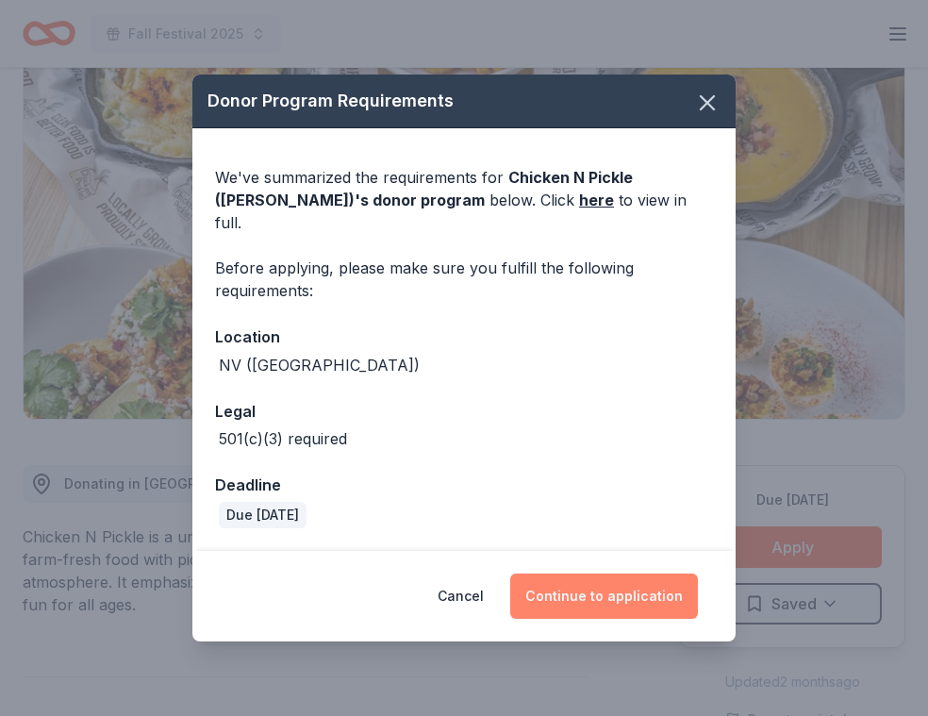
click at [631, 574] on button "Continue to application" at bounding box center [604, 596] width 188 height 45
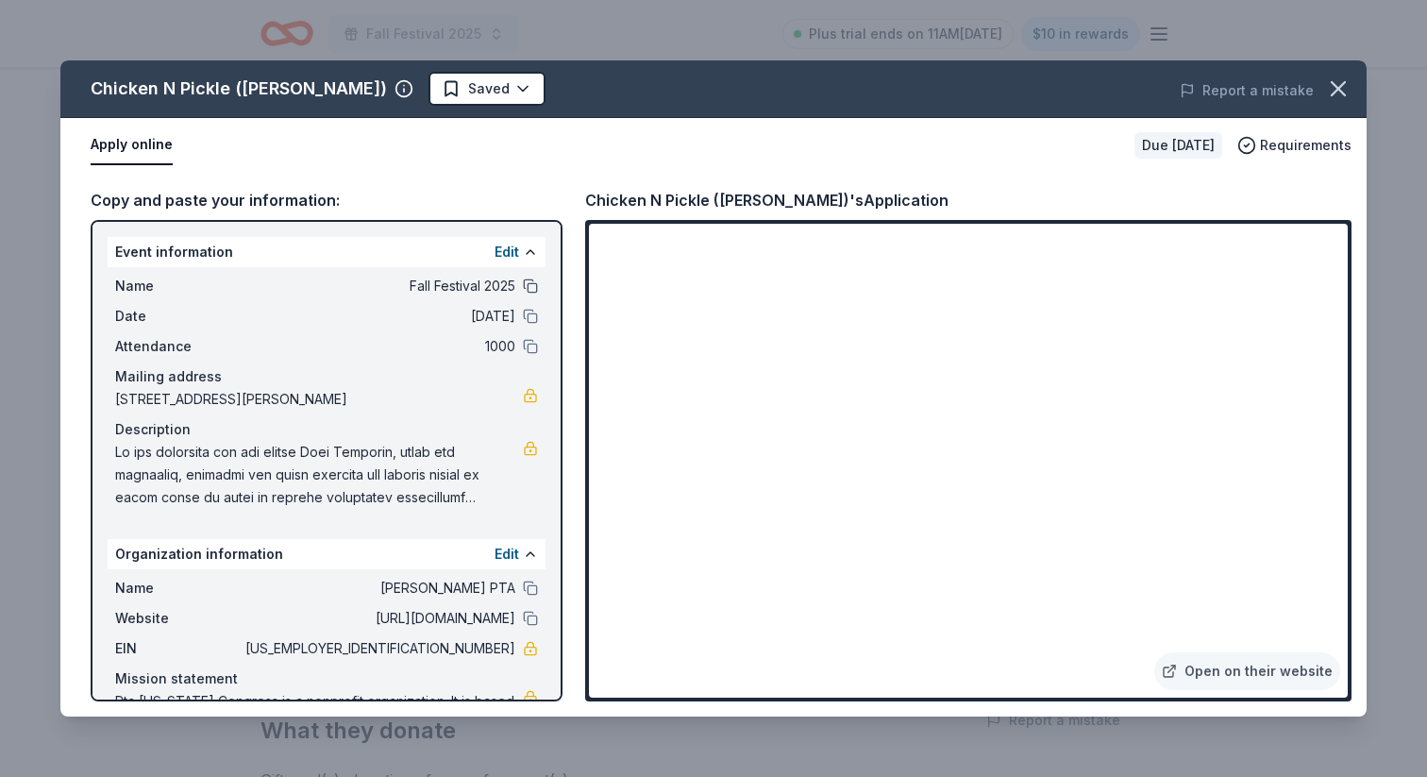
click at [527, 288] on button at bounding box center [530, 285] width 15 height 15
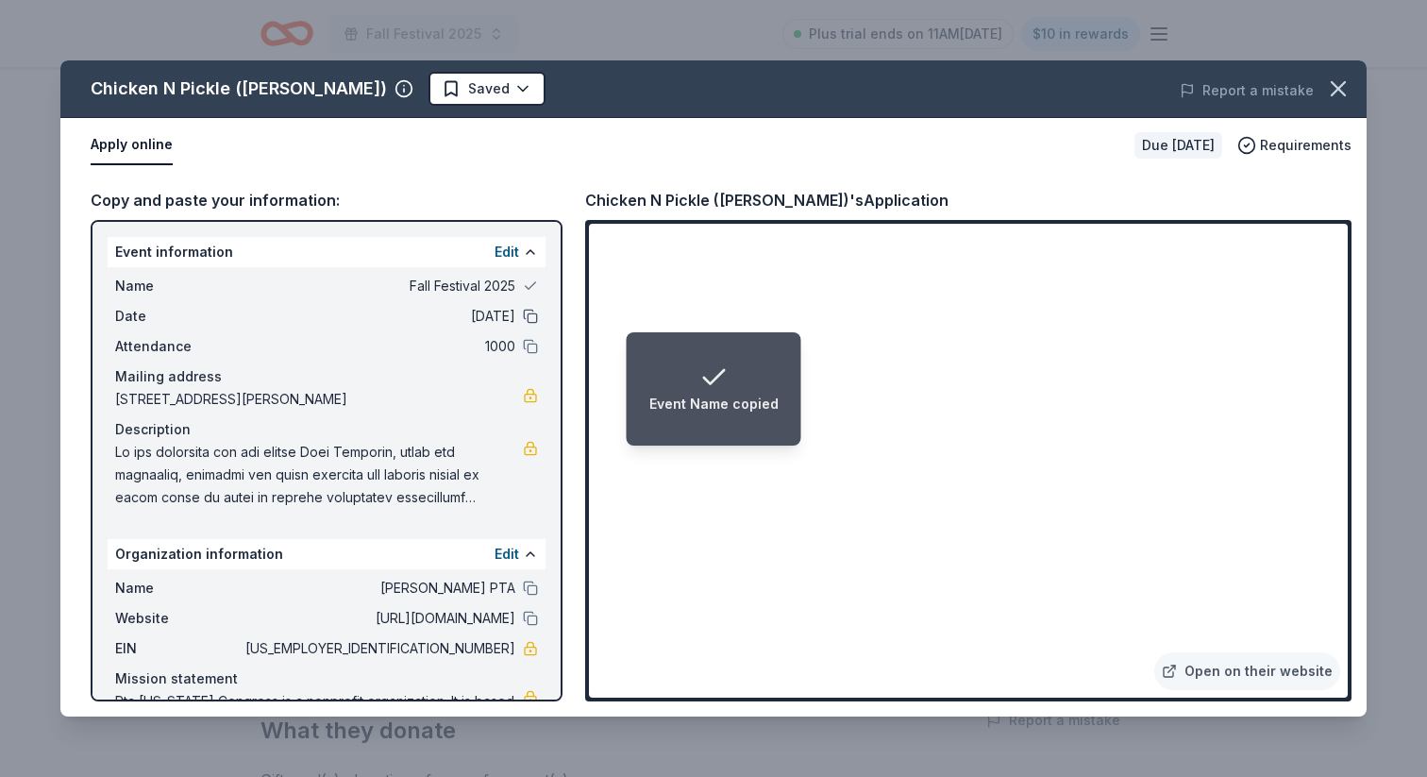
click at [534, 322] on button at bounding box center [530, 316] width 15 height 15
click at [536, 342] on button at bounding box center [530, 346] width 15 height 15
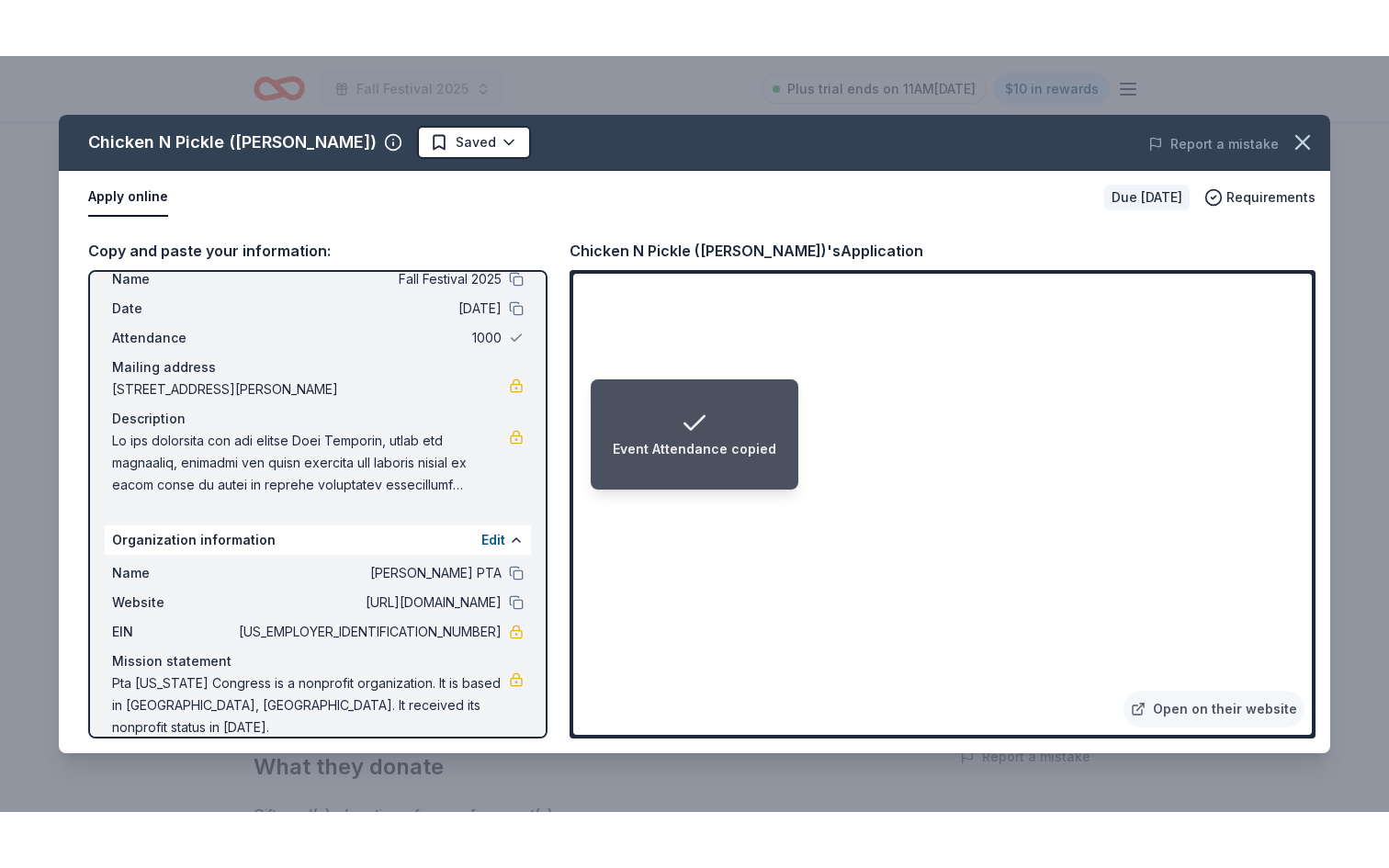
scroll to position [57, 0]
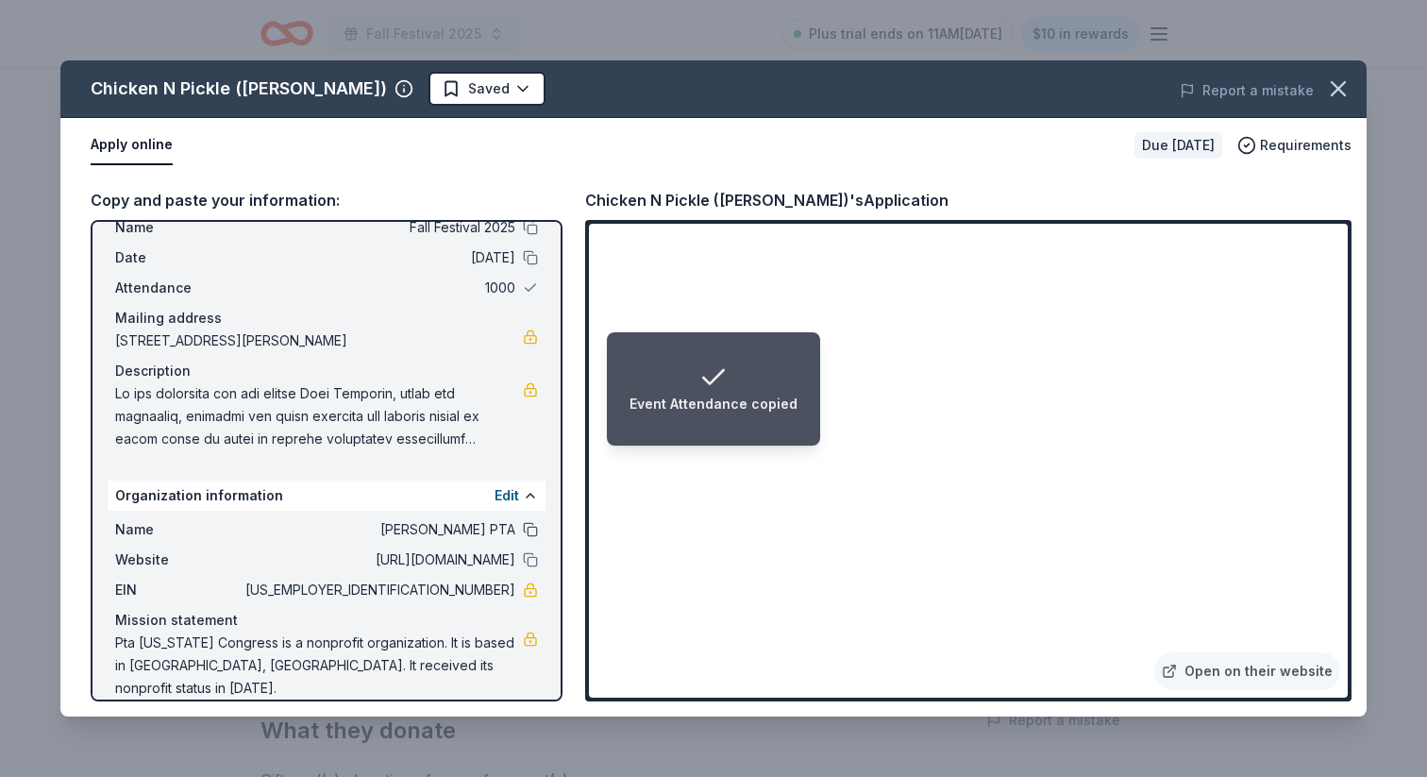
click at [529, 527] on button at bounding box center [530, 529] width 15 height 15
click at [534, 557] on button at bounding box center [530, 559] width 15 height 15
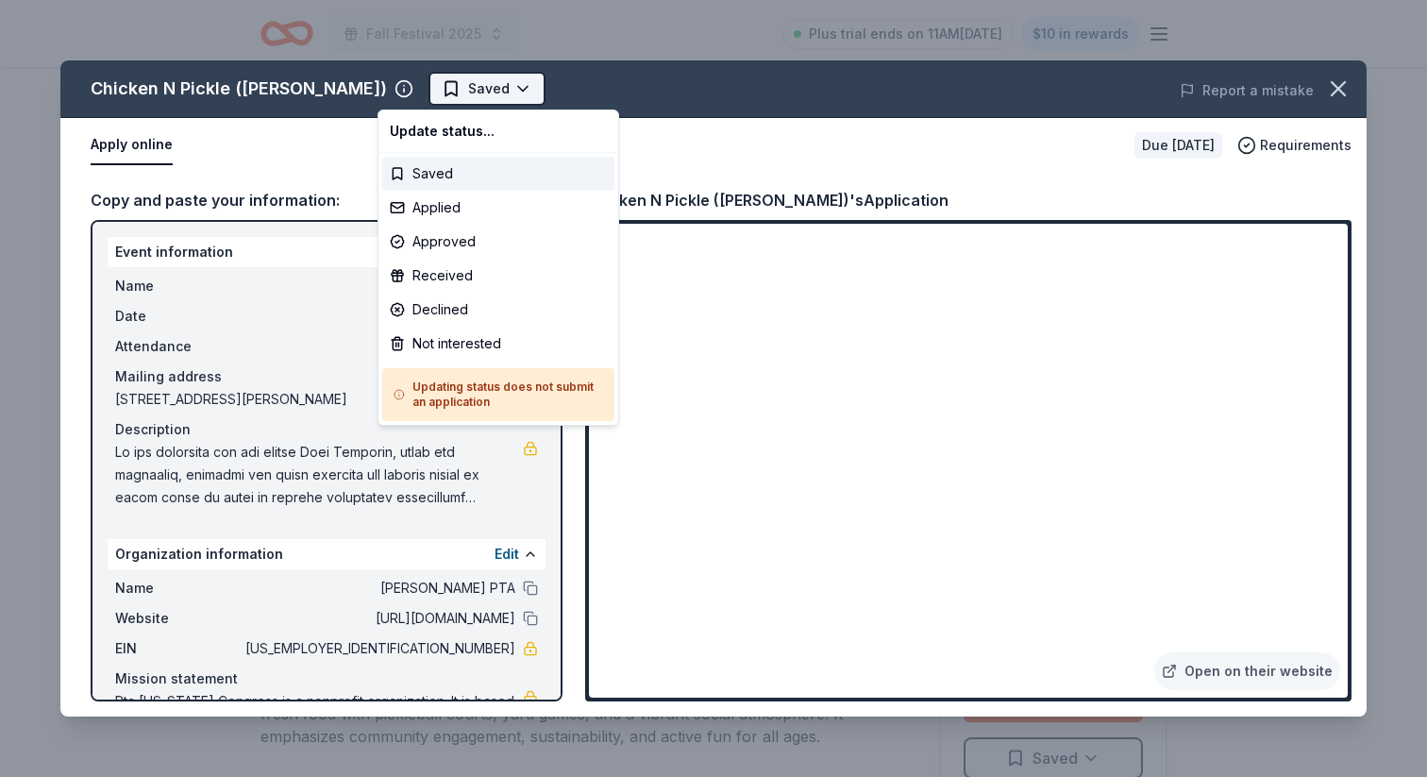
scroll to position [0, 0]
click at [466, 93] on html "Fall Festival 2025 Plus trial ends on 11AM, 8/26 $10 in rewards Due in 36 days …" at bounding box center [713, 388] width 1427 height 777
click at [459, 218] on div "Applied" at bounding box center [498, 208] width 232 height 34
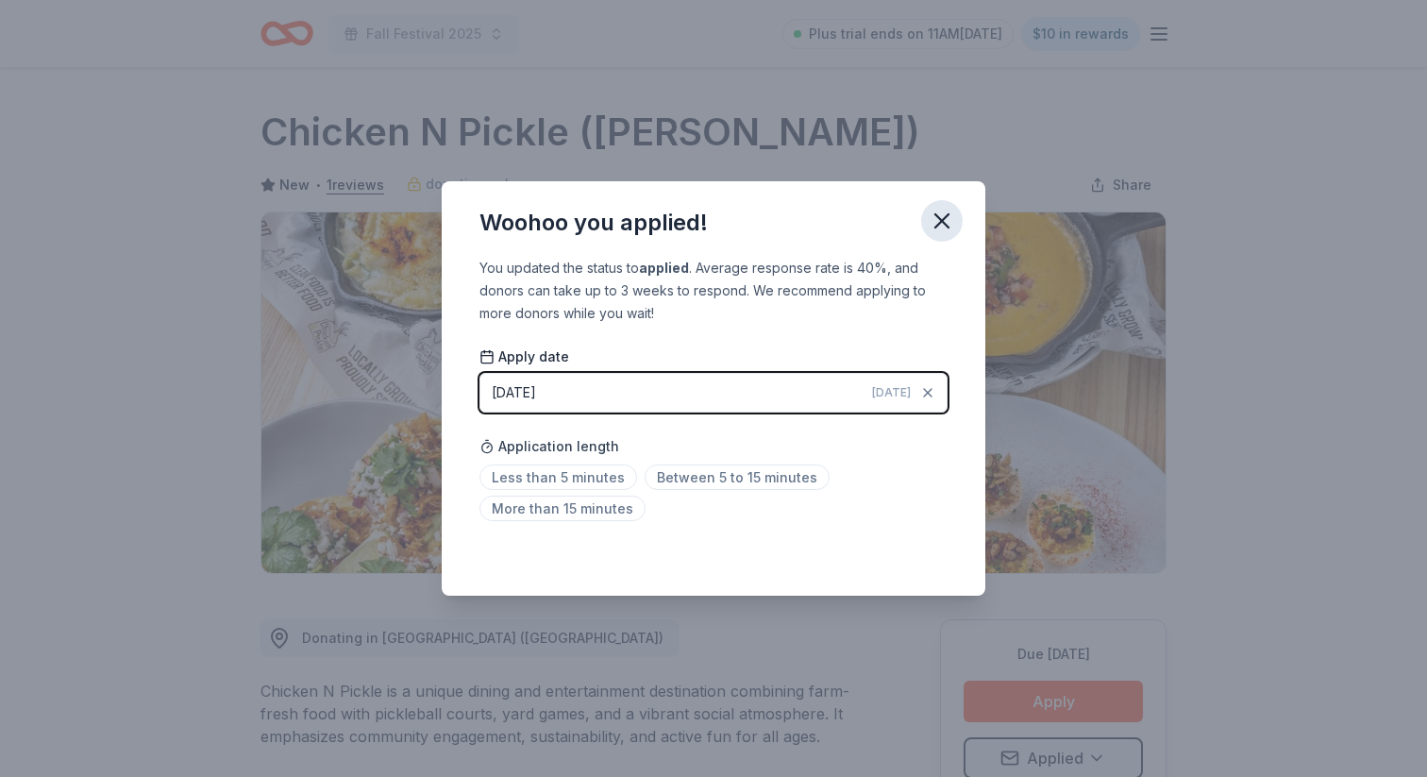
click at [927, 220] on button "button" at bounding box center [942, 221] width 42 height 42
